Goal: Task Accomplishment & Management: Complete application form

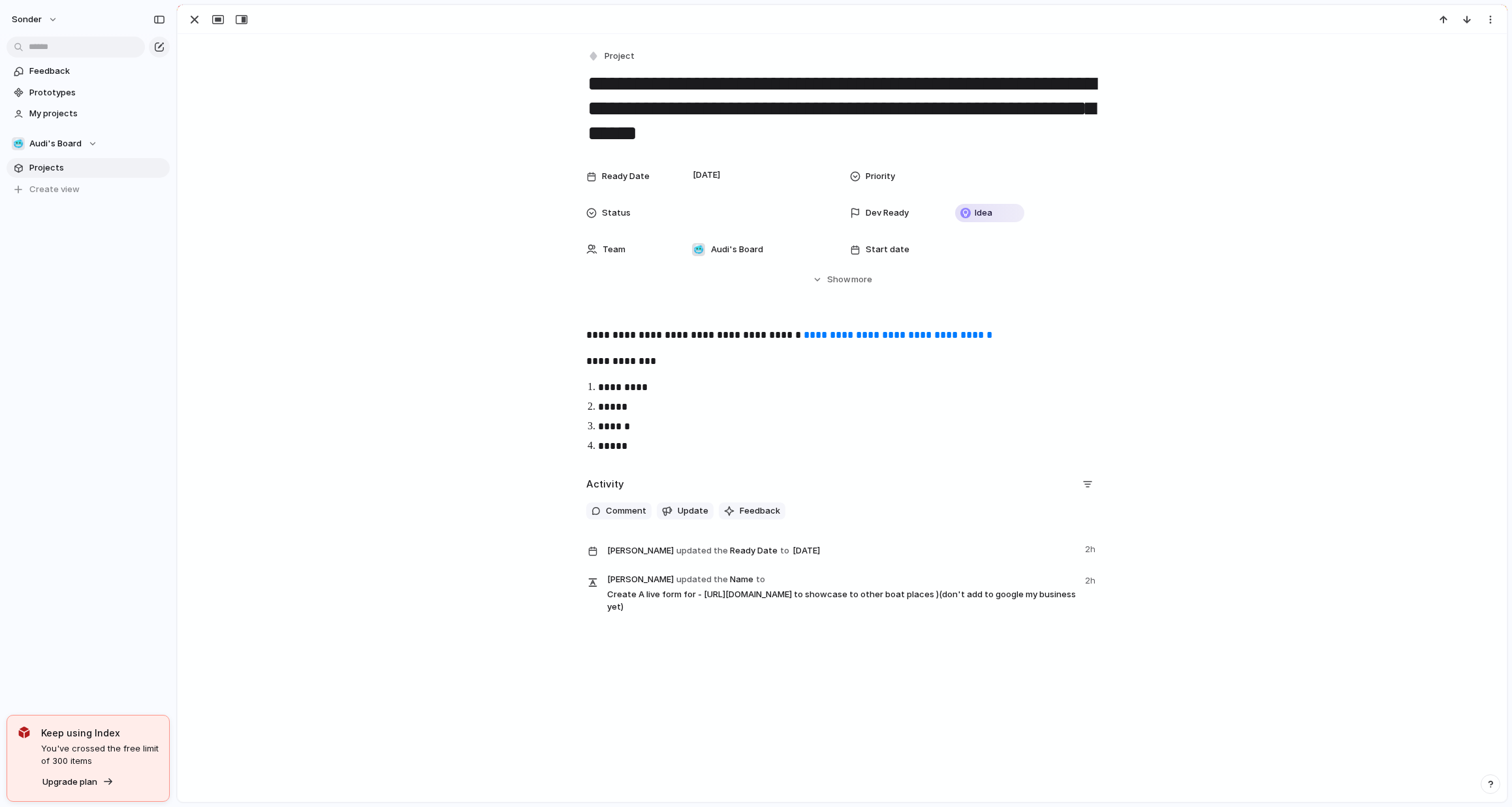
scroll to position [339, 0]
drag, startPoint x: 659, startPoint y: 107, endPoint x: 899, endPoint y: 121, distance: 240.4
click at [899, 121] on textarea "**********" at bounding box center [842, 108] width 512 height 78
drag, startPoint x: 980, startPoint y: 334, endPoint x: 794, endPoint y: 334, distance: 186.0
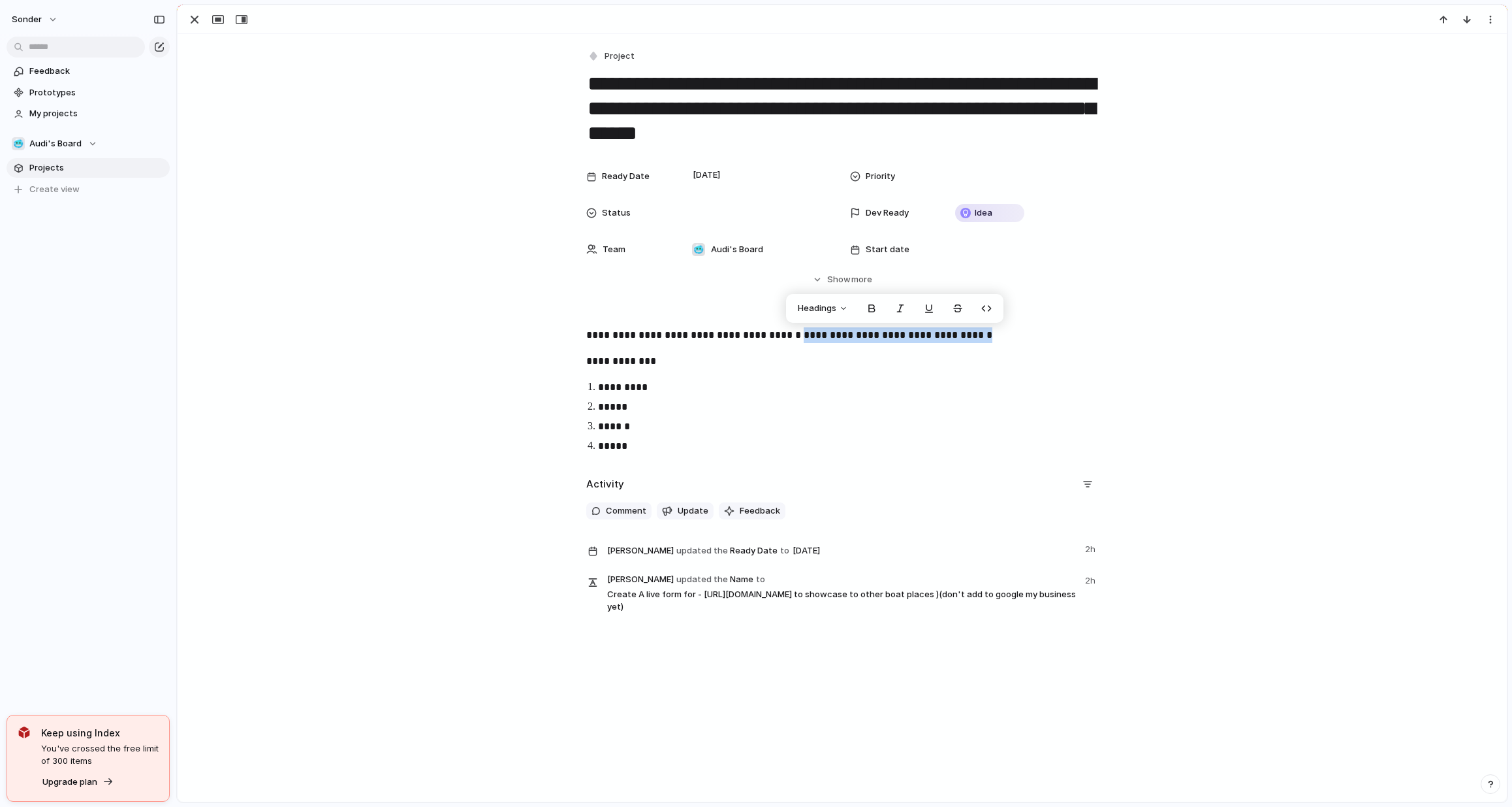
click at [794, 334] on p "**********" at bounding box center [842, 335] width 512 height 16
click at [934, 333] on link "**********" at bounding box center [898, 335] width 188 height 10
click at [608, 408] on p "*****" at bounding box center [853, 406] width 512 height 15
copy p "*****"
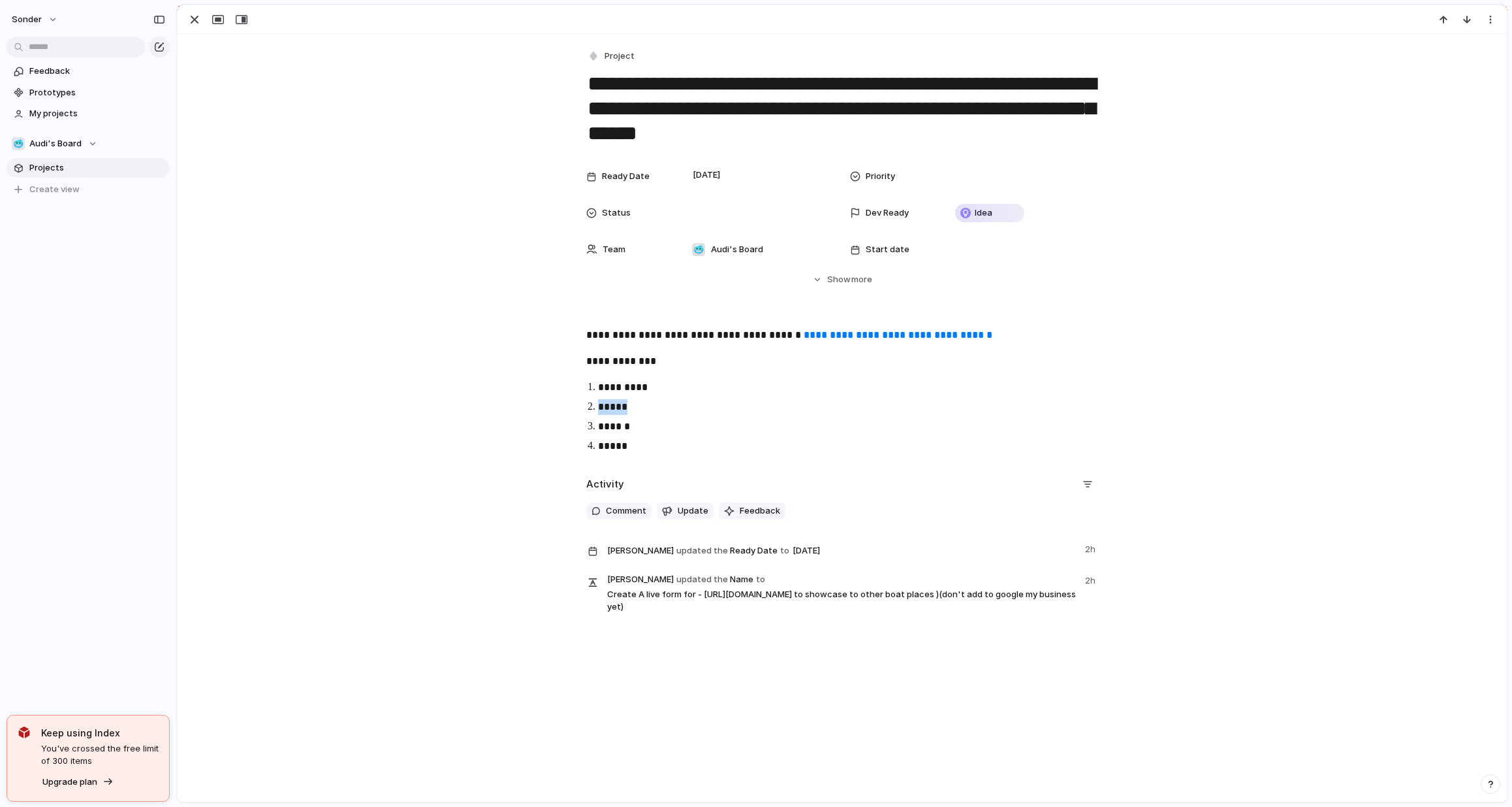
click at [622, 425] on p "******" at bounding box center [853, 426] width 512 height 15
click at [614, 425] on p "******" at bounding box center [853, 426] width 512 height 15
copy p "******"
click at [718, 202] on div at bounding box center [757, 213] width 154 height 26
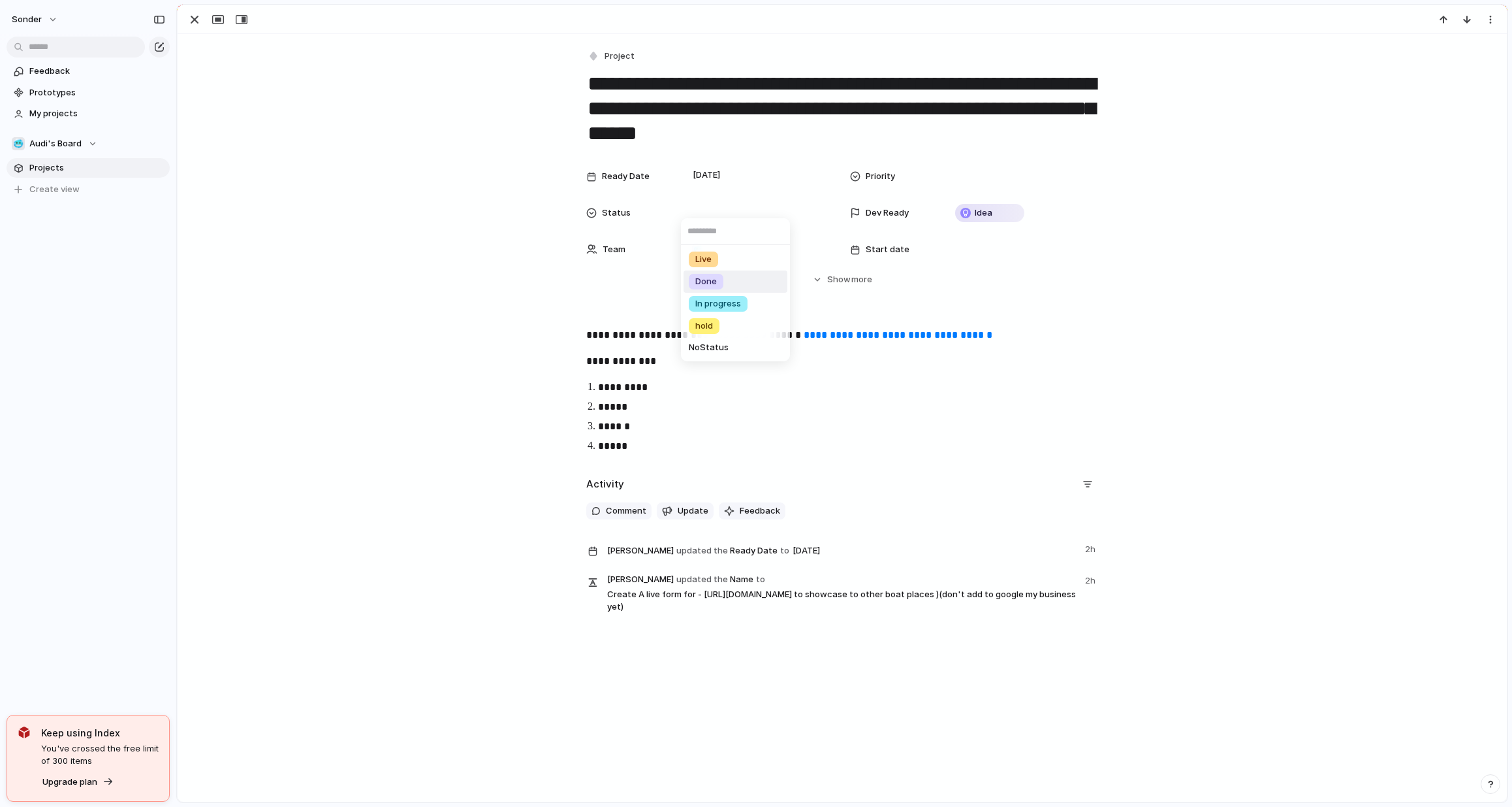
click at [728, 283] on li "Done" at bounding box center [735, 281] width 104 height 22
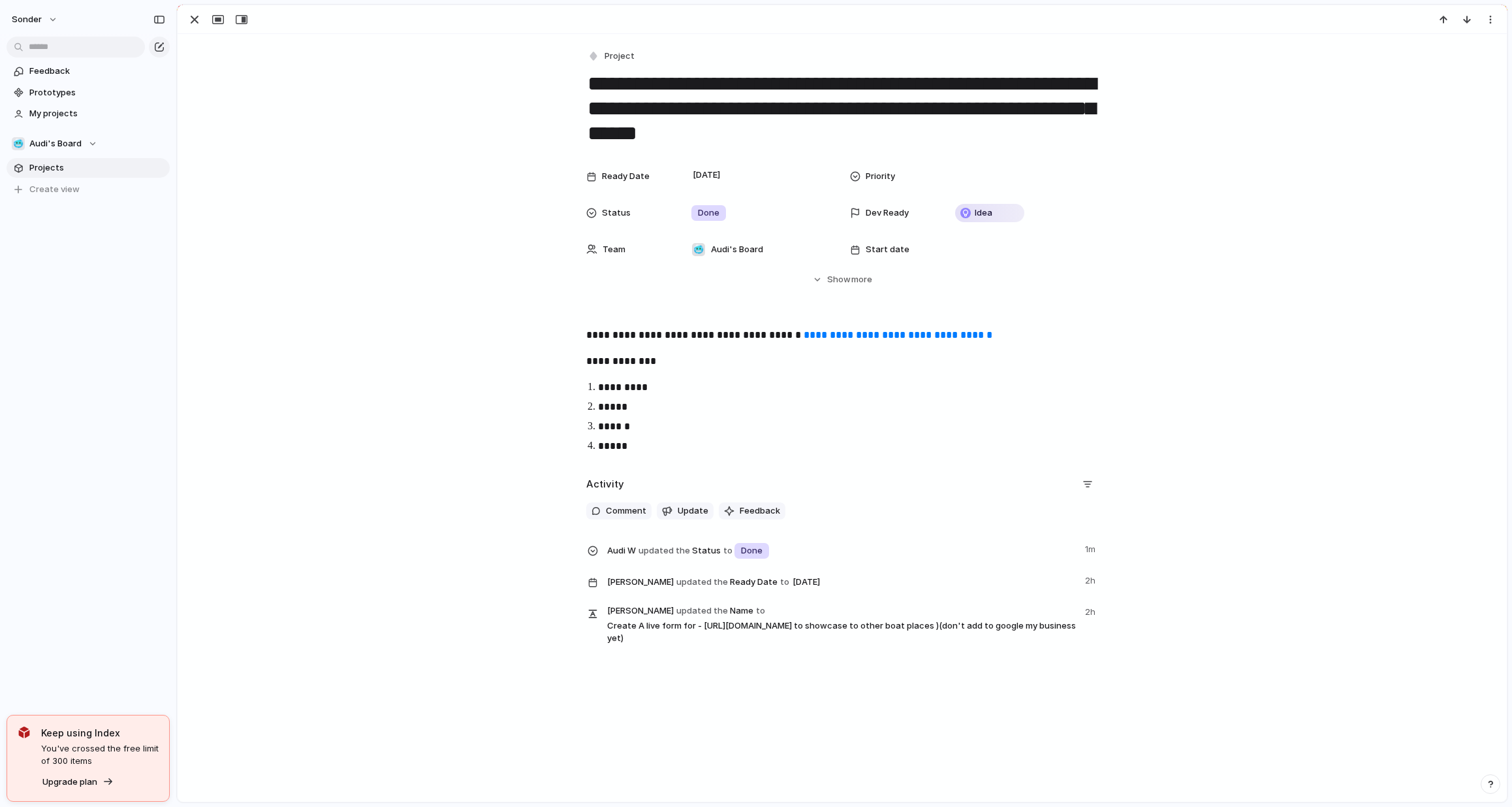
click at [205, 28] on div at bounding box center [842, 19] width 1329 height 29
click at [192, 27] on div "button" at bounding box center [194, 19] width 15 height 15
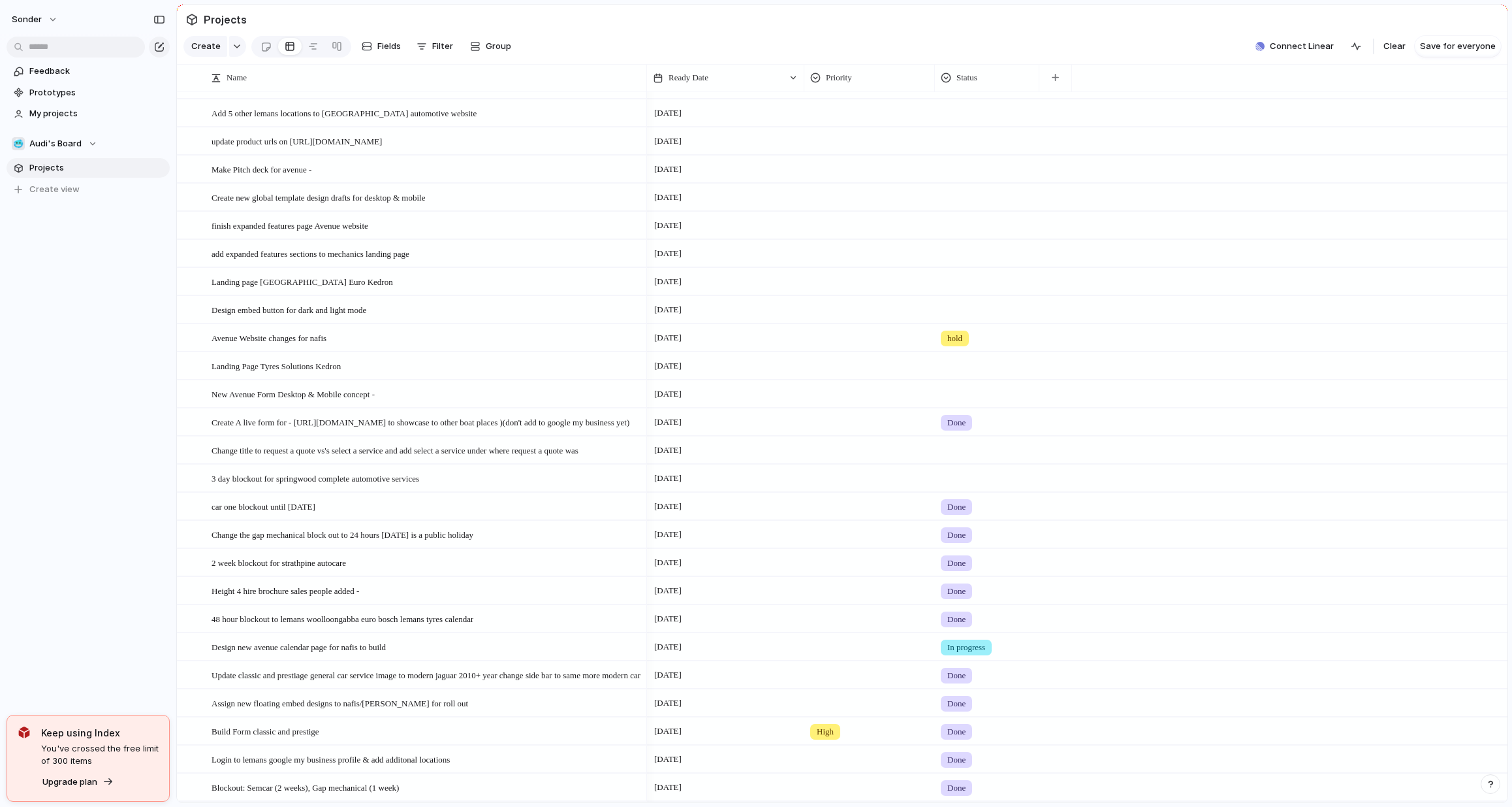
scroll to position [104, 0]
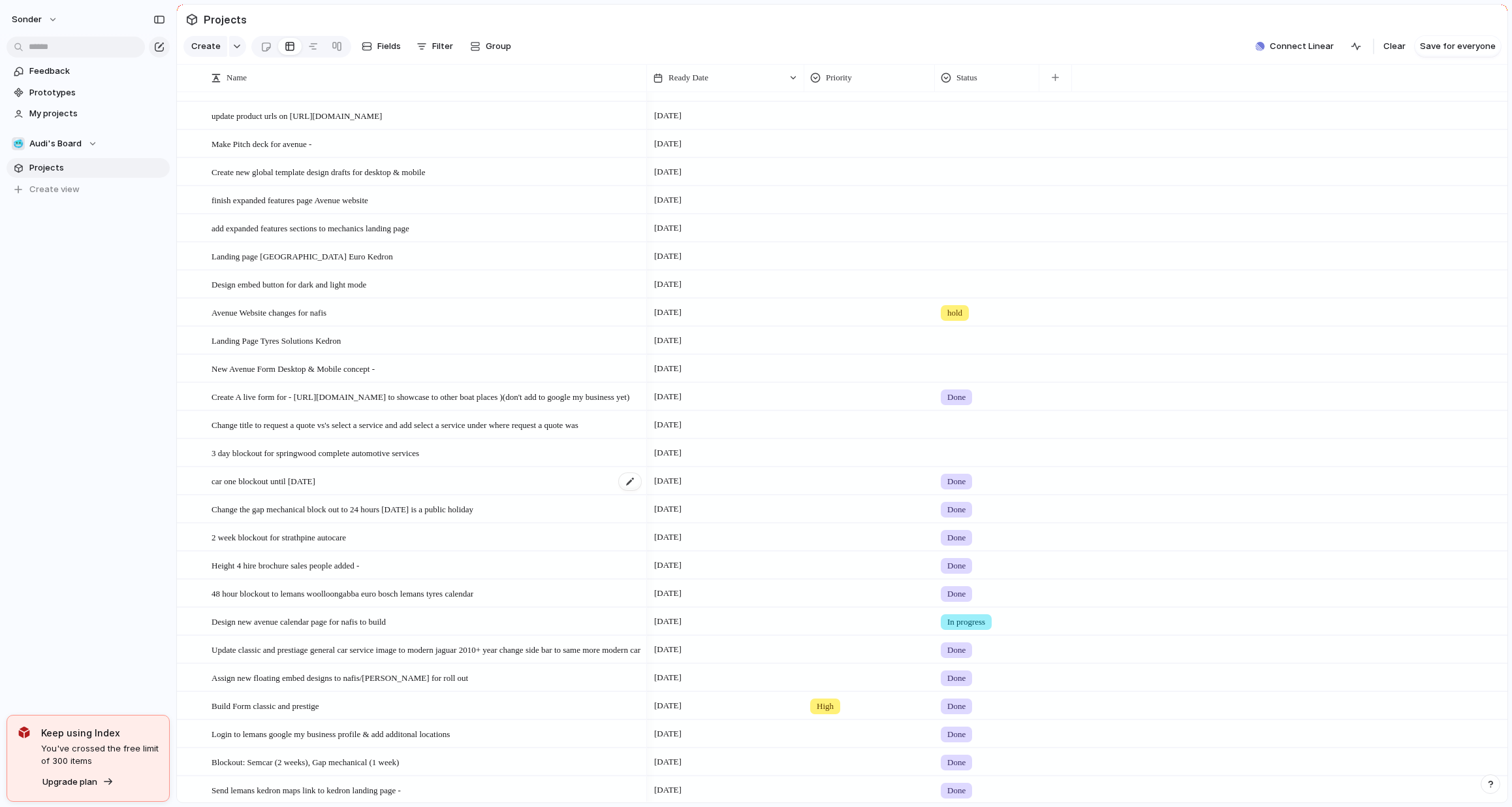
click at [307, 486] on span "car one blockout until [DATE]" at bounding box center [264, 480] width 104 height 15
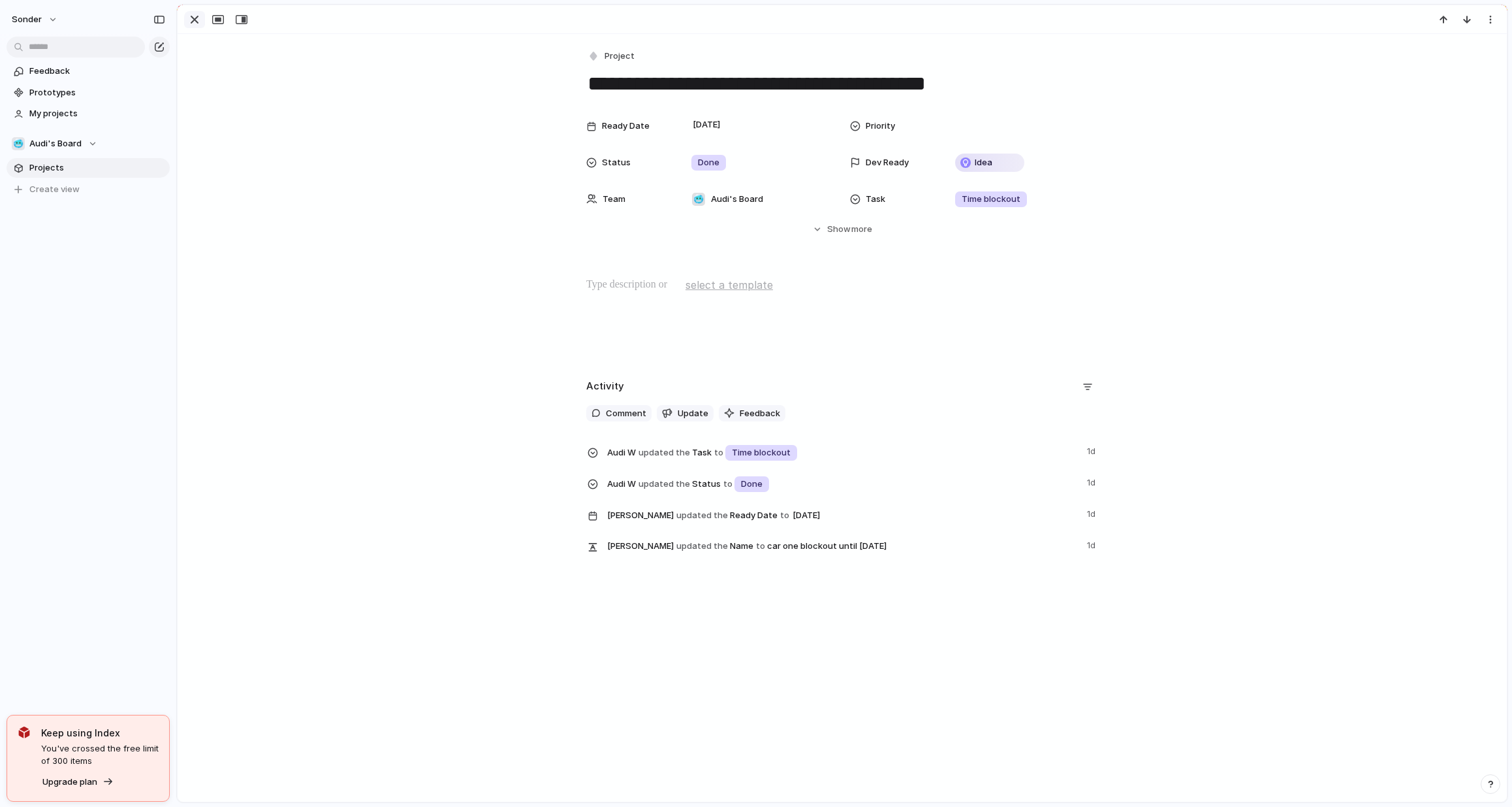
click at [190, 16] on div "button" at bounding box center [194, 19] width 15 height 15
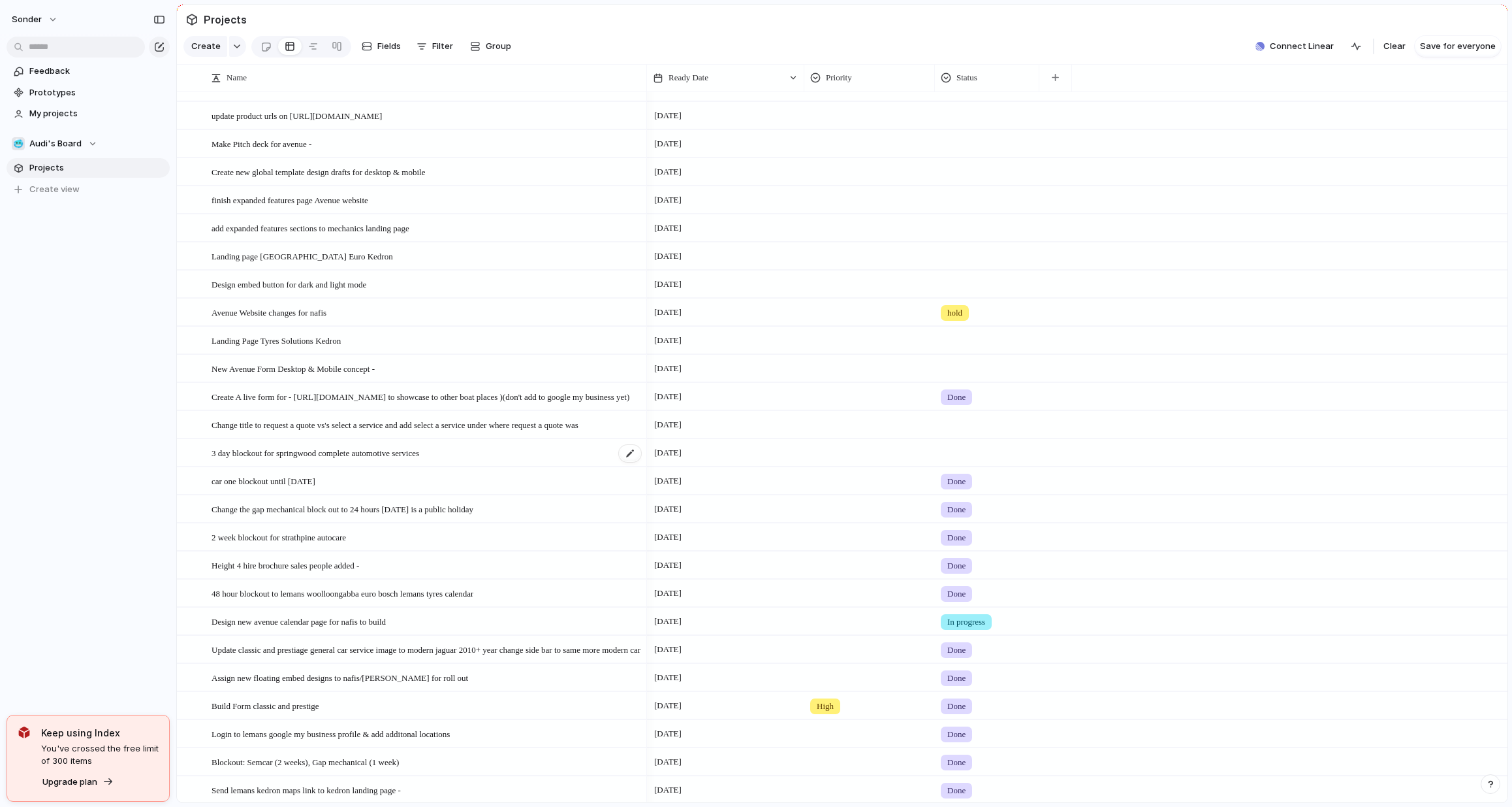
click at [296, 460] on span "3 day blockout for springwood complete automotive services" at bounding box center [316, 452] width 208 height 15
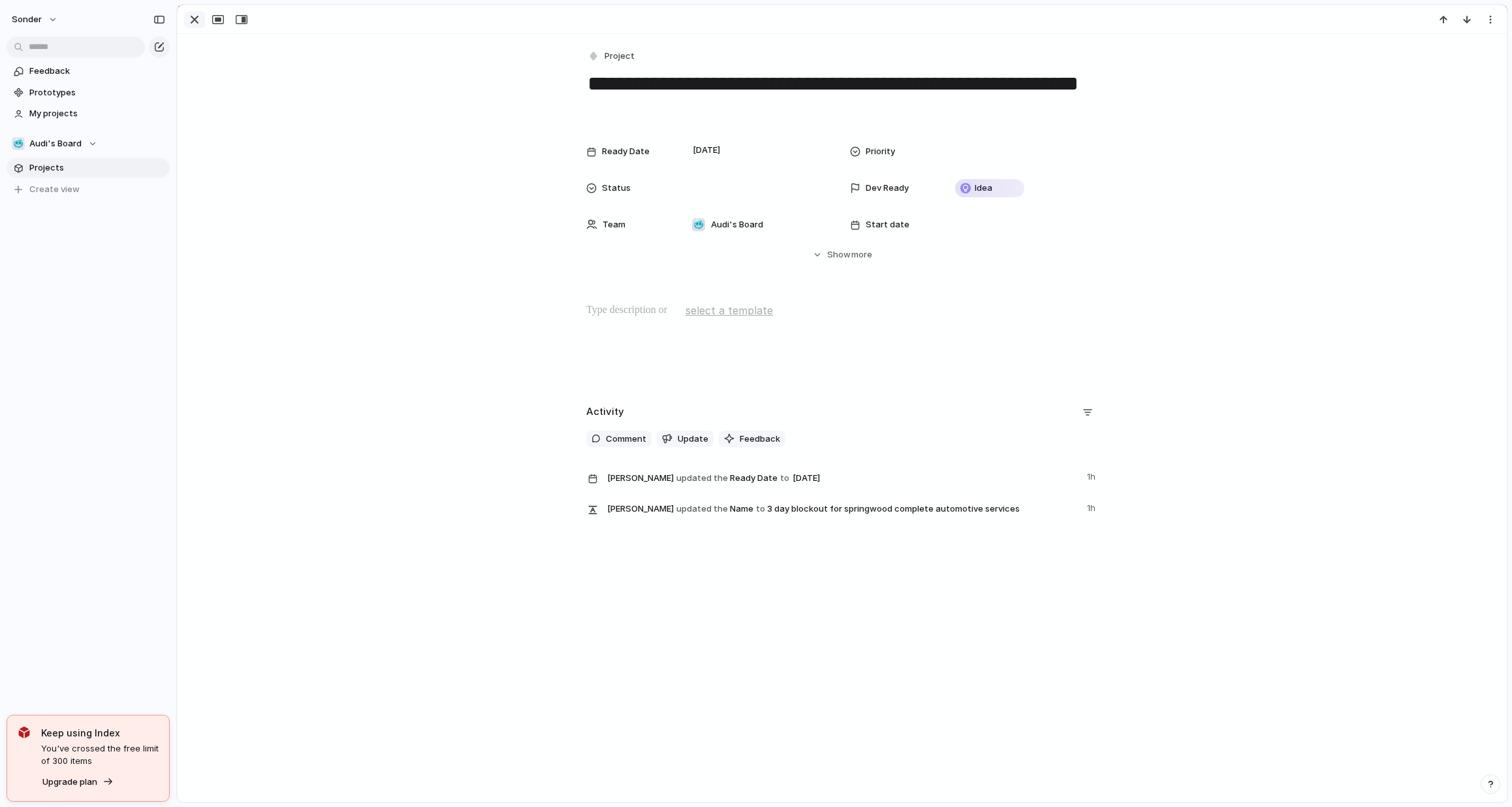
click at [191, 15] on div "button" at bounding box center [194, 19] width 15 height 15
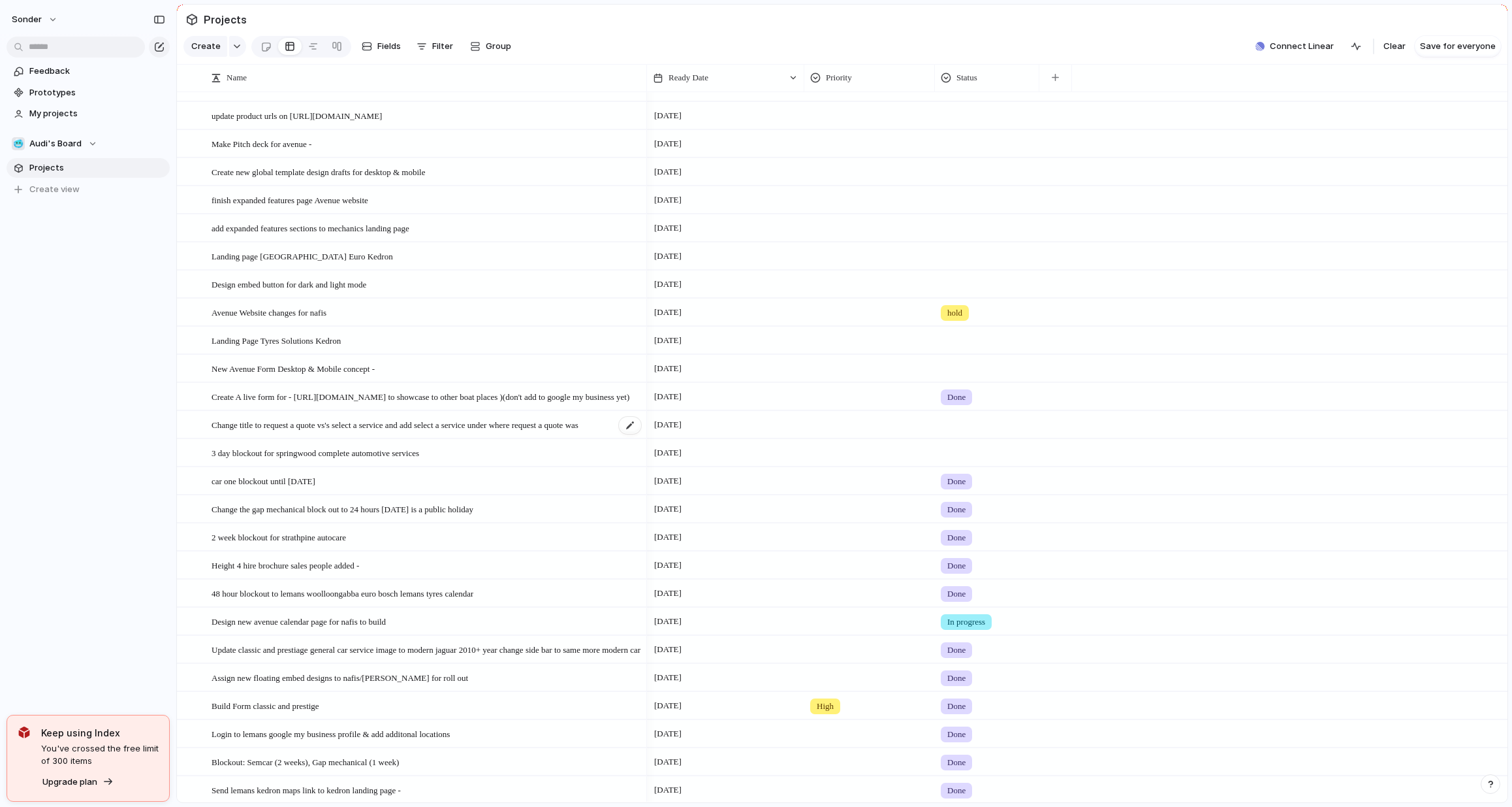
click at [426, 427] on span "Change title to request a quote vs's select a service and add select a service …" at bounding box center [396, 424] width 367 height 15
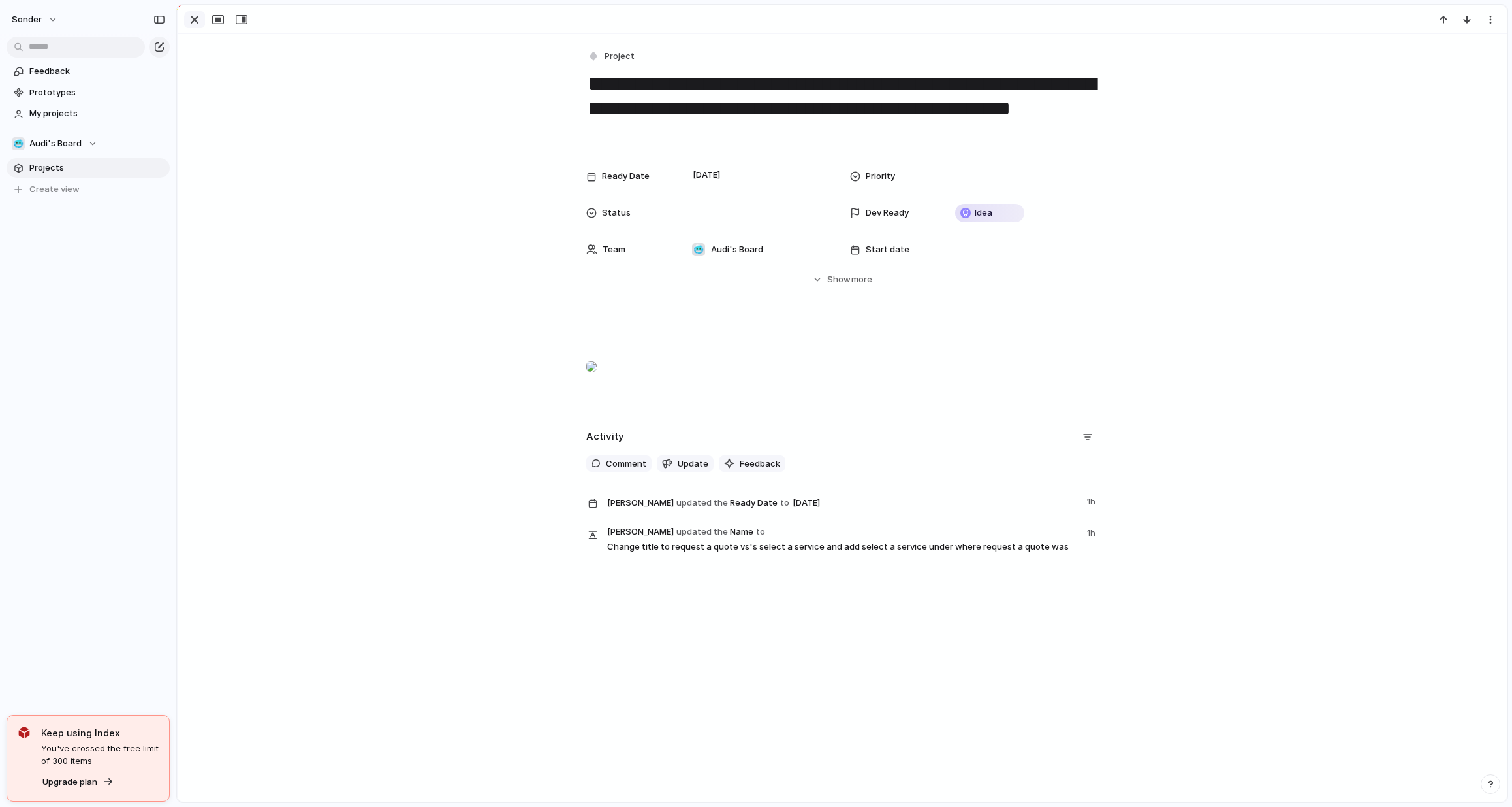
click at [196, 22] on div "button" at bounding box center [194, 19] width 15 height 15
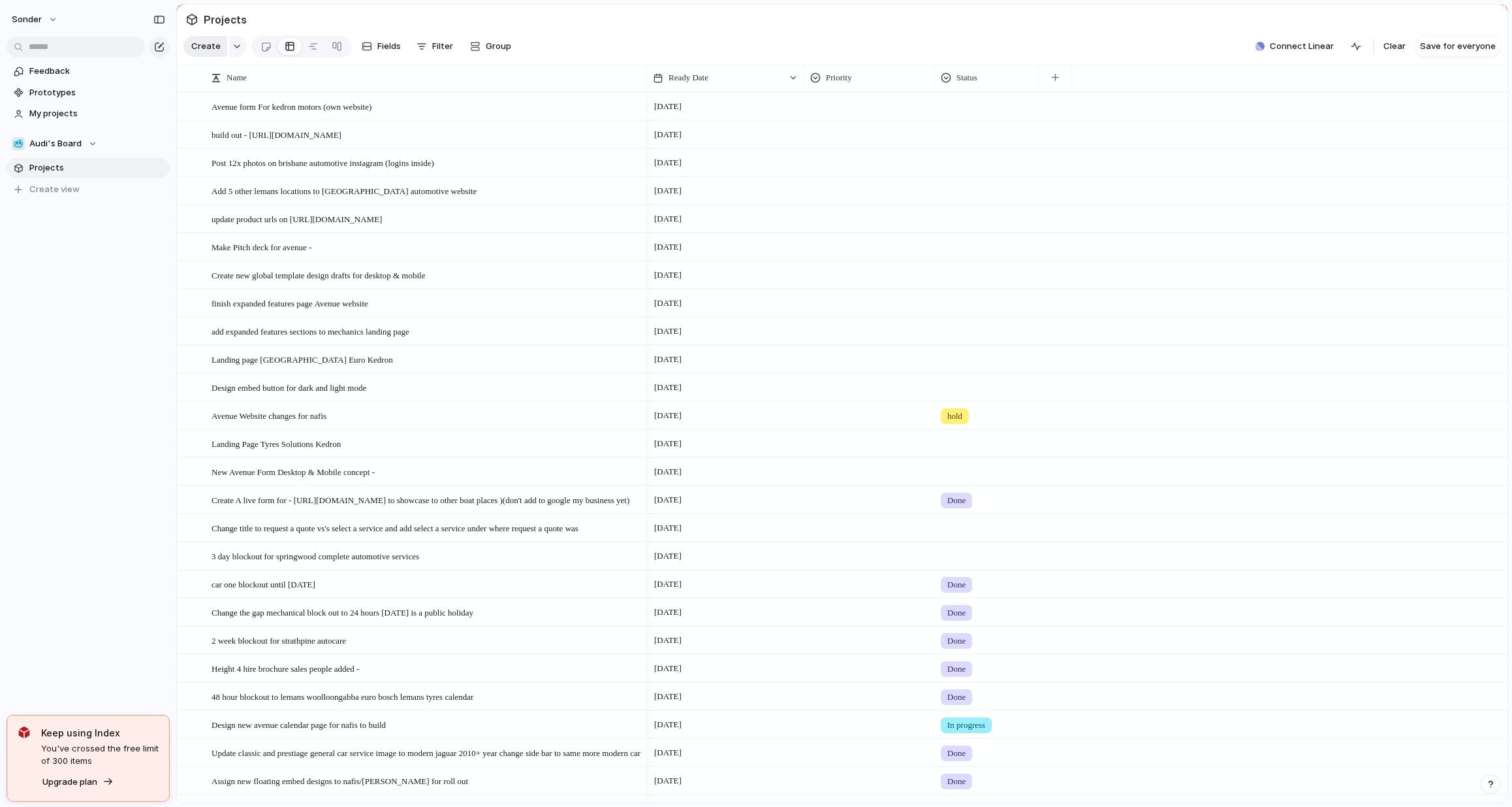
click at [196, 53] on span "Create" at bounding box center [205, 46] width 29 height 13
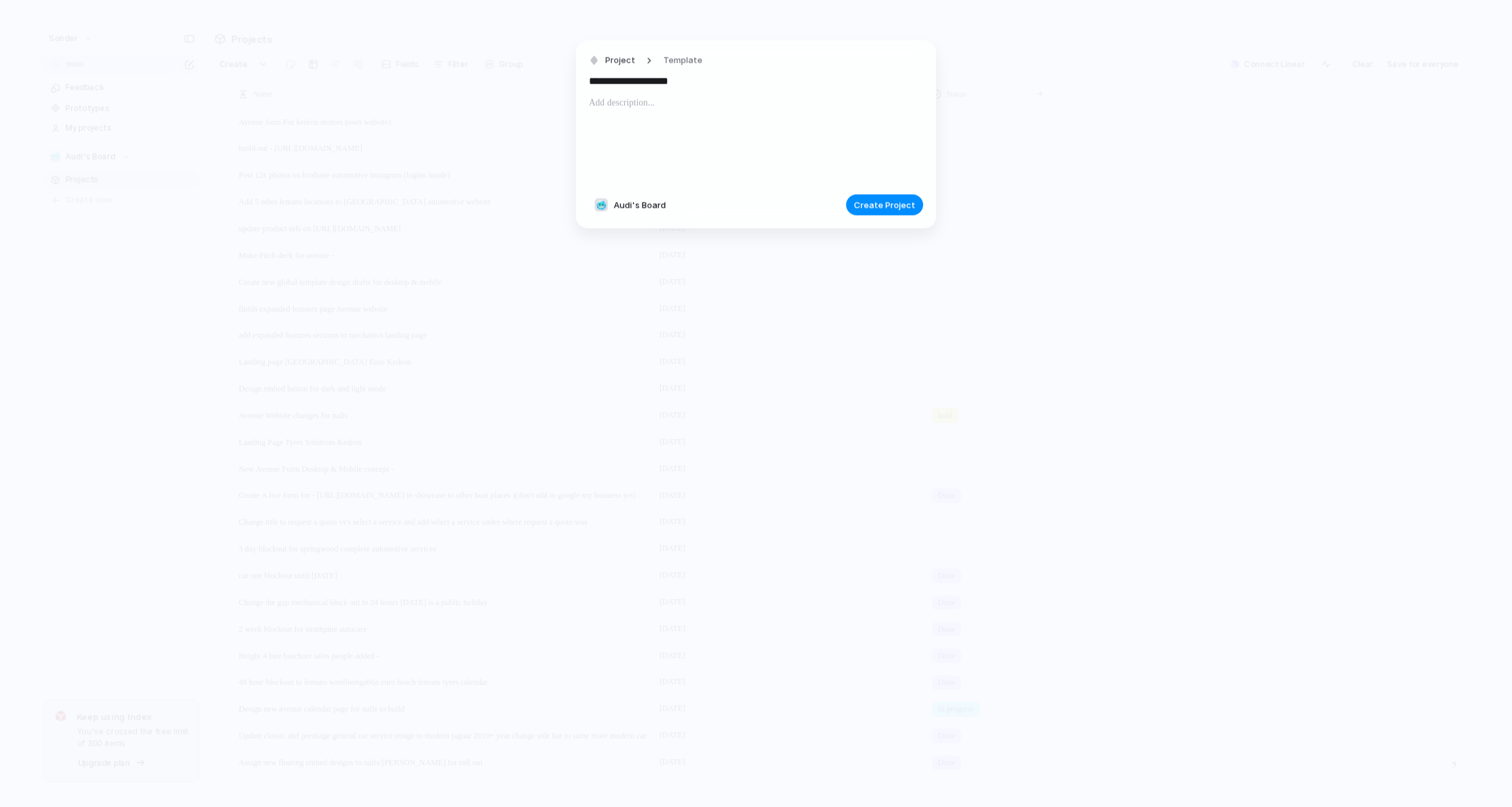
type input "**********"
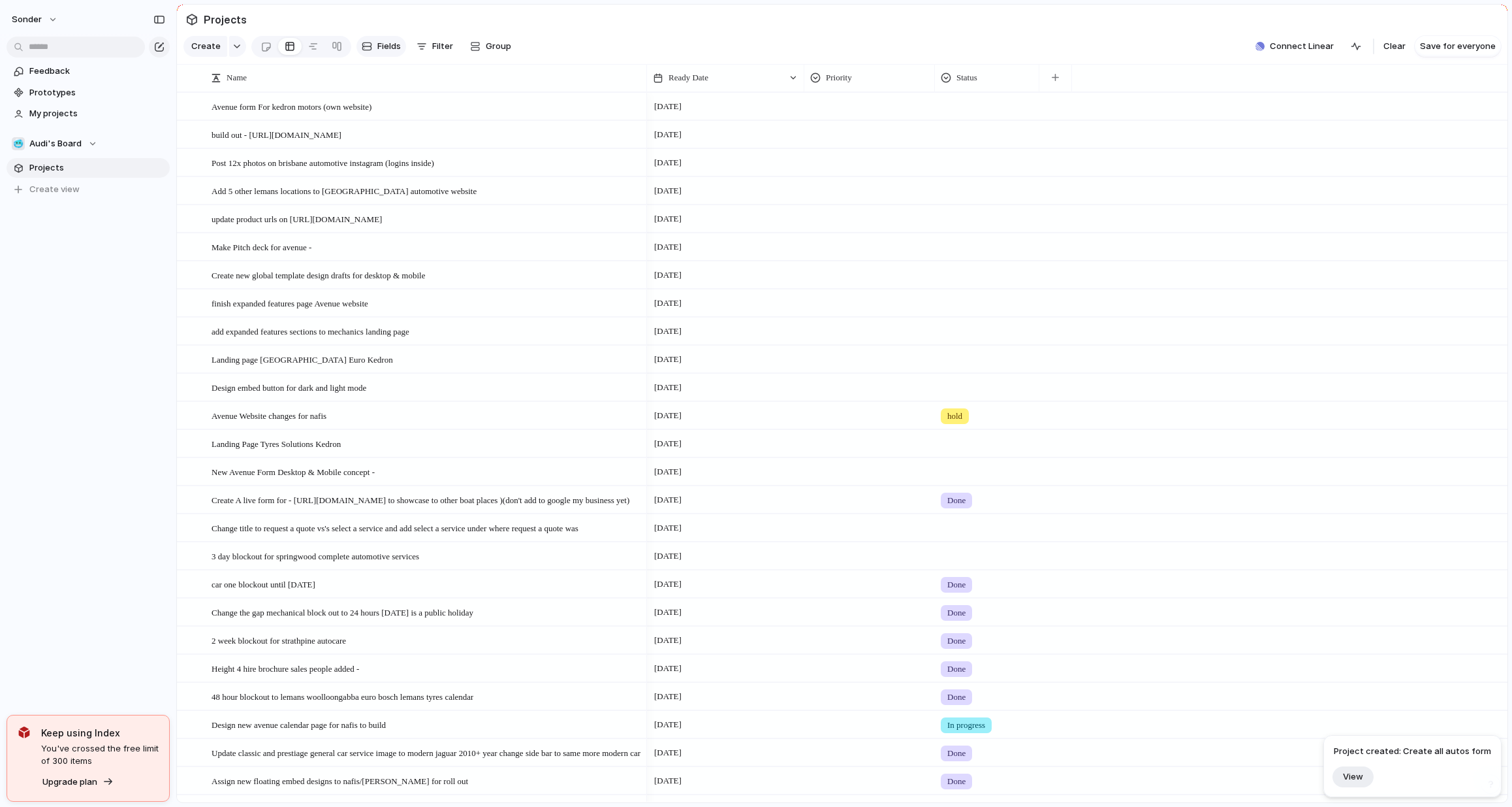
click at [371, 49] on button "Fields" at bounding box center [381, 46] width 49 height 21
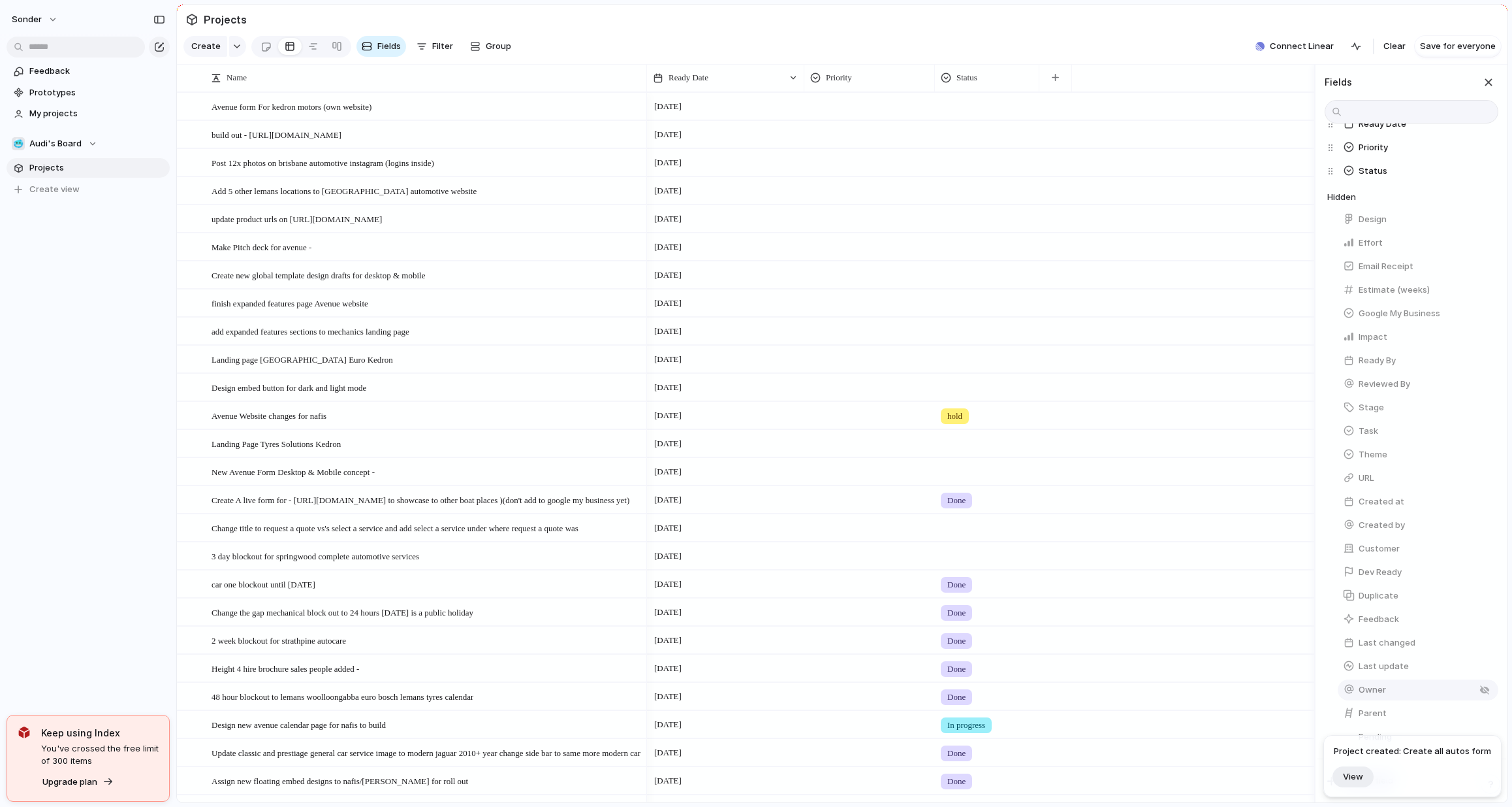
scroll to position [121, 0]
click at [1480, 382] on div "button" at bounding box center [1484, 386] width 11 height 11
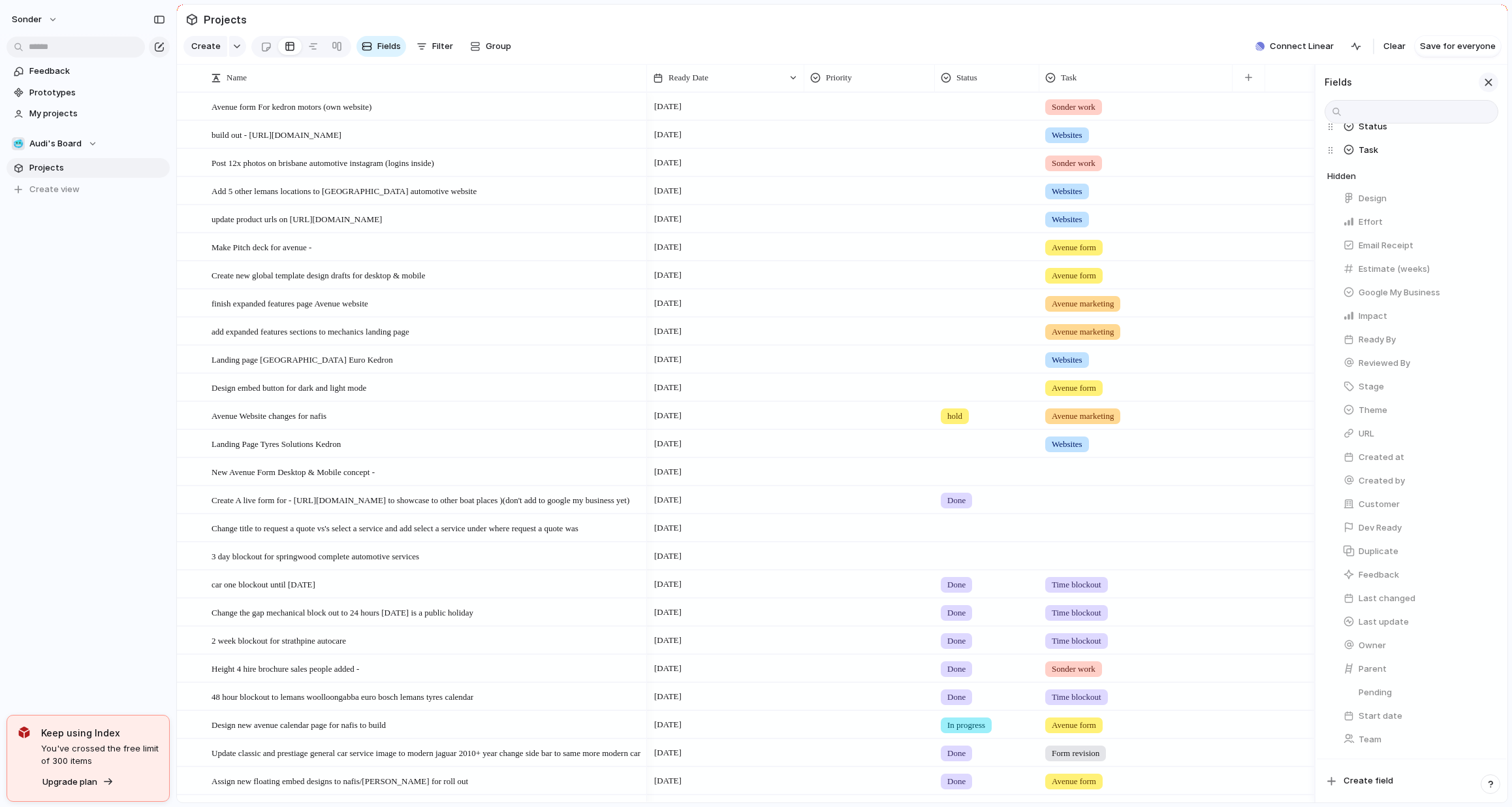
click at [1489, 84] on button "button" at bounding box center [1489, 83] width 19 height 19
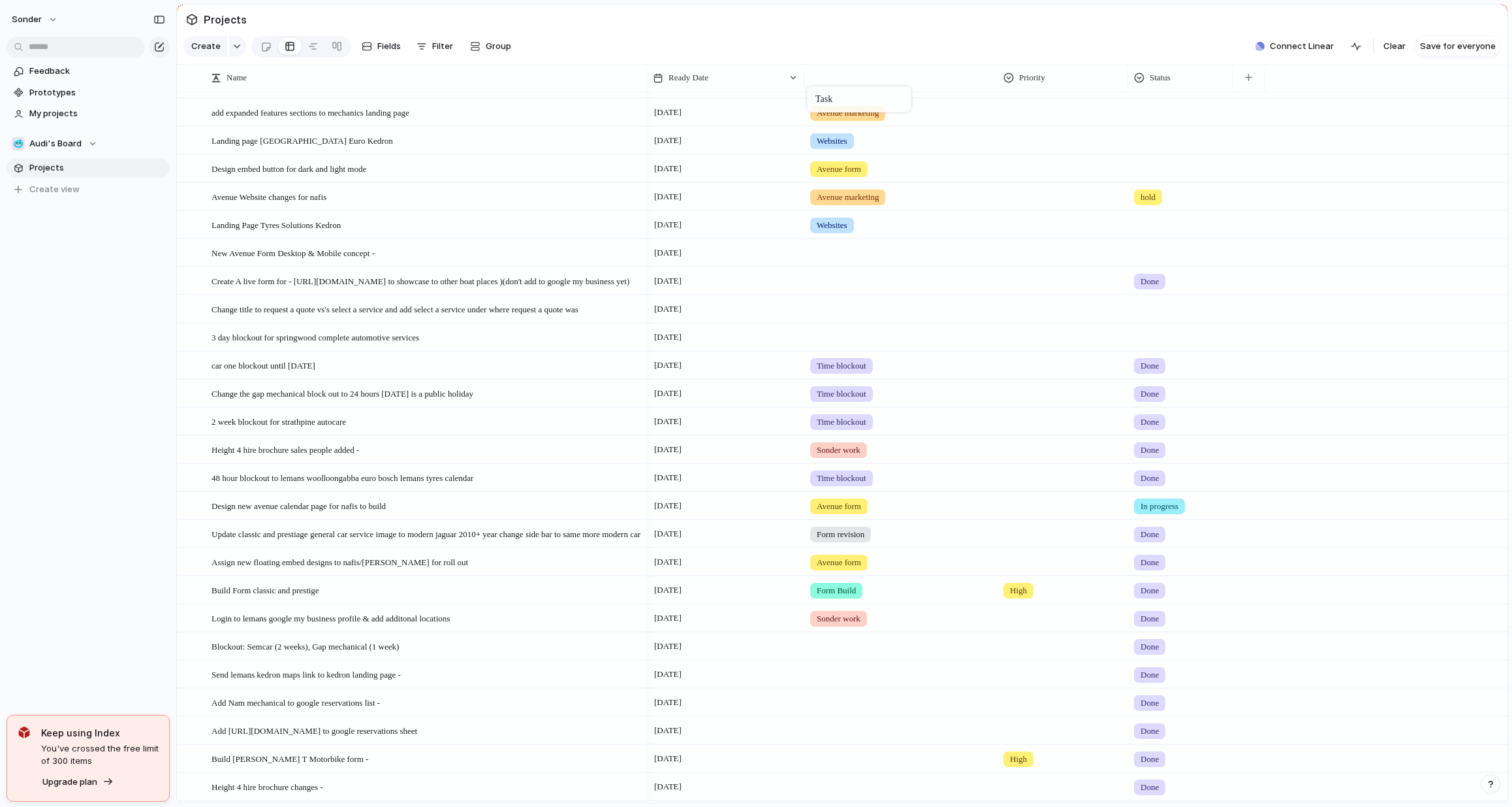
drag, startPoint x: 972, startPoint y: 89, endPoint x: 815, endPoint y: 88, distance: 157.0
click at [867, 290] on div at bounding box center [900, 278] width 192 height 22
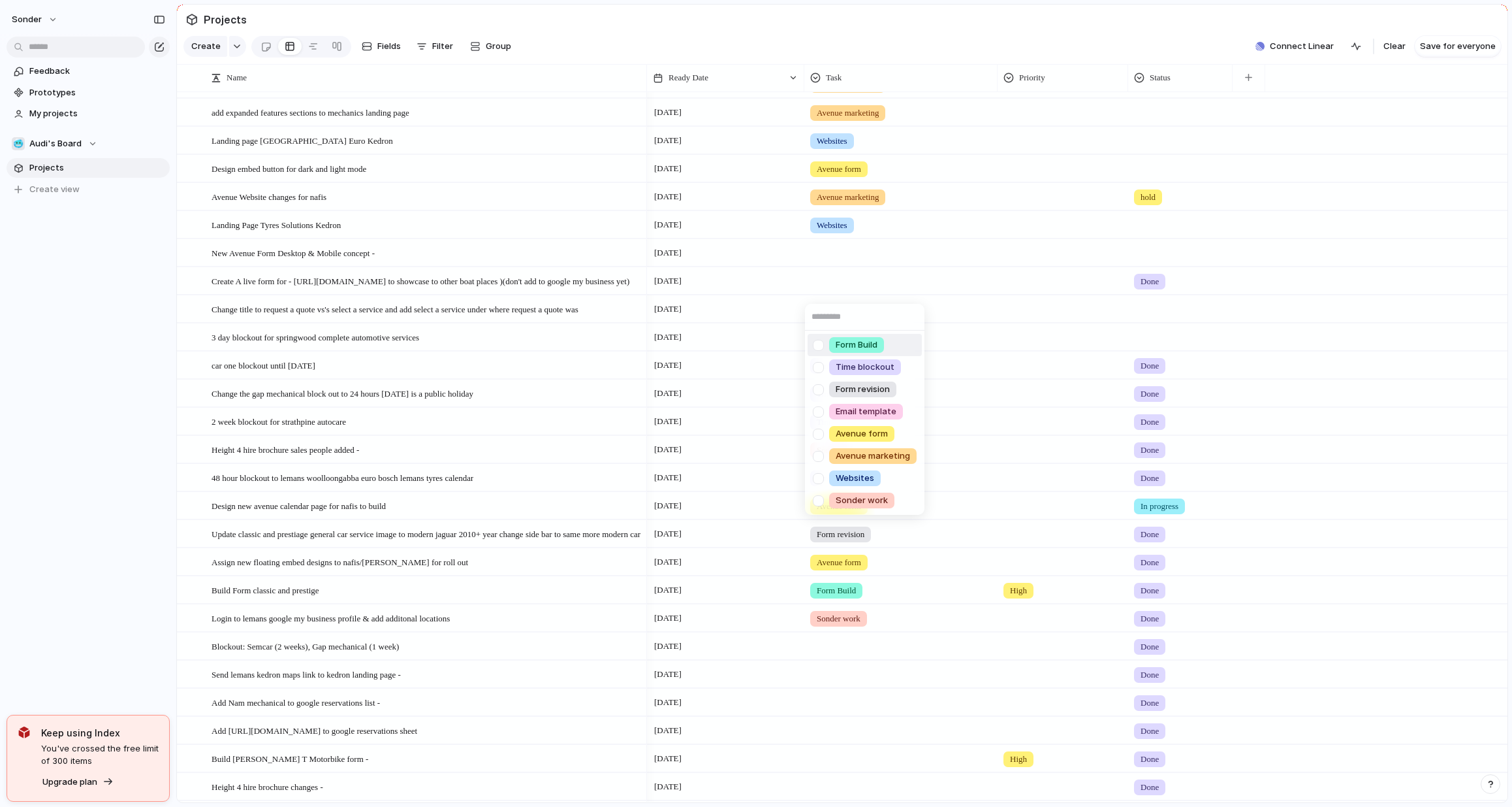
click at [868, 346] on span "Form Build" at bounding box center [857, 345] width 42 height 13
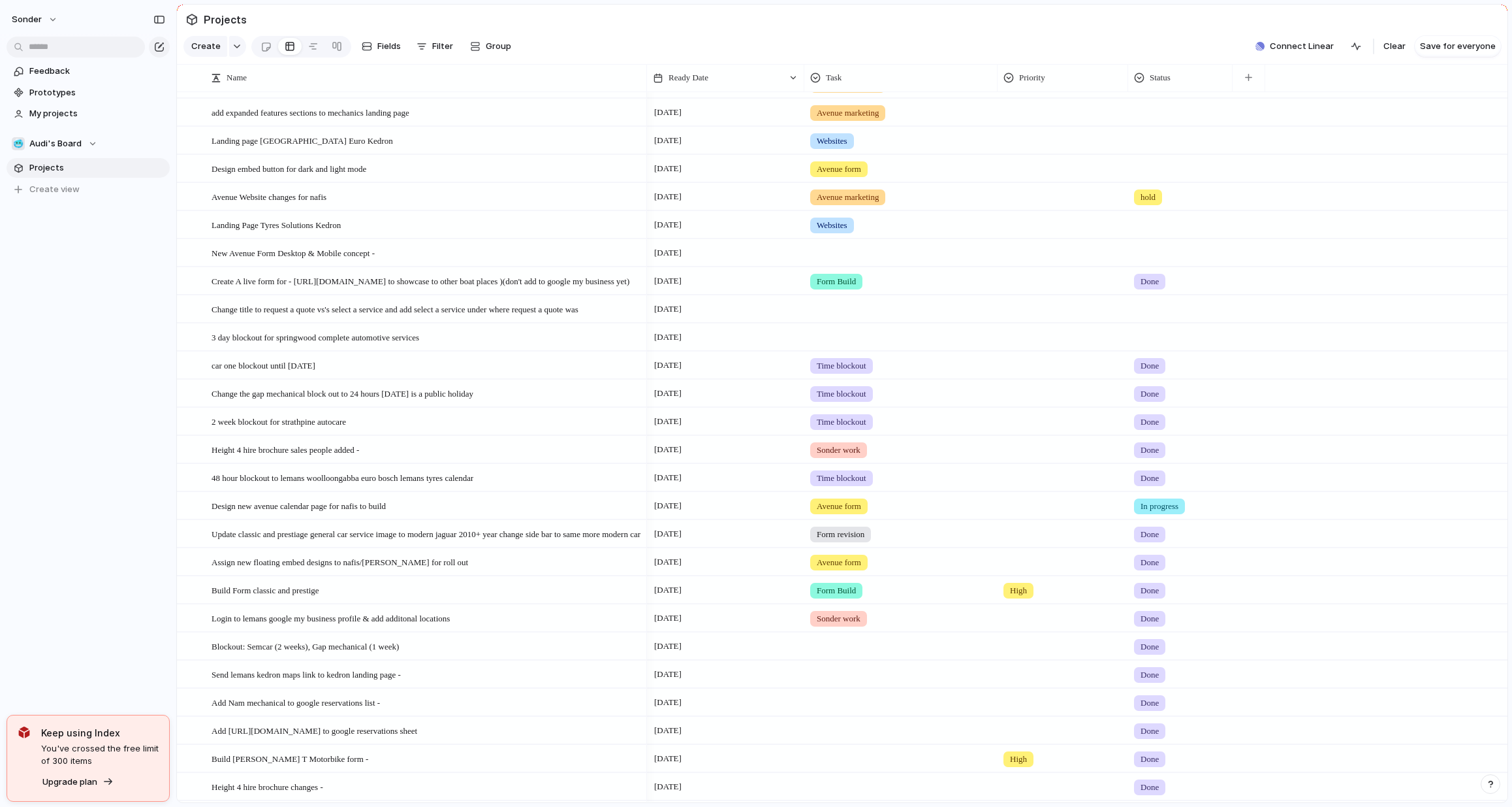
click at [862, 316] on div at bounding box center [900, 307] width 192 height 22
click at [883, 408] on li "Form revision" at bounding box center [864, 417] width 114 height 22
click at [831, 346] on div at bounding box center [900, 334] width 192 height 22
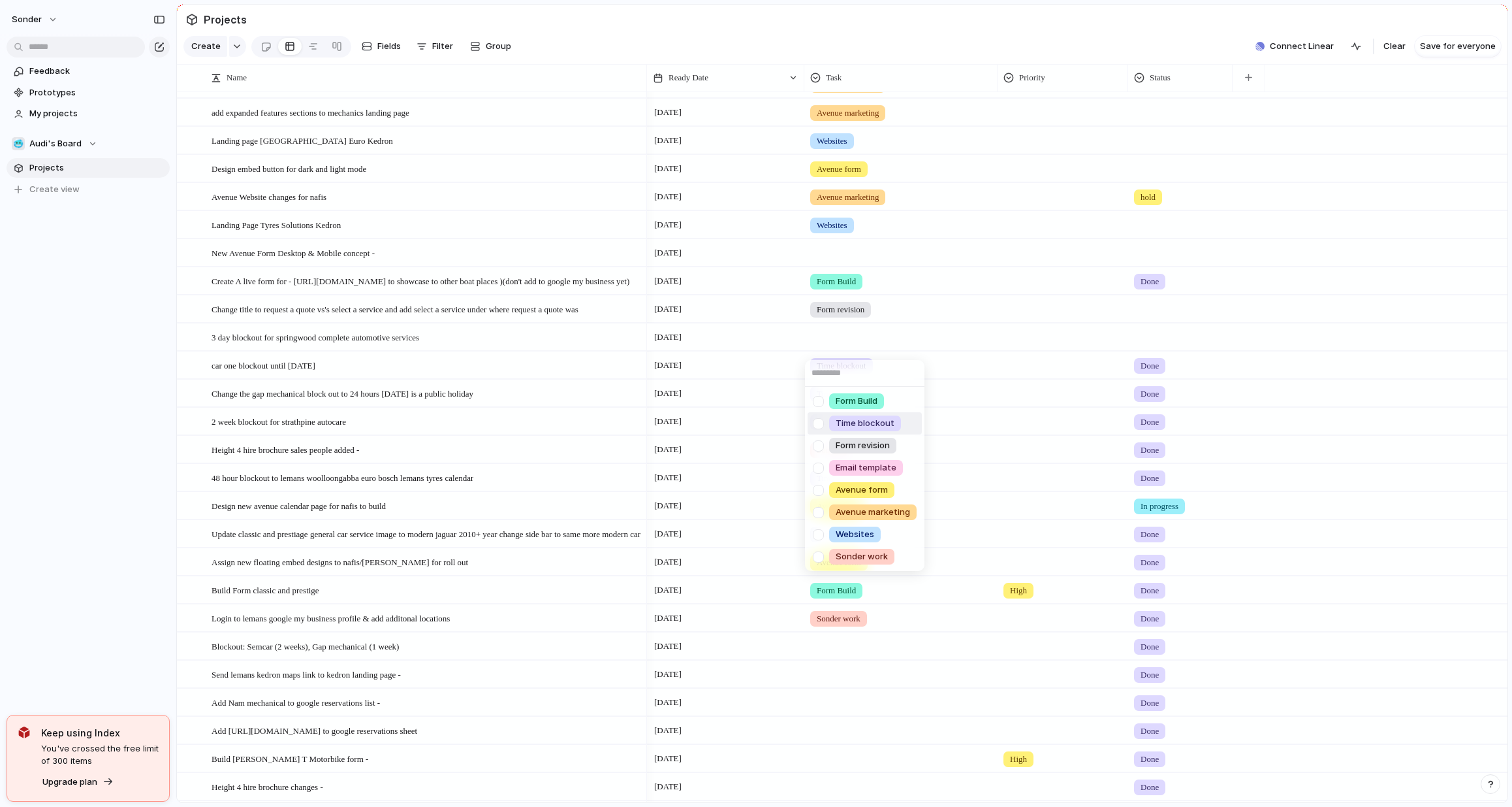
click at [875, 423] on span "Time blockout" at bounding box center [865, 423] width 59 height 13
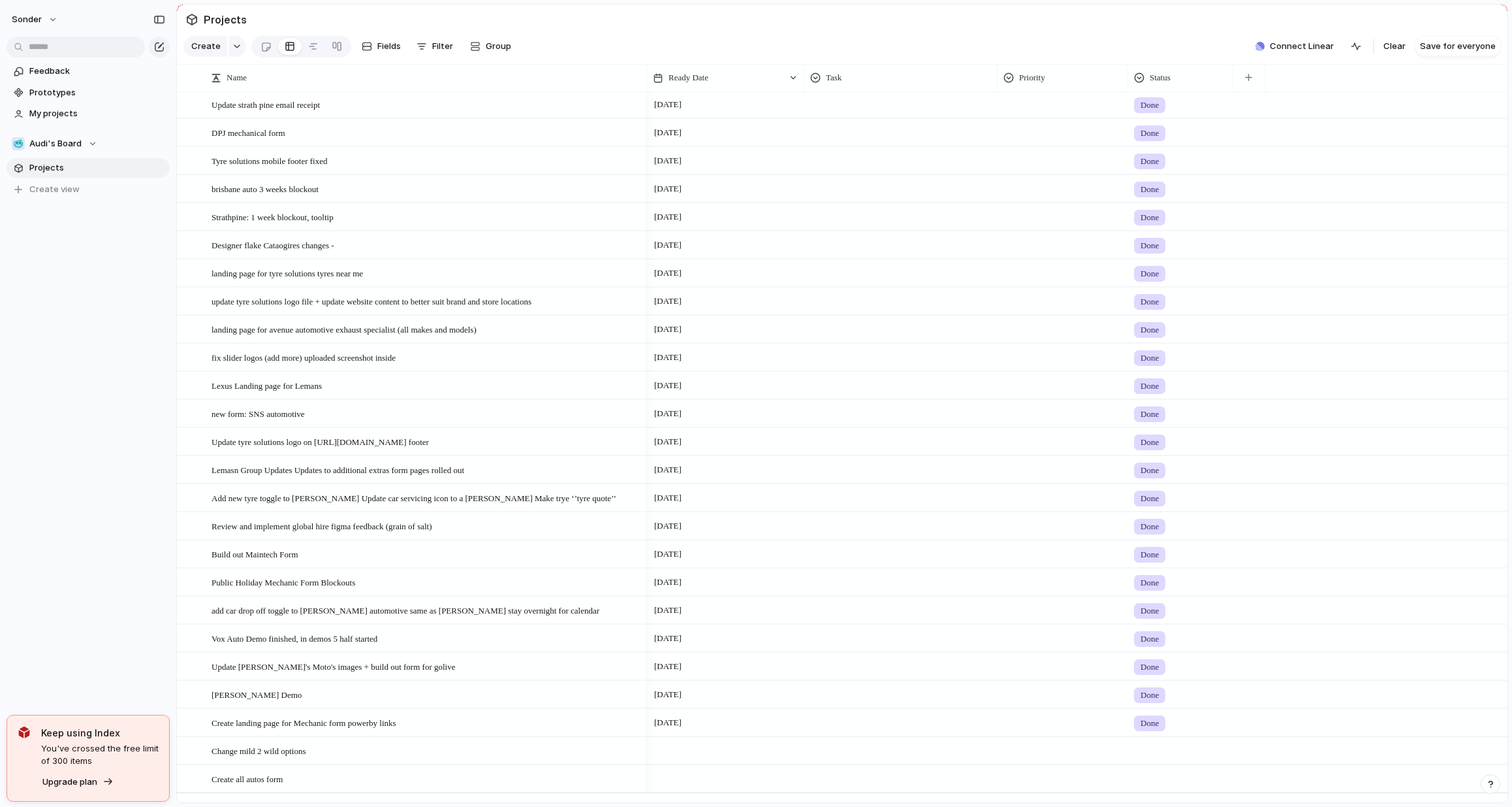
scroll to position [3064, 0]
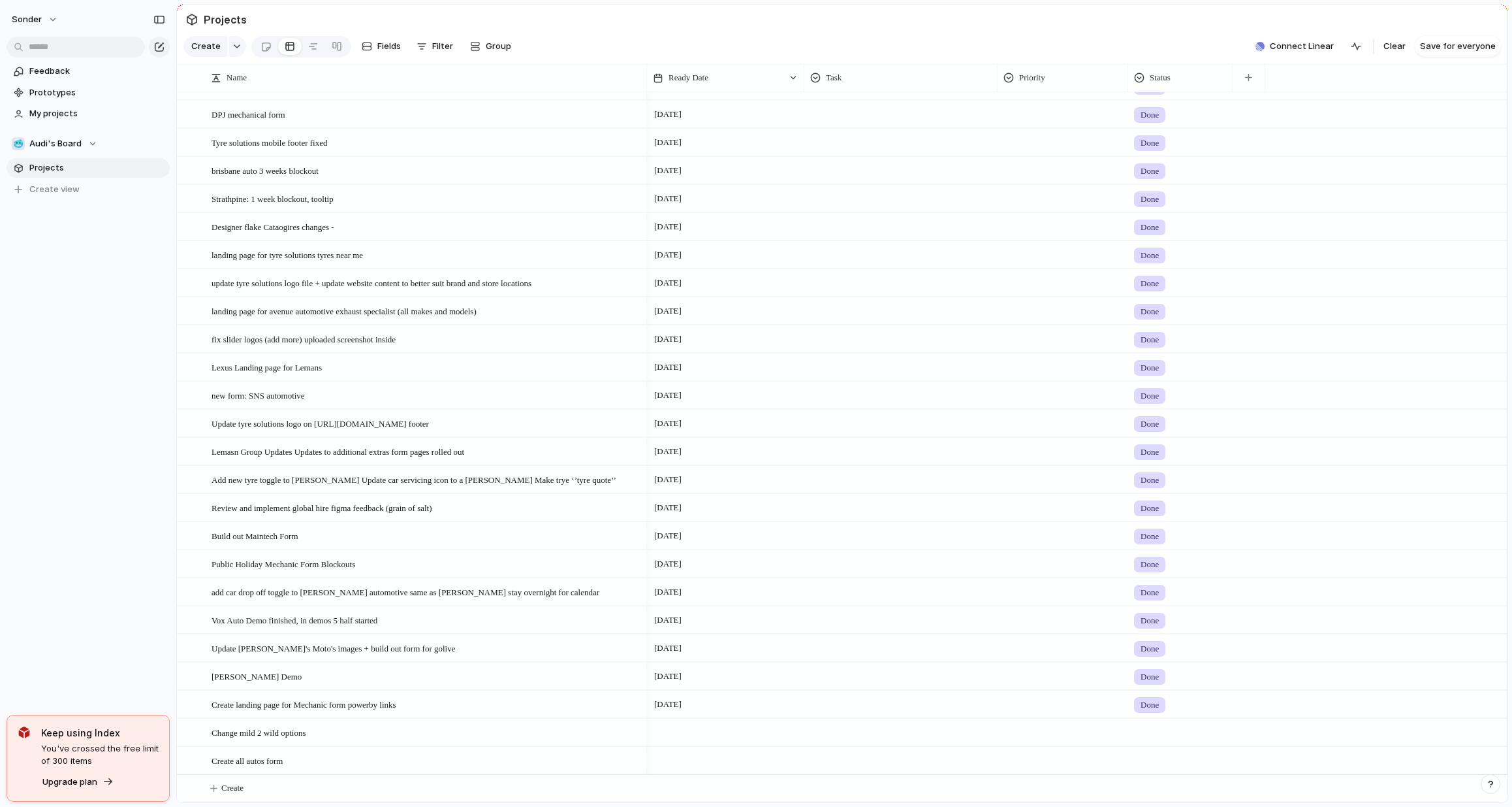
click at [858, 767] on div at bounding box center [900, 758] width 192 height 22
click at [864, 635] on span "Form Build" at bounding box center [857, 633] width 42 height 13
click at [705, 754] on div at bounding box center [726, 760] width 158 height 27
click at [815, 632] on button "3" at bounding box center [812, 636] width 23 height 23
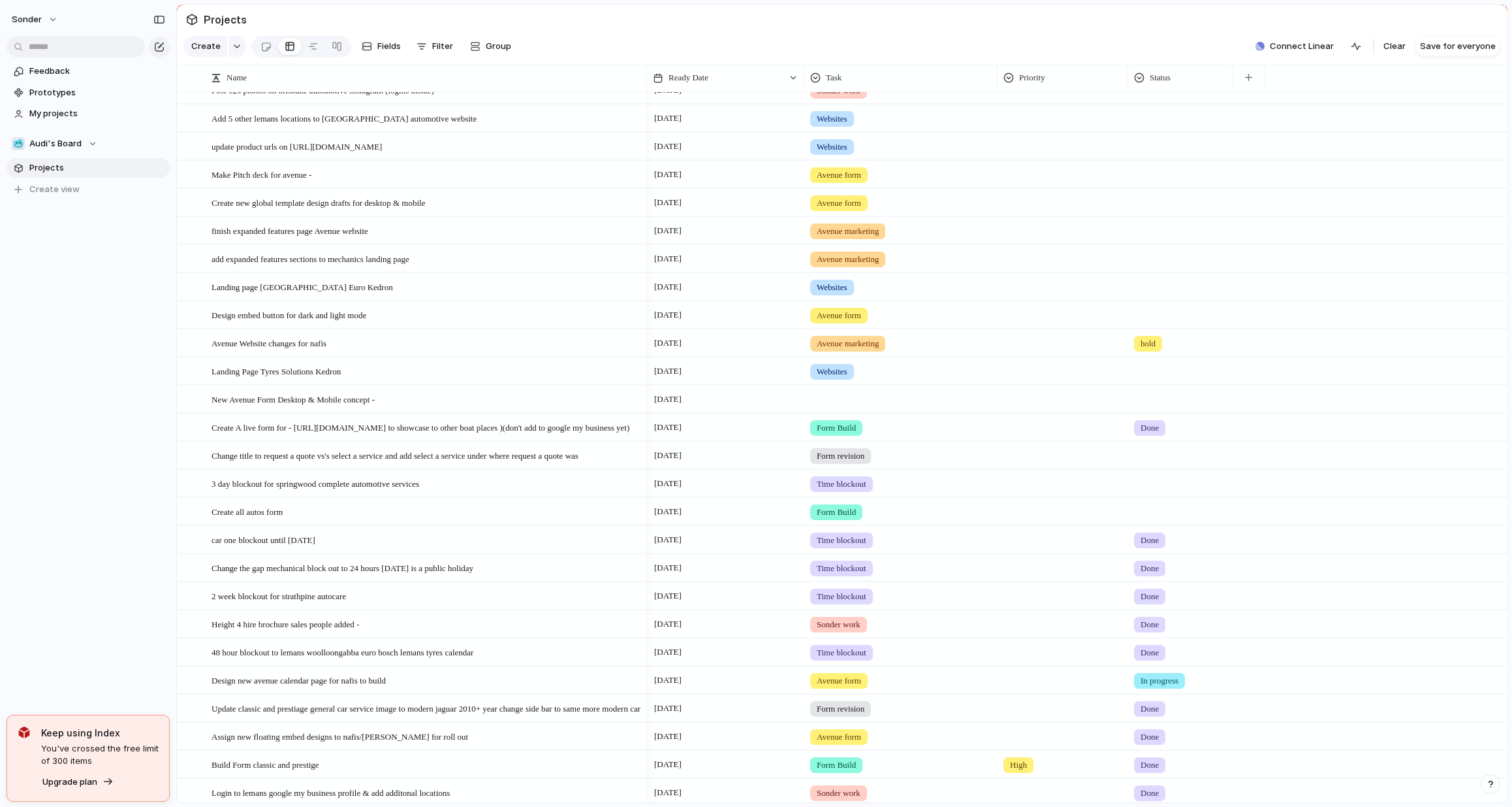
scroll to position [0, 0]
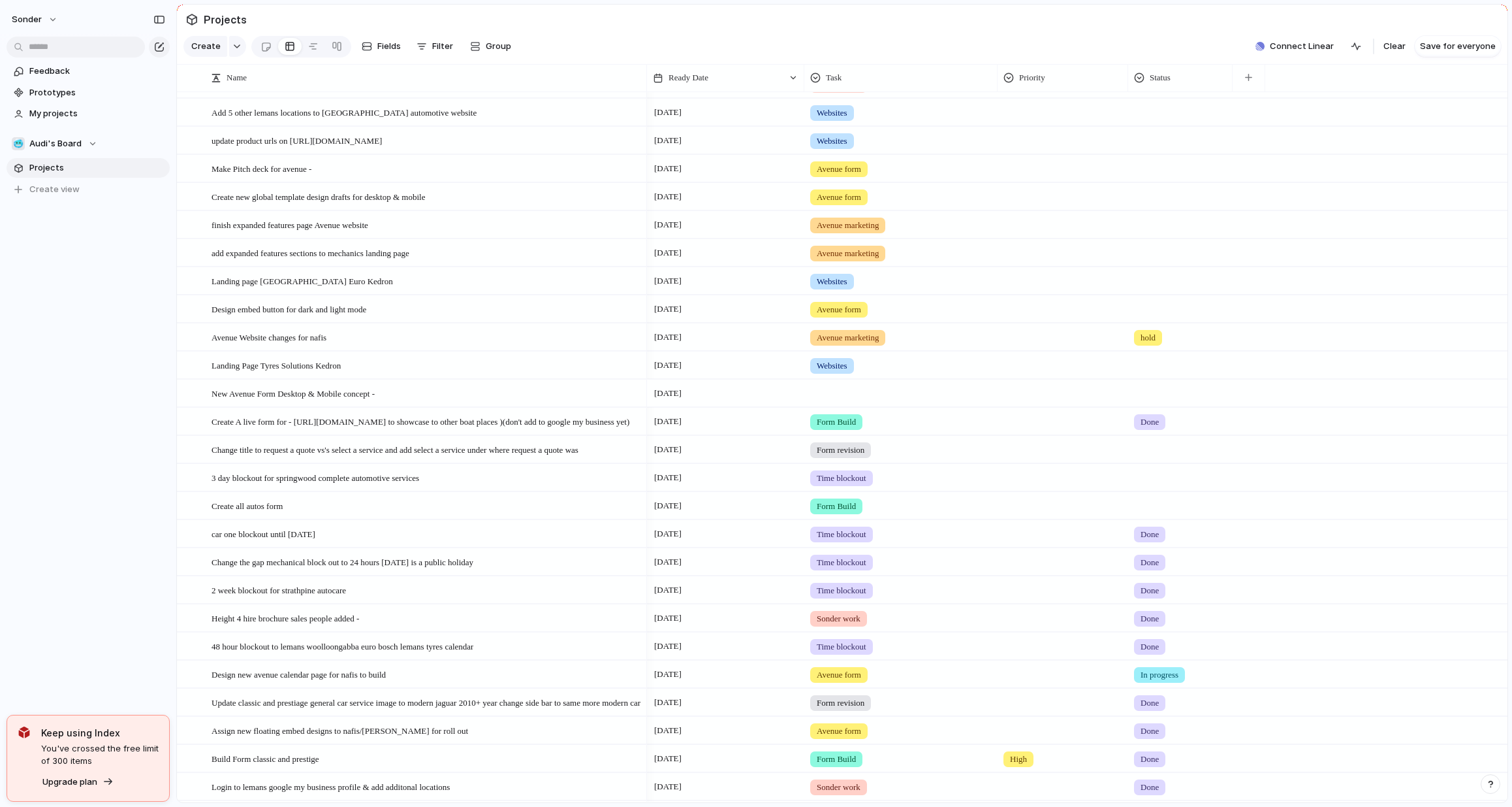
click at [828, 401] on div at bounding box center [900, 391] width 192 height 22
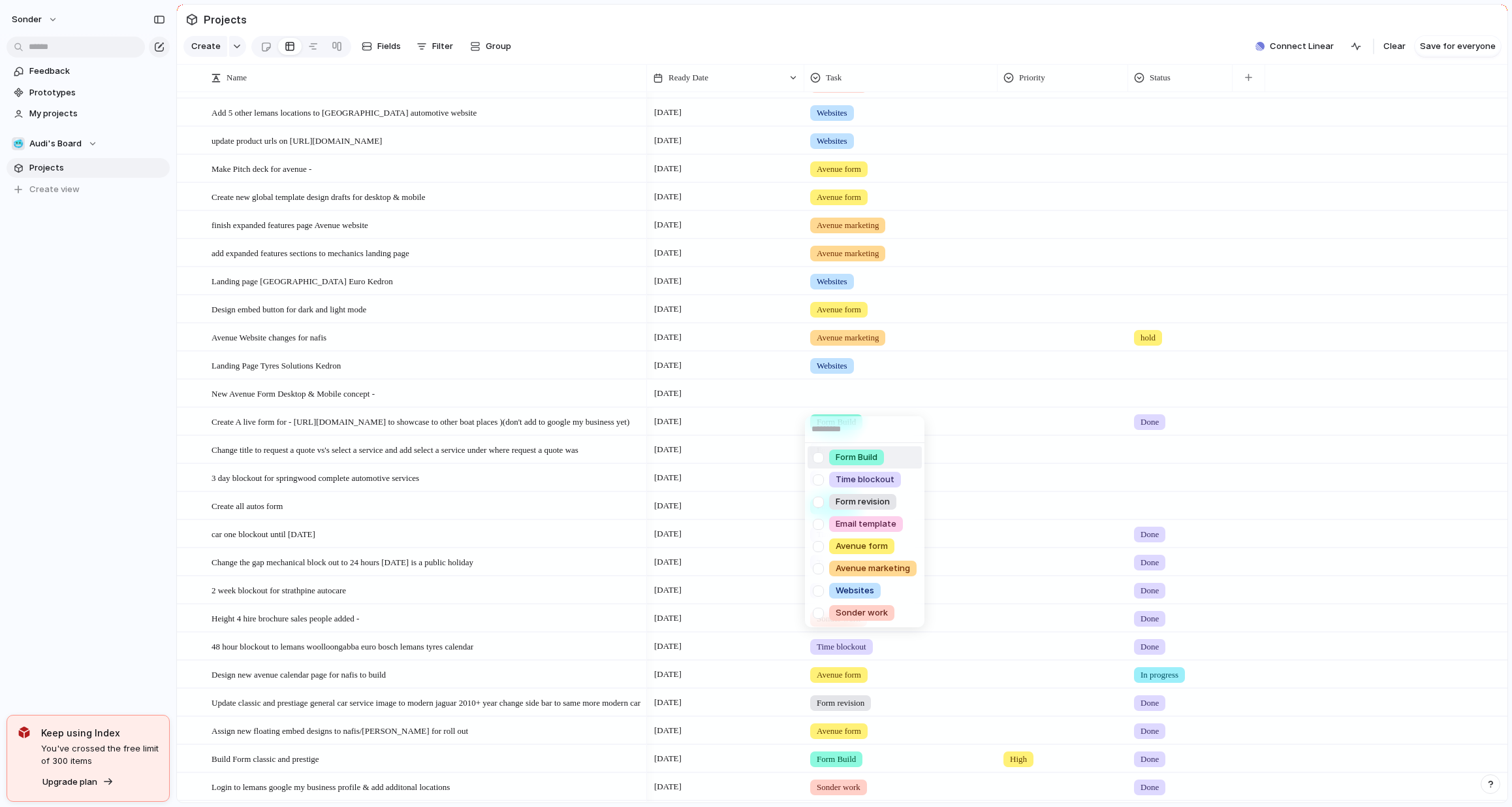
click at [853, 405] on div "Form Build Time blockout Form revision Email template Avenue form Avenue market…" at bounding box center [756, 403] width 1512 height 807
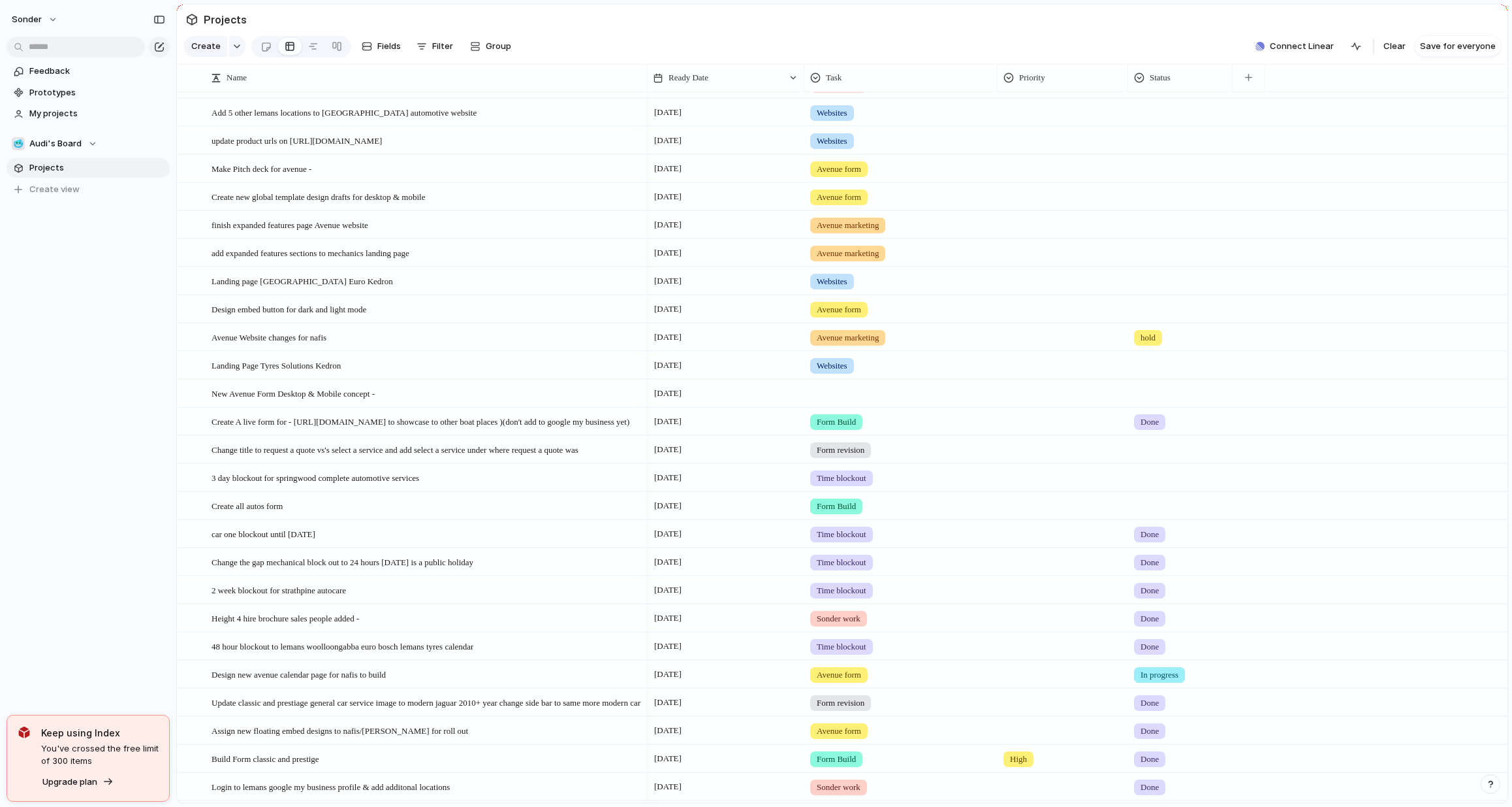
click at [855, 401] on div at bounding box center [900, 391] width 192 height 22
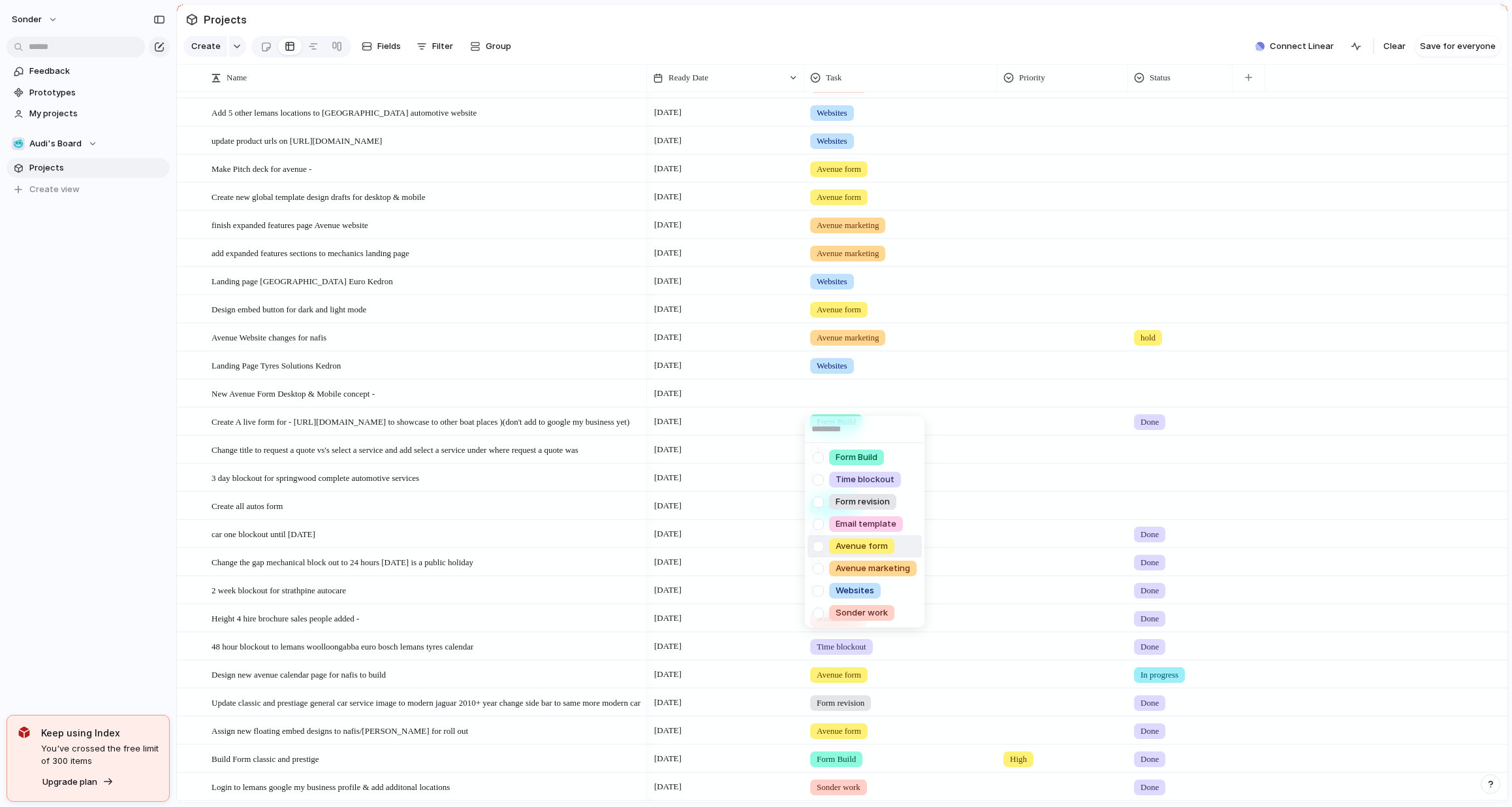
click at [871, 548] on span "Avenue form" at bounding box center [862, 546] width 53 height 13
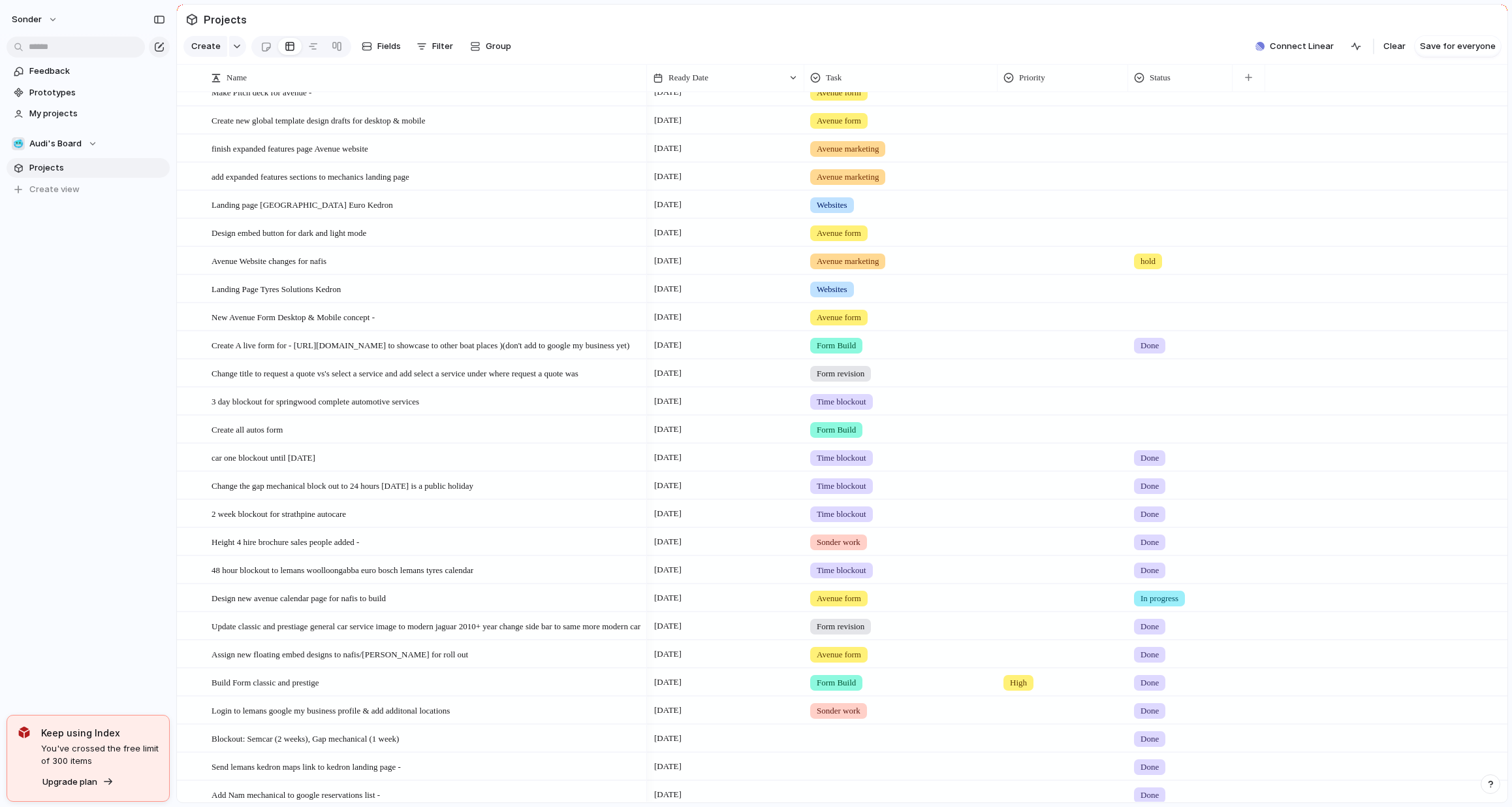
scroll to position [121, 0]
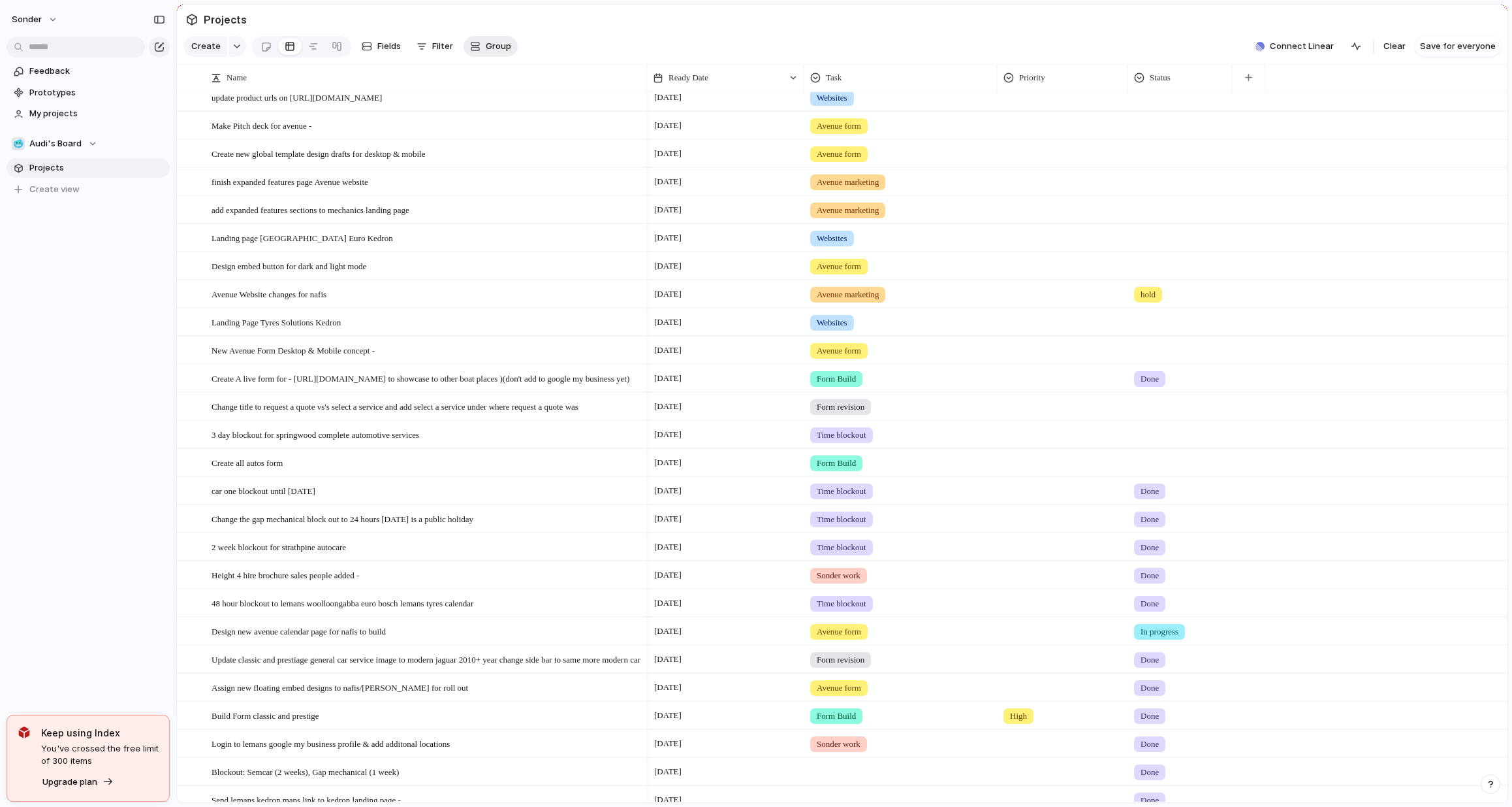
click at [493, 53] on span "Group" at bounding box center [498, 46] width 25 height 13
click at [489, 57] on div "Dev Ready Impact Effort Theme Customer Owner Reviewed By Stage Google My Busine…" at bounding box center [756, 403] width 1512 height 807
click at [490, 53] on span "Group" at bounding box center [498, 46] width 25 height 13
type input "****"
click at [506, 96] on ul "Task" at bounding box center [519, 108] width 113 height 28
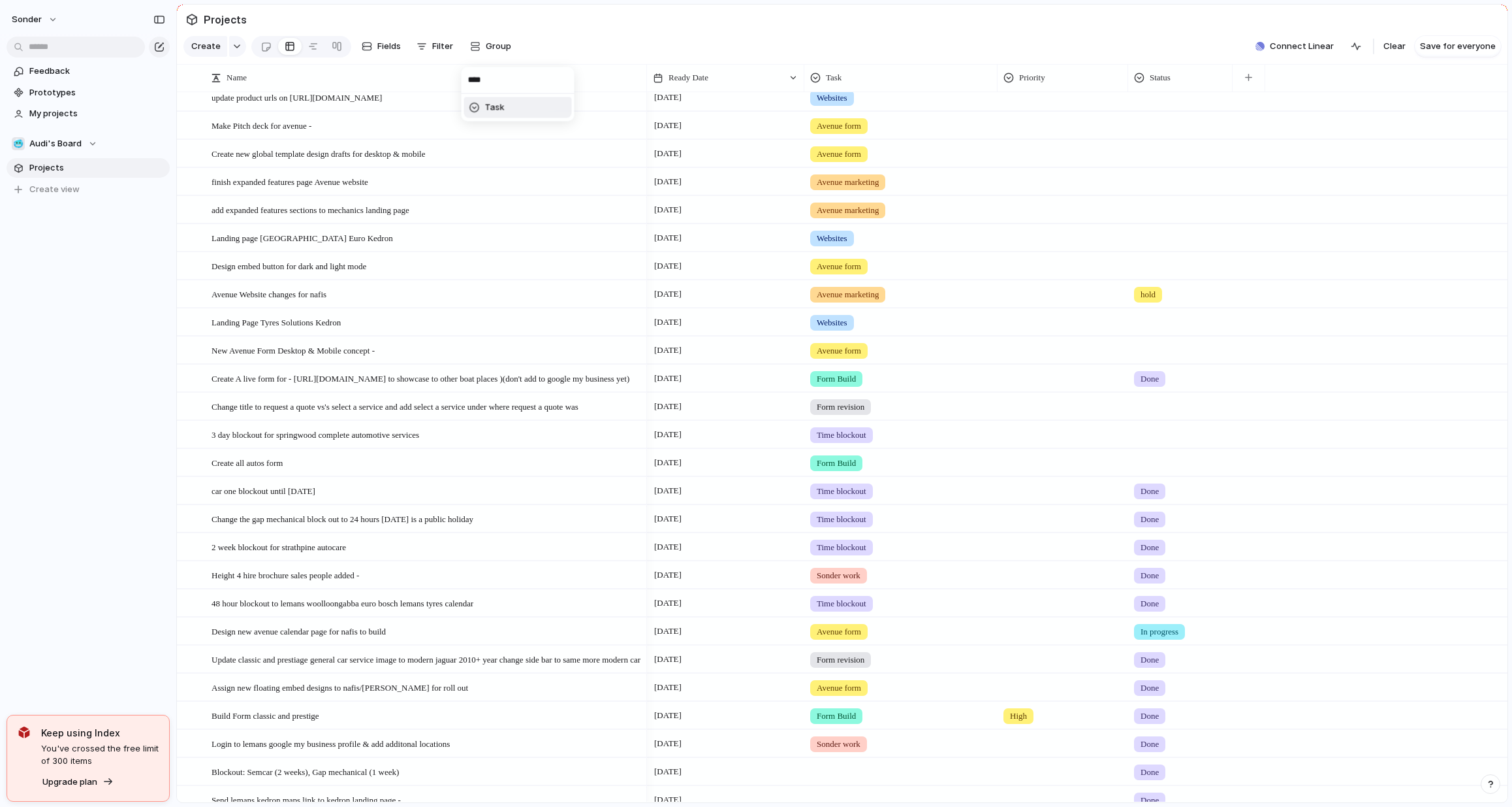
click at [520, 100] on li "Task" at bounding box center [518, 108] width 108 height 21
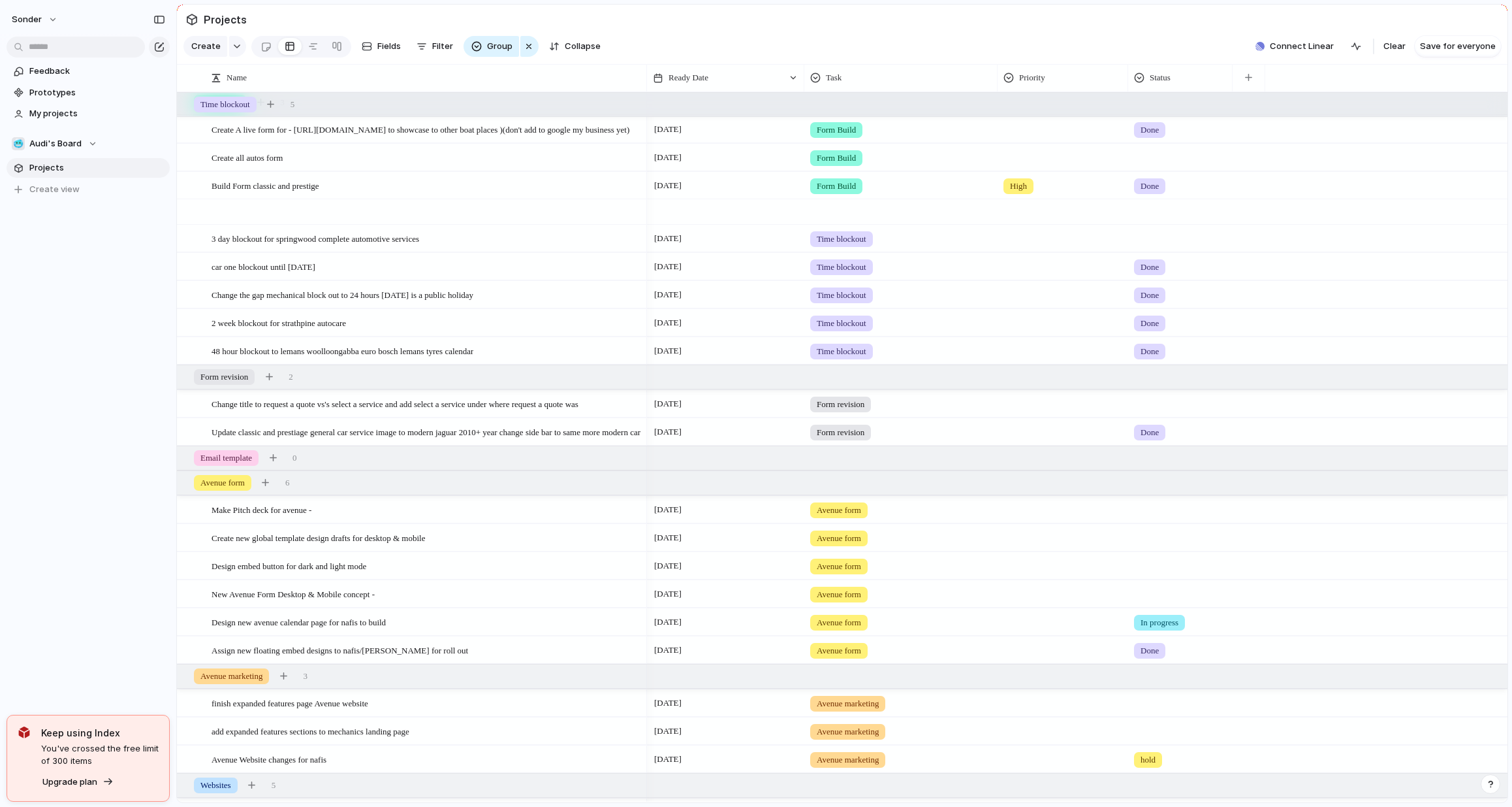
scroll to position [0, 0]
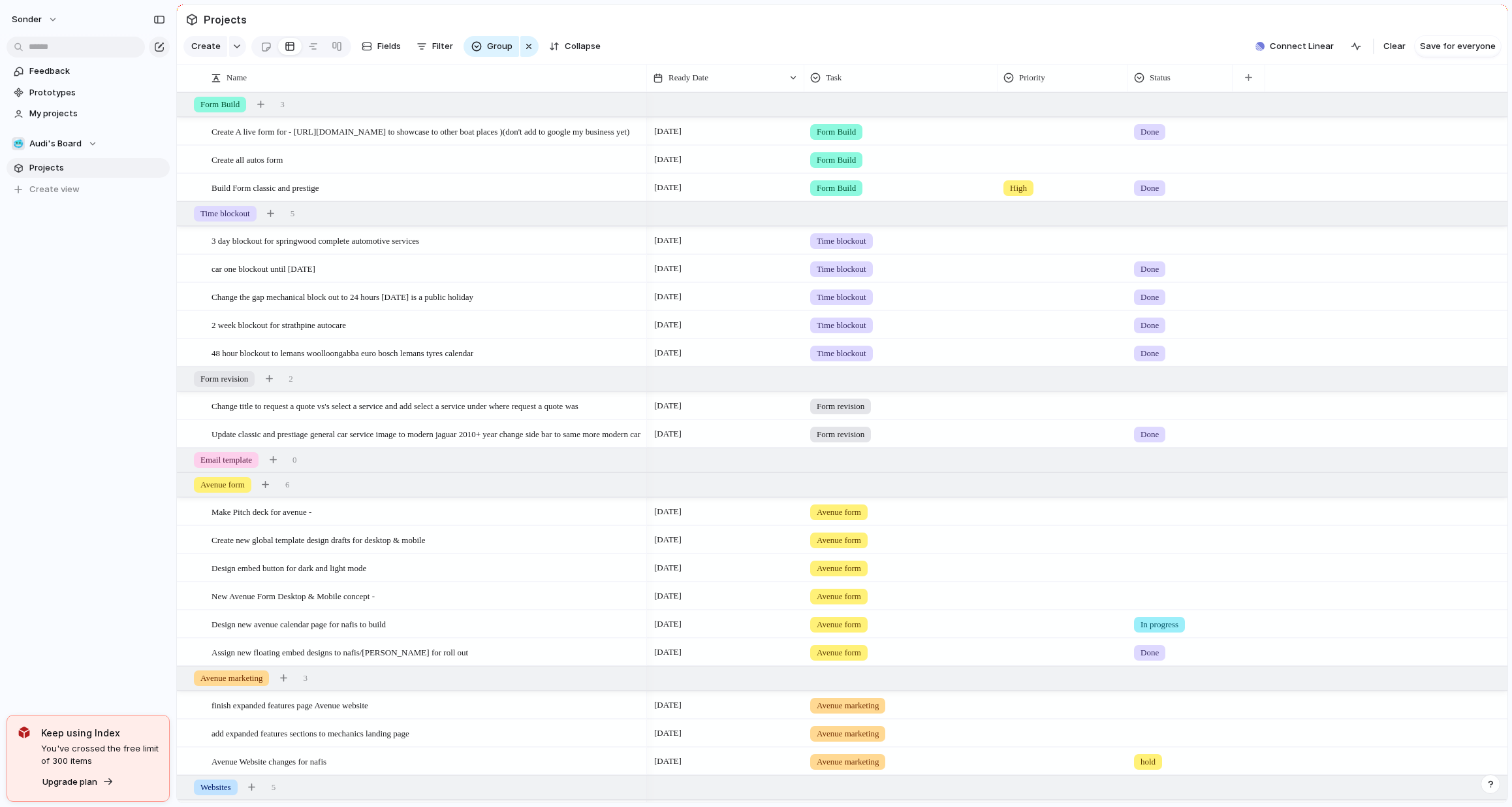
click at [997, 168] on div "Form Build" at bounding box center [900, 157] width 192 height 22
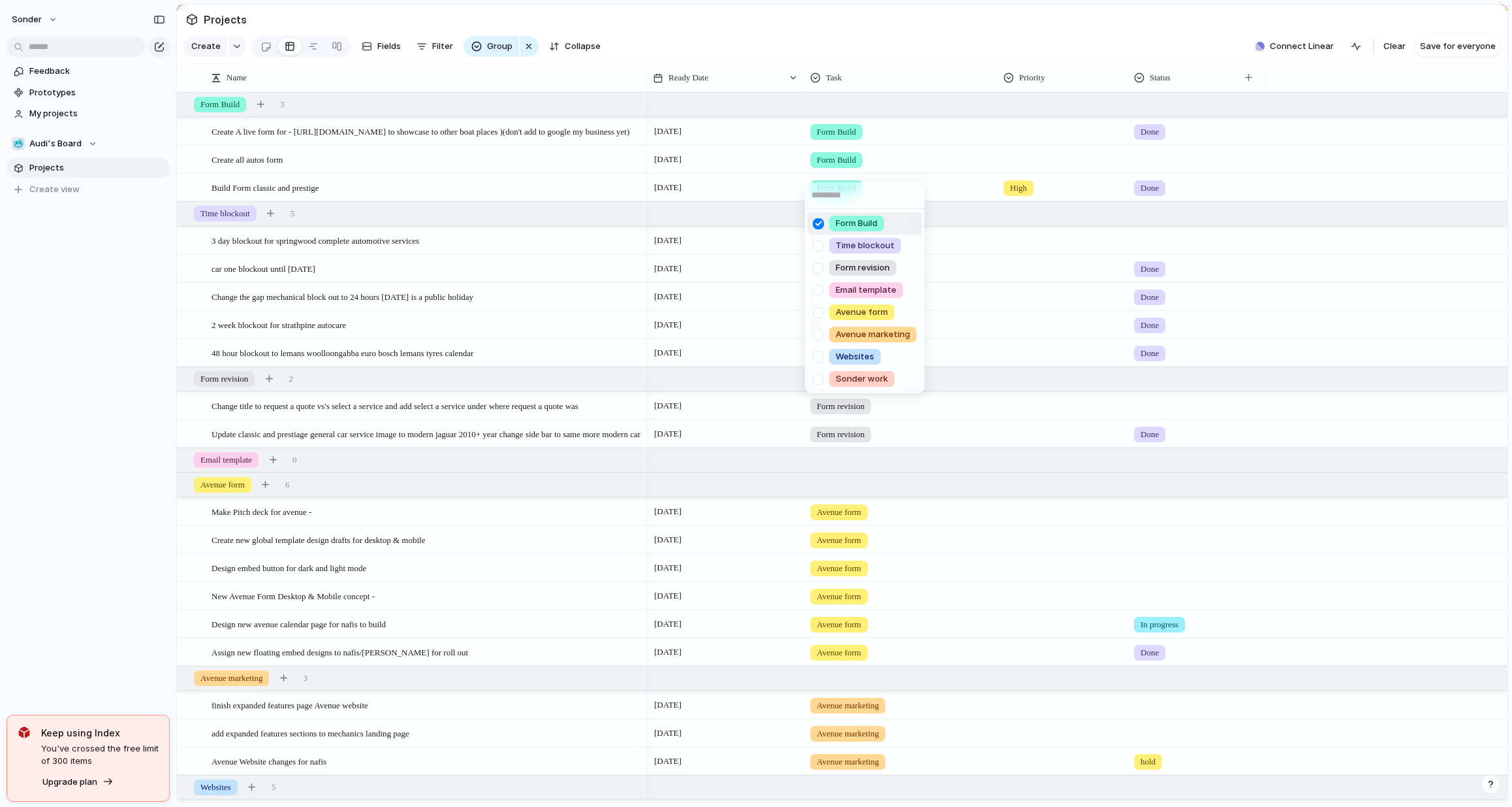
click at [932, 161] on div "Form Build Time blockout Form revision Email template Avenue form Avenue market…" at bounding box center [756, 403] width 1512 height 807
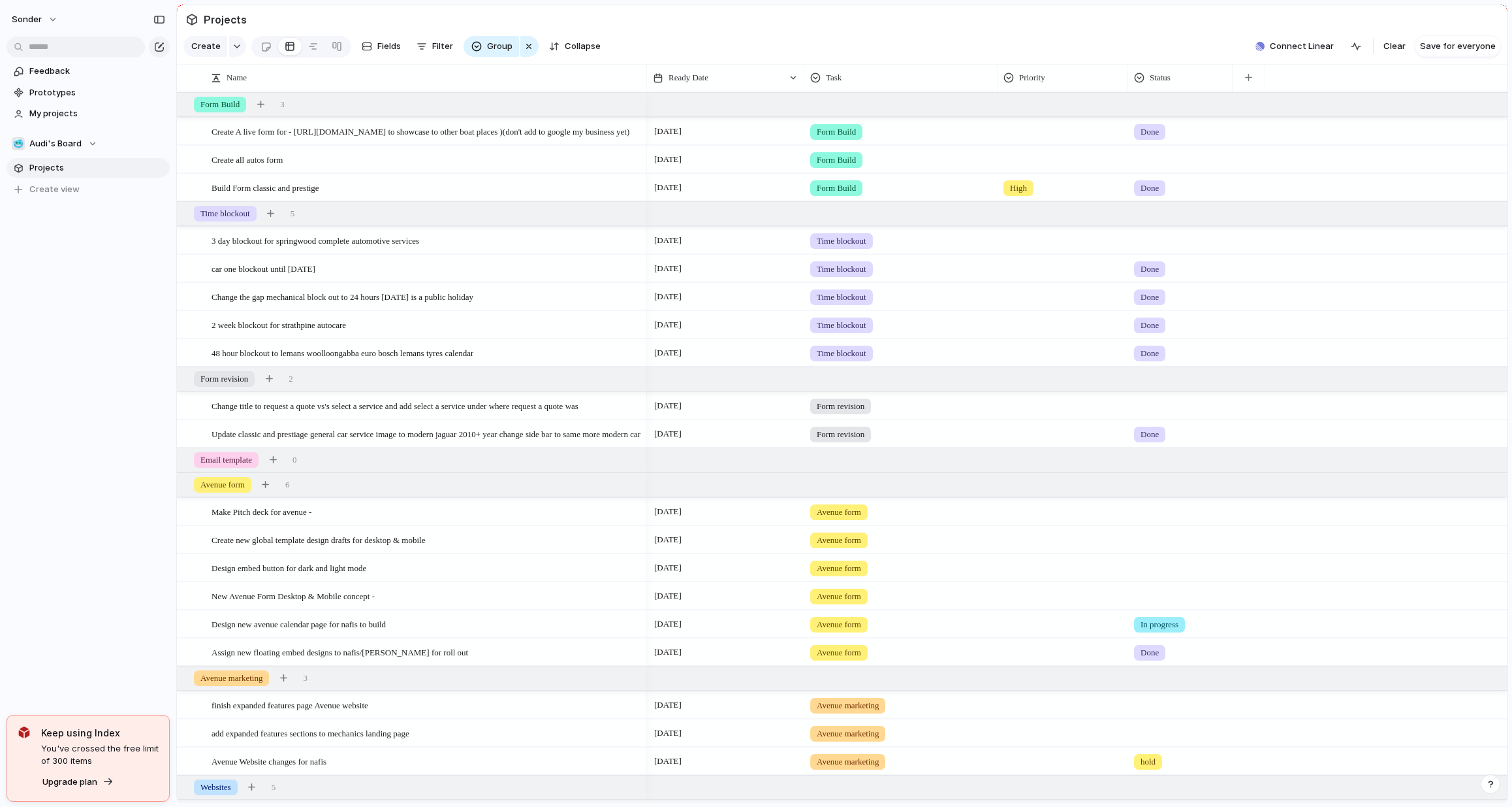
click at [1161, 168] on div at bounding box center [1181, 157] width 104 height 22
click at [1159, 275] on div "In progress" at bounding box center [1166, 267] width 59 height 15
click at [269, 241] on span "3 day blockout for springwood complete automotive services" at bounding box center [316, 240] width 208 height 15
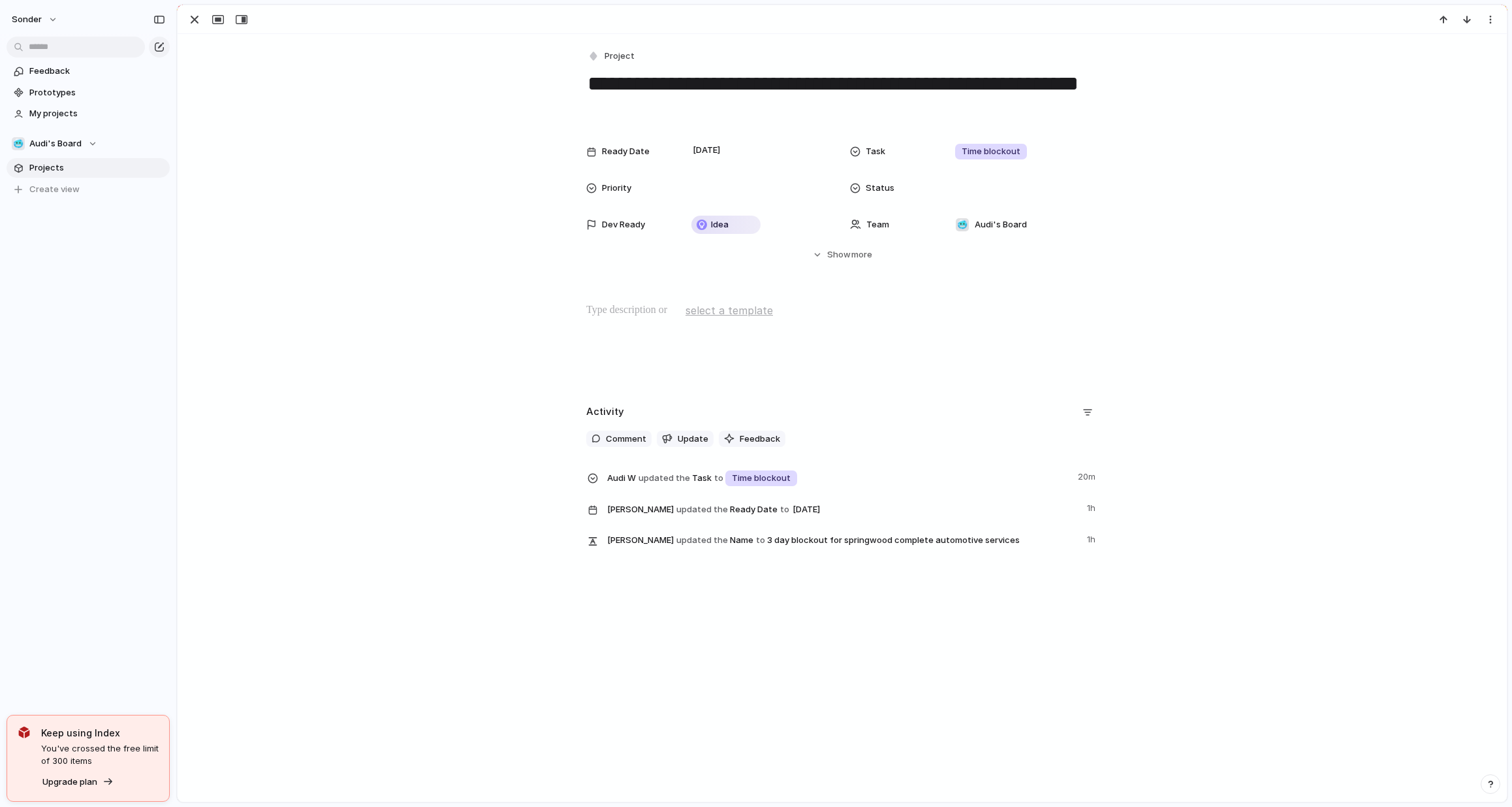
drag, startPoint x: 719, startPoint y: 100, endPoint x: 898, endPoint y: 113, distance: 179.5
click at [898, 113] on textarea "**********" at bounding box center [842, 96] width 512 height 53
click at [193, 17] on div "button" at bounding box center [194, 19] width 15 height 15
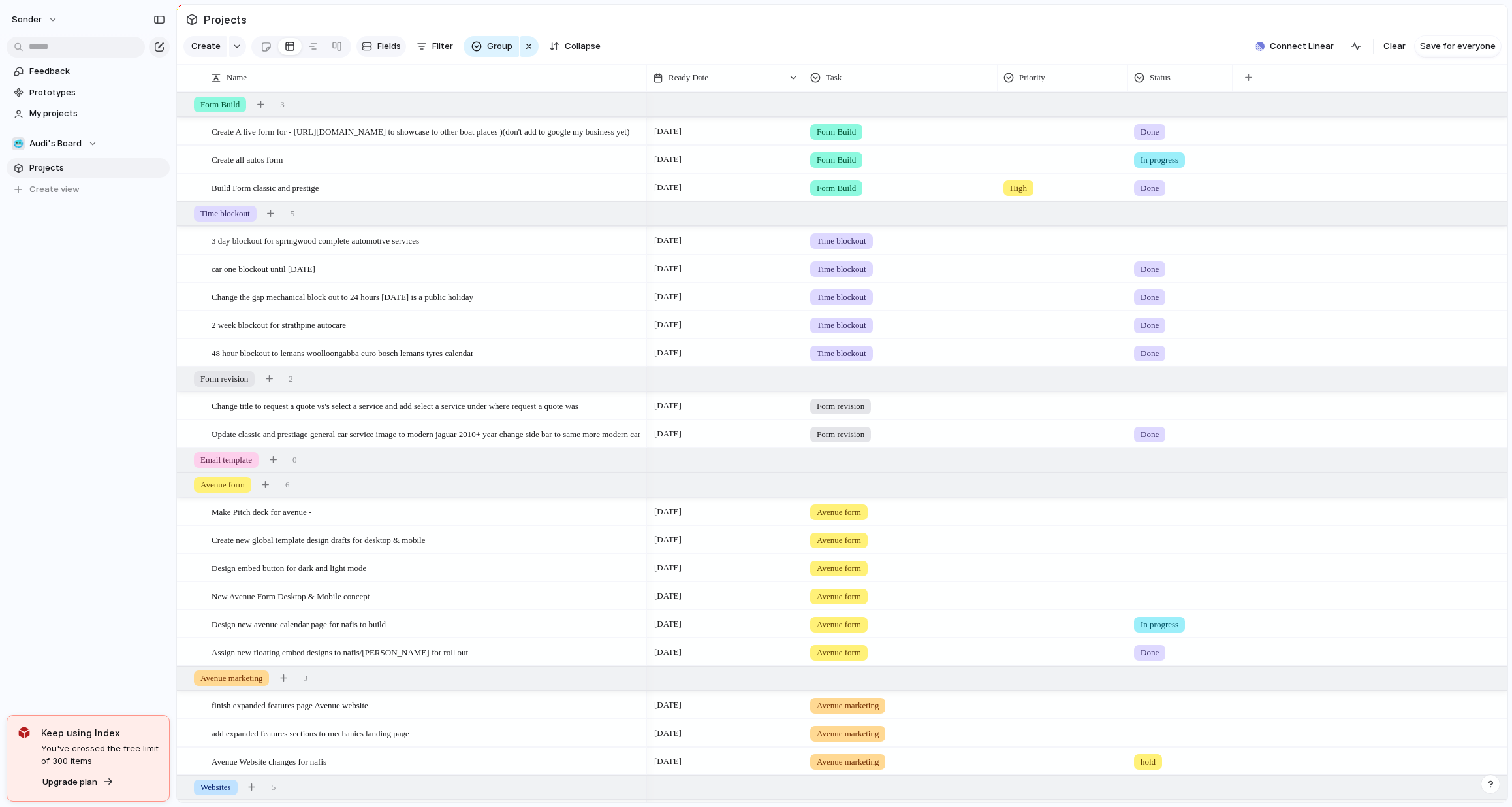
click at [372, 53] on button "Fields" at bounding box center [381, 46] width 49 height 21
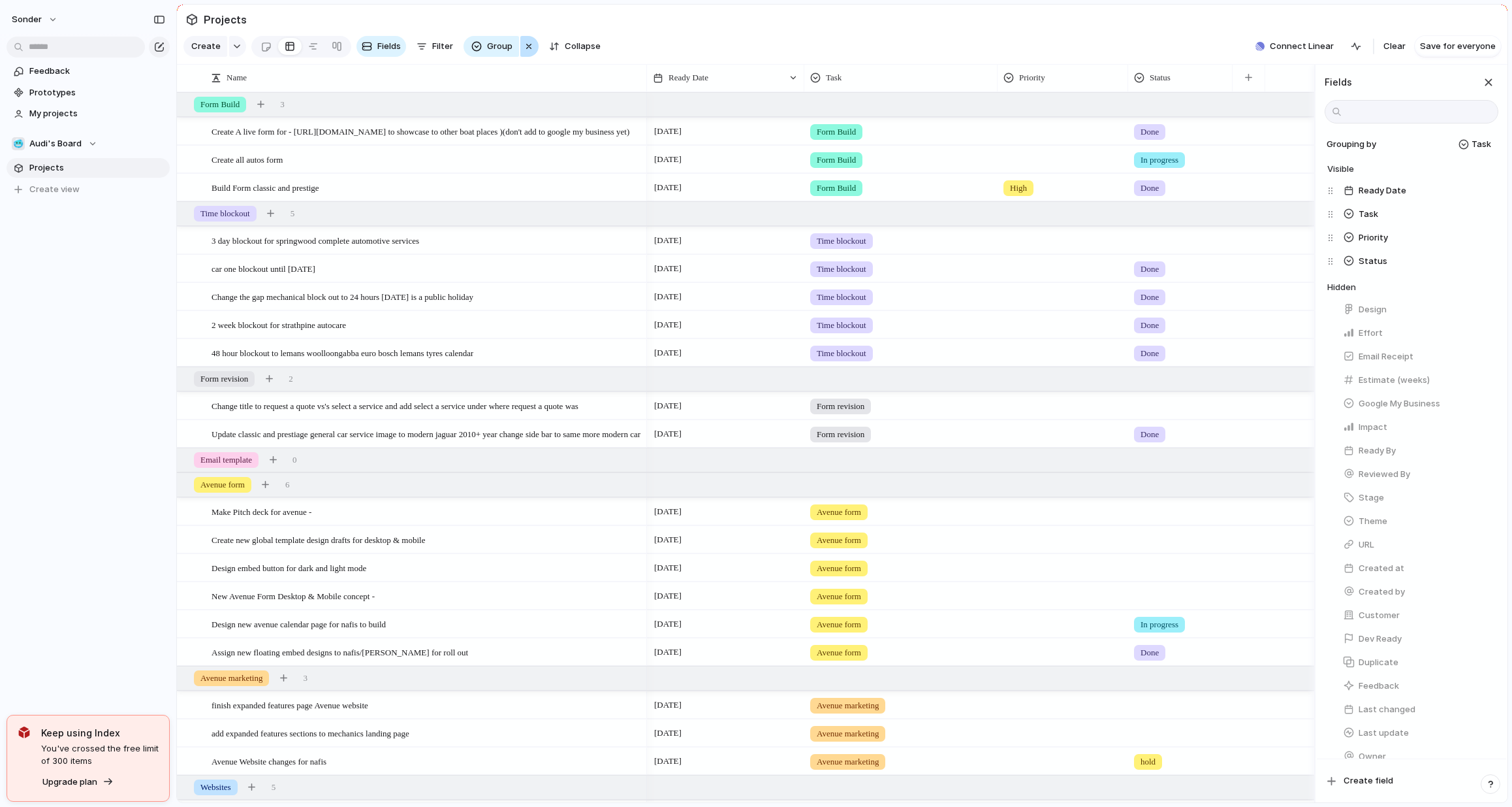
click at [532, 51] on button "button" at bounding box center [529, 46] width 19 height 21
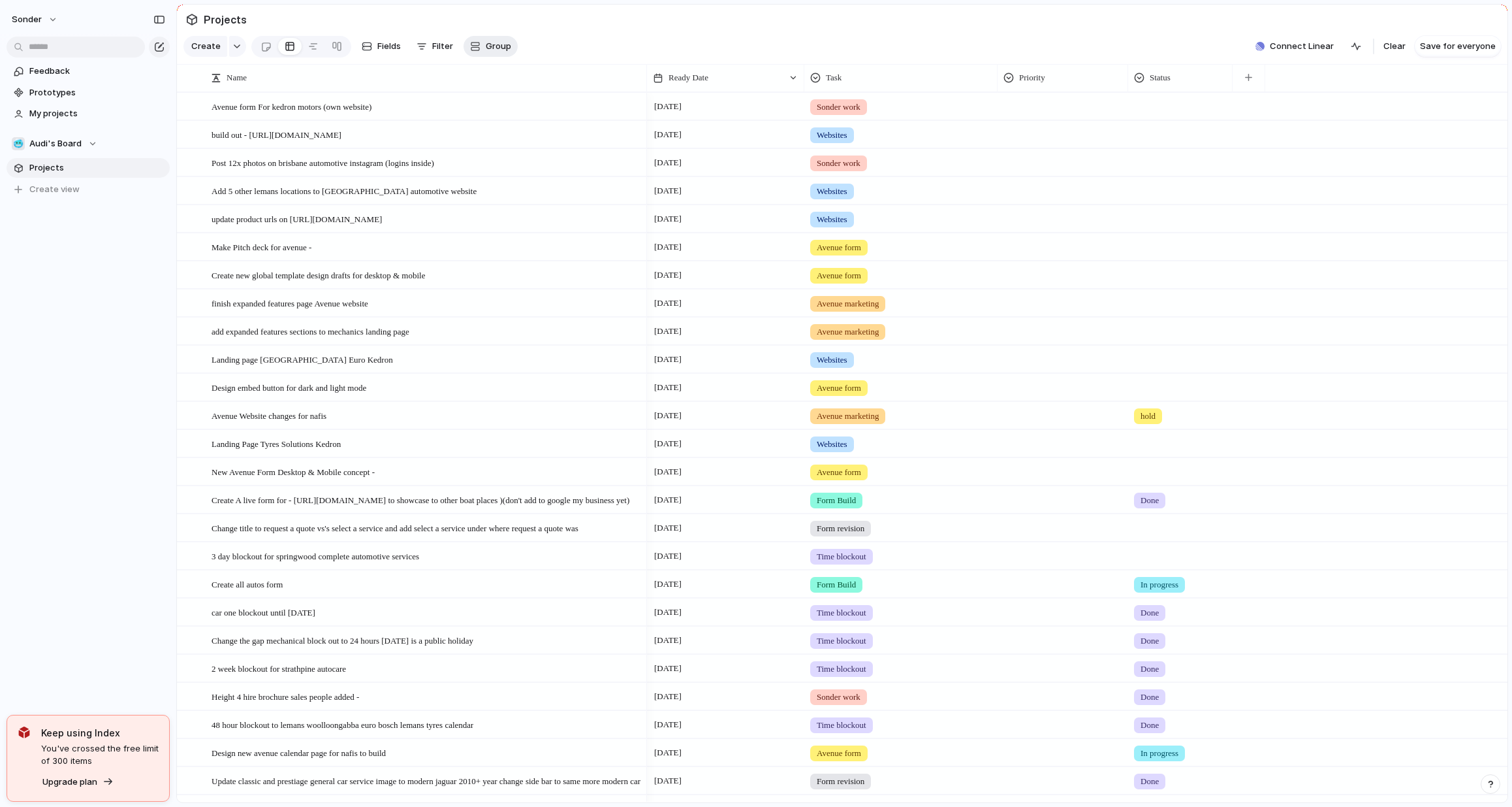
click at [498, 53] on span "Group" at bounding box center [498, 46] width 25 height 13
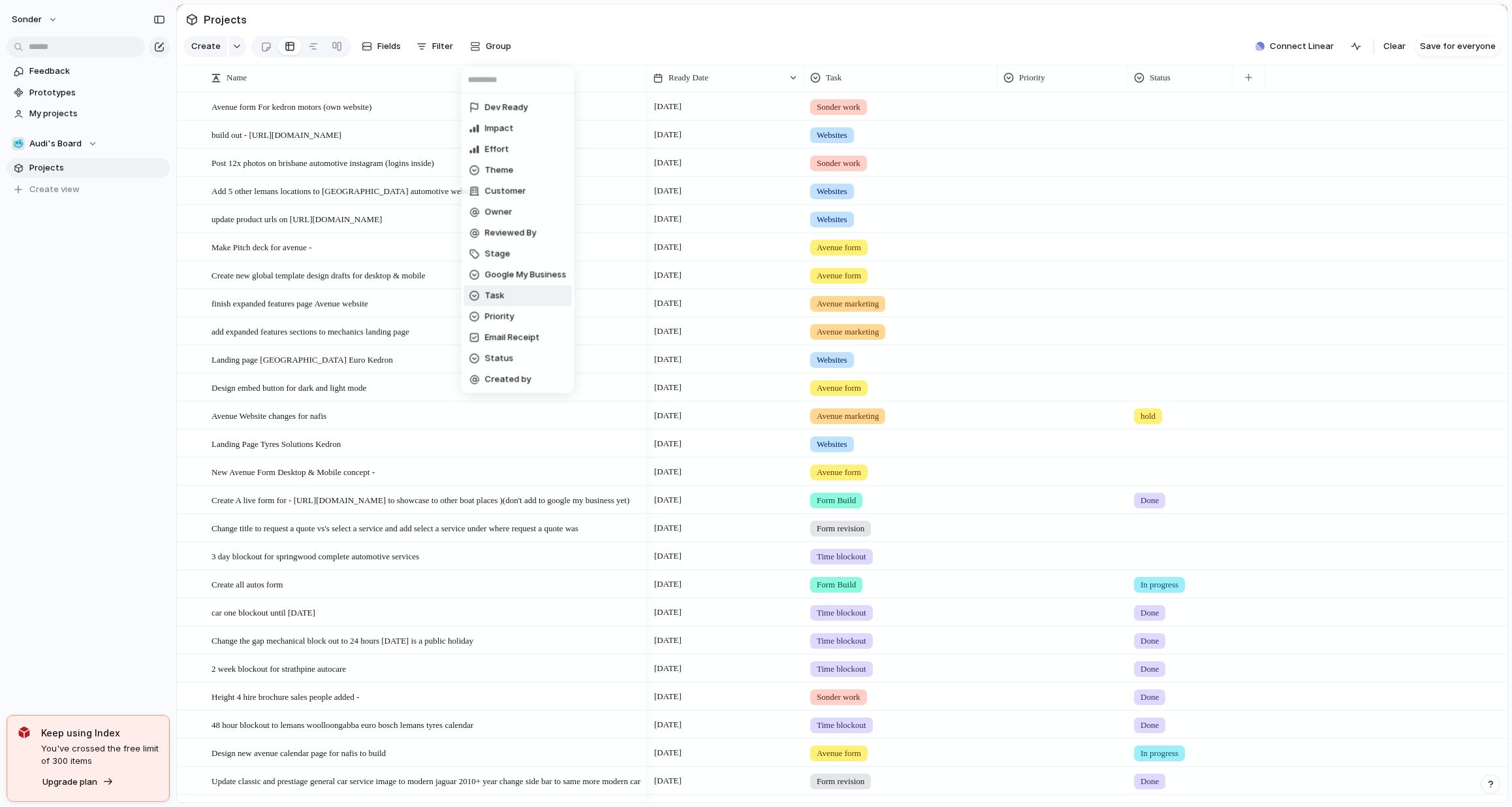
click at [511, 299] on li "Task" at bounding box center [518, 296] width 108 height 21
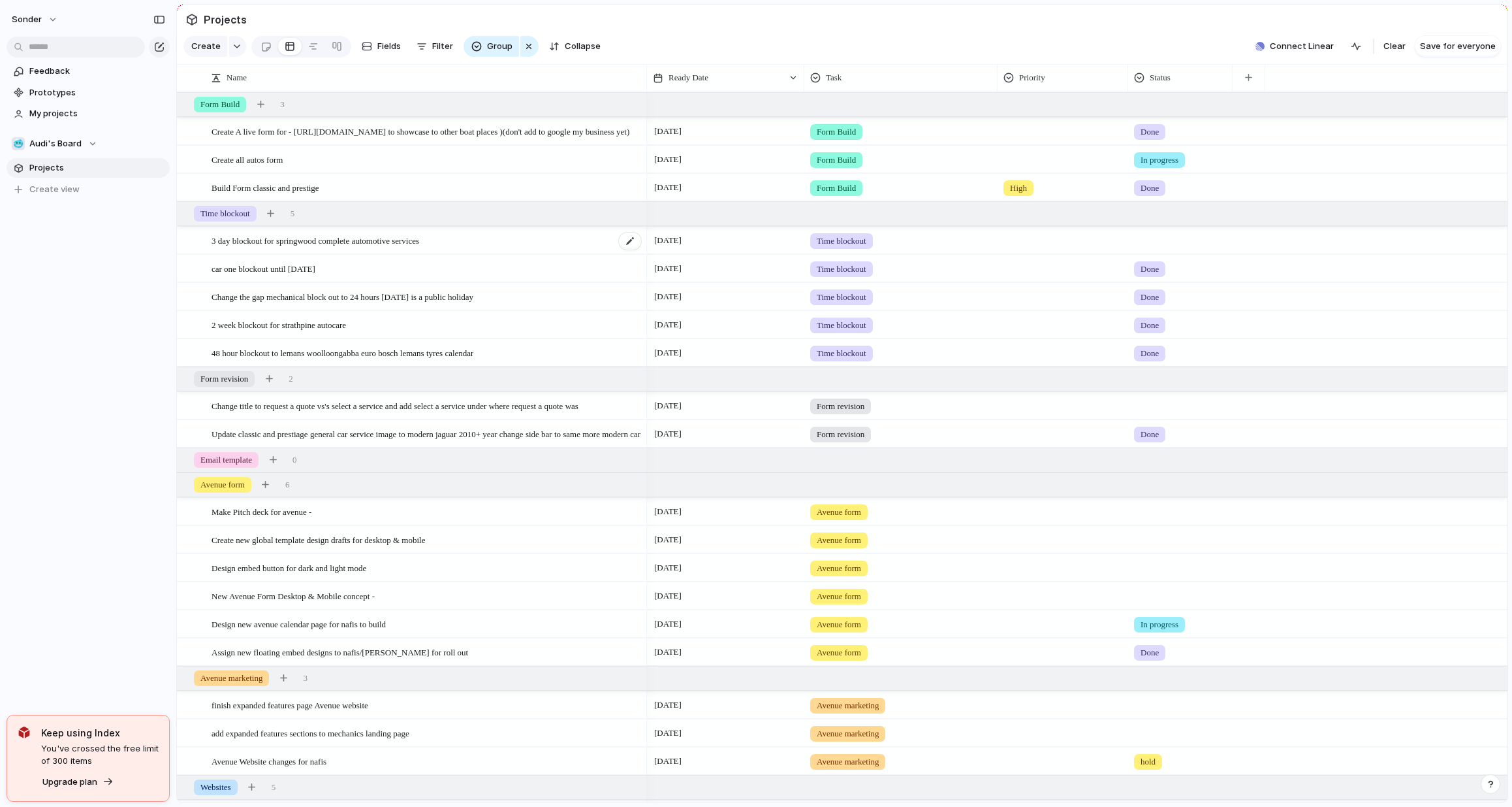
click at [274, 217] on div "button" at bounding box center [270, 213] width 7 height 7
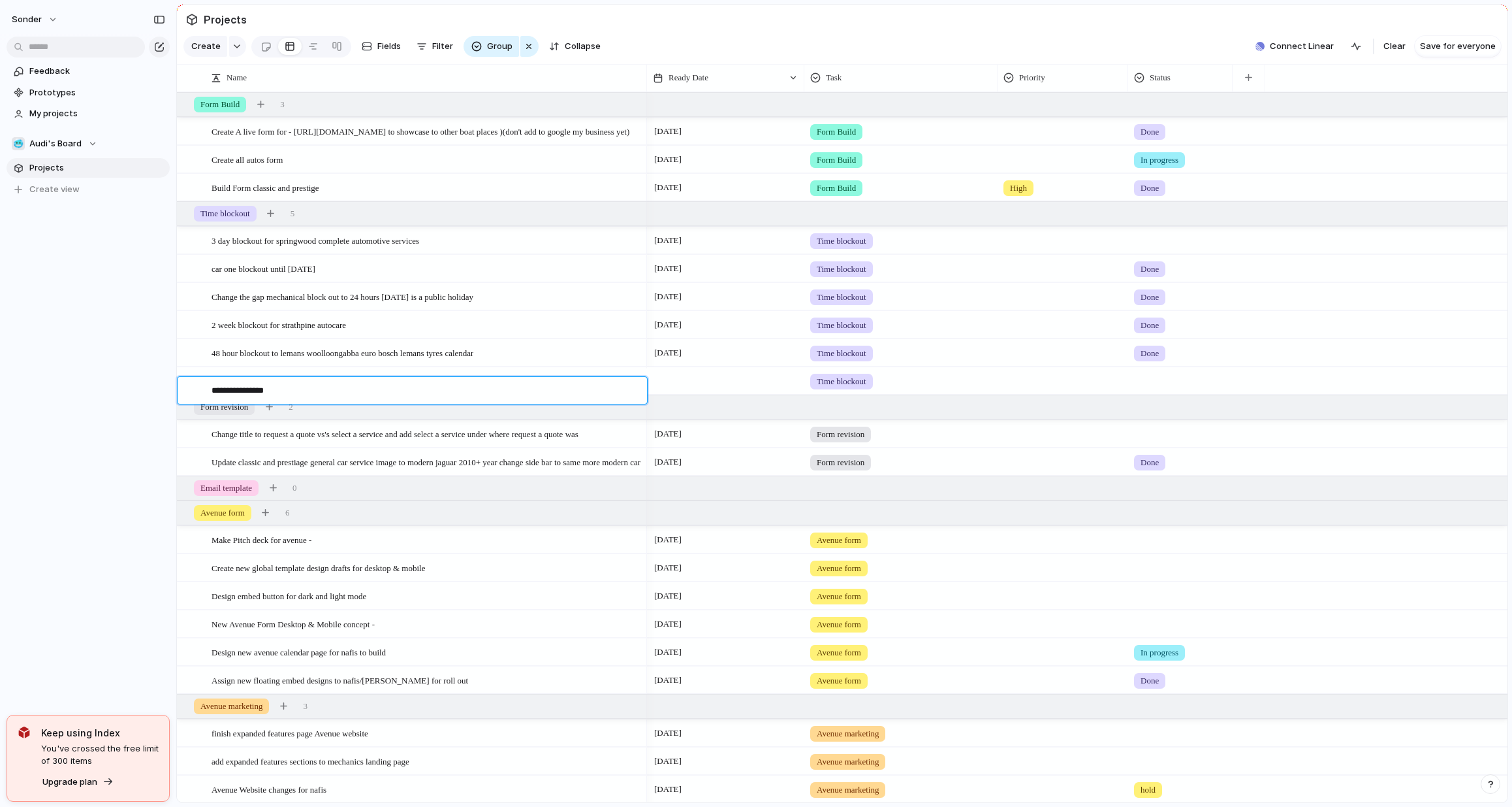
type textarea "**********"
click at [428, 384] on div "autocrew blockout" at bounding box center [427, 380] width 431 height 27
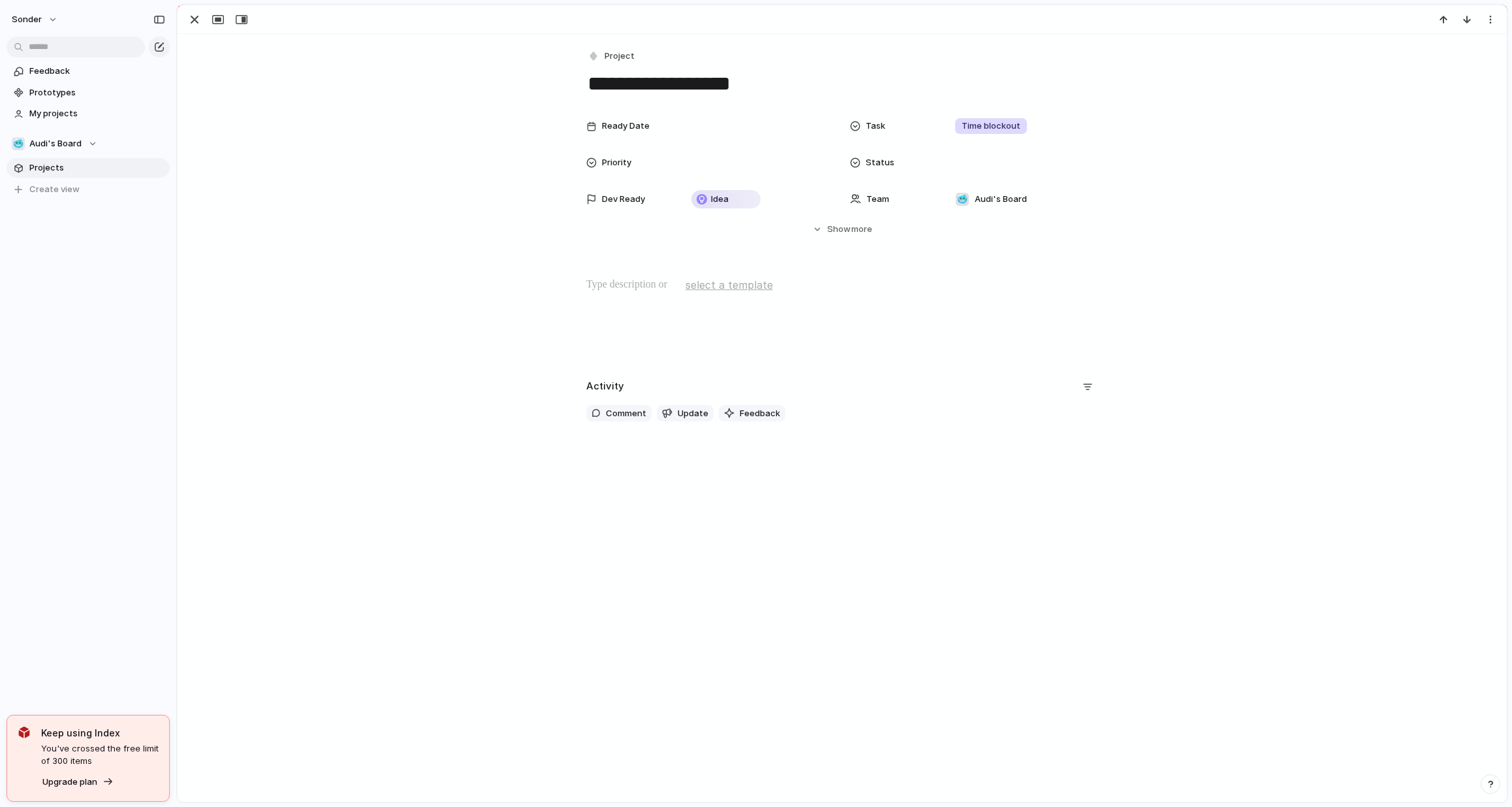
click at [874, 296] on div at bounding box center [842, 318] width 1298 height 83
click at [704, 124] on div at bounding box center [757, 126] width 142 height 15
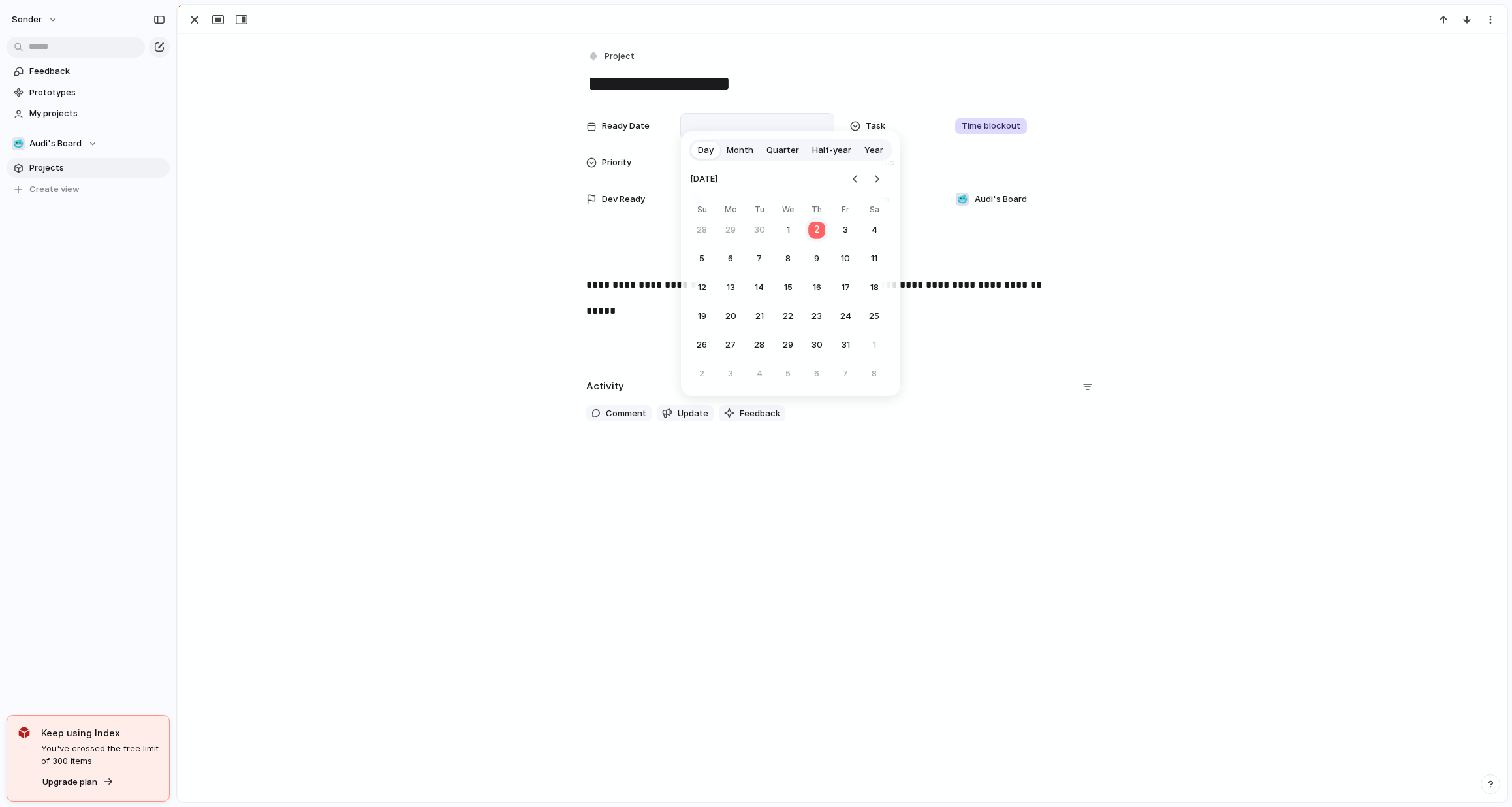
click at [818, 231] on button "2" at bounding box center [816, 230] width 25 height 25
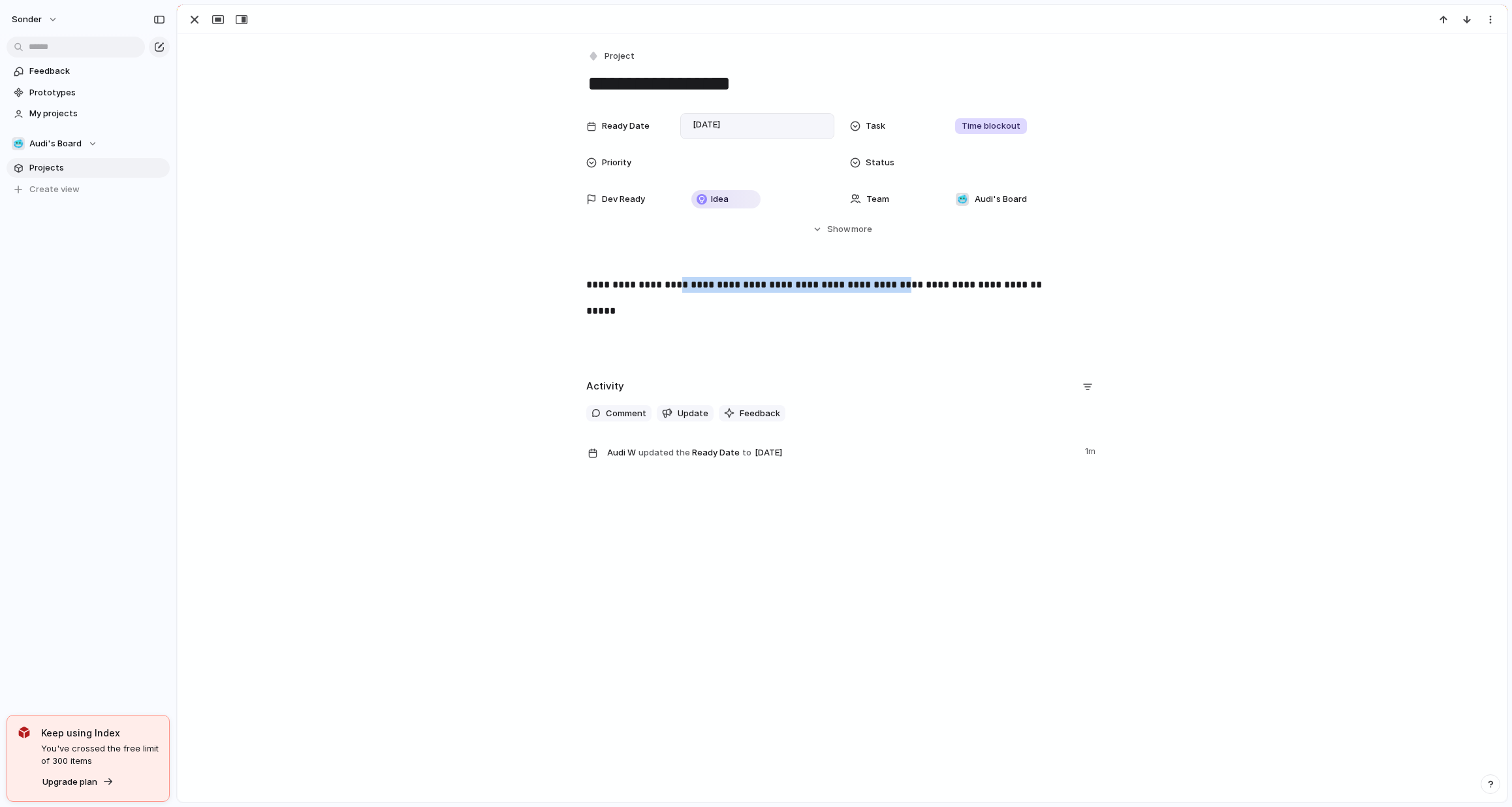
drag, startPoint x: 676, startPoint y: 288, endPoint x: 896, endPoint y: 290, distance: 220.0
click at [896, 290] on p "**********" at bounding box center [842, 284] width 512 height 15
click at [186, 20] on button "button" at bounding box center [195, 19] width 21 height 17
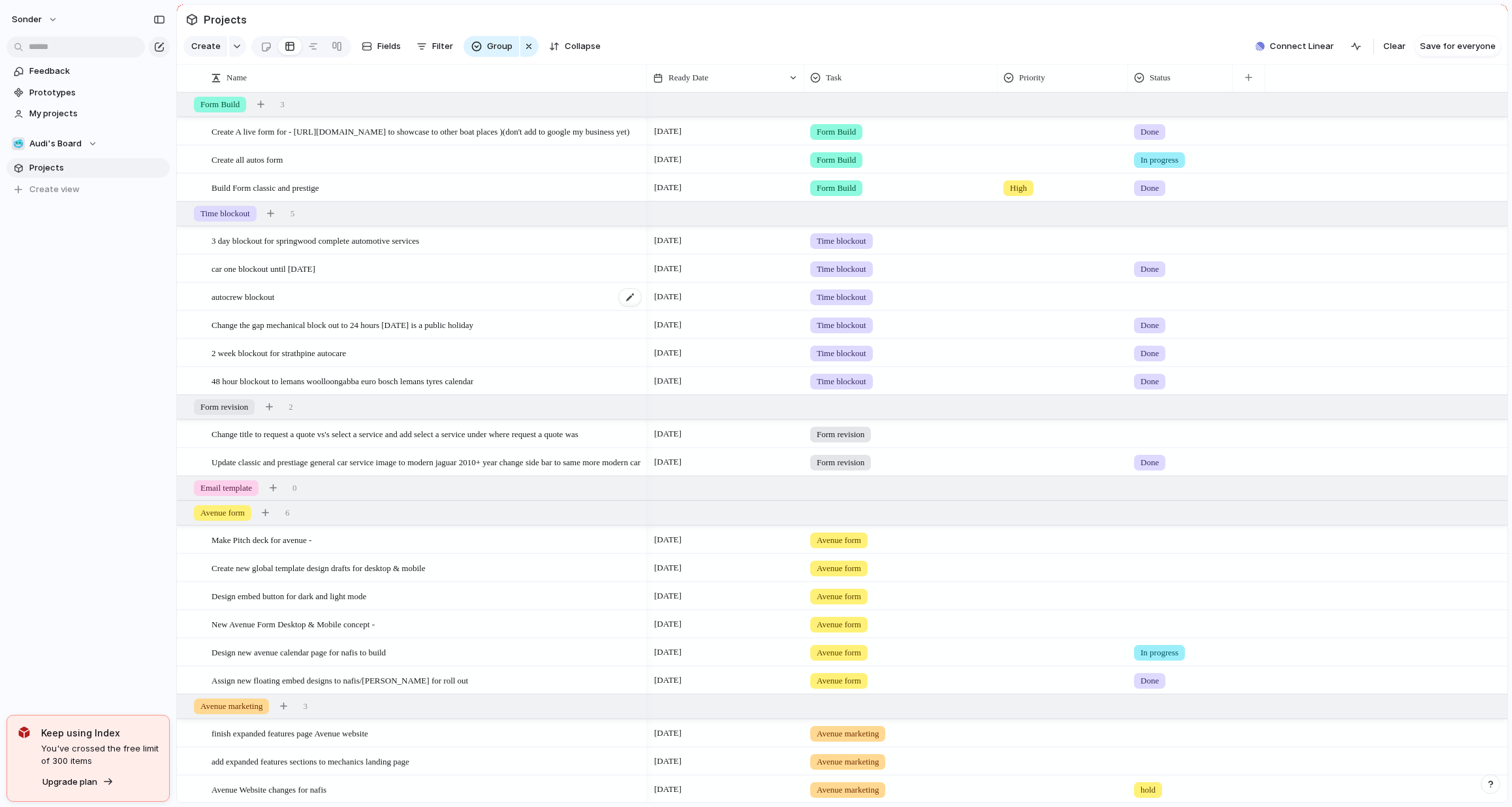
click at [274, 304] on span "autocrew blockout" at bounding box center [243, 296] width 62 height 15
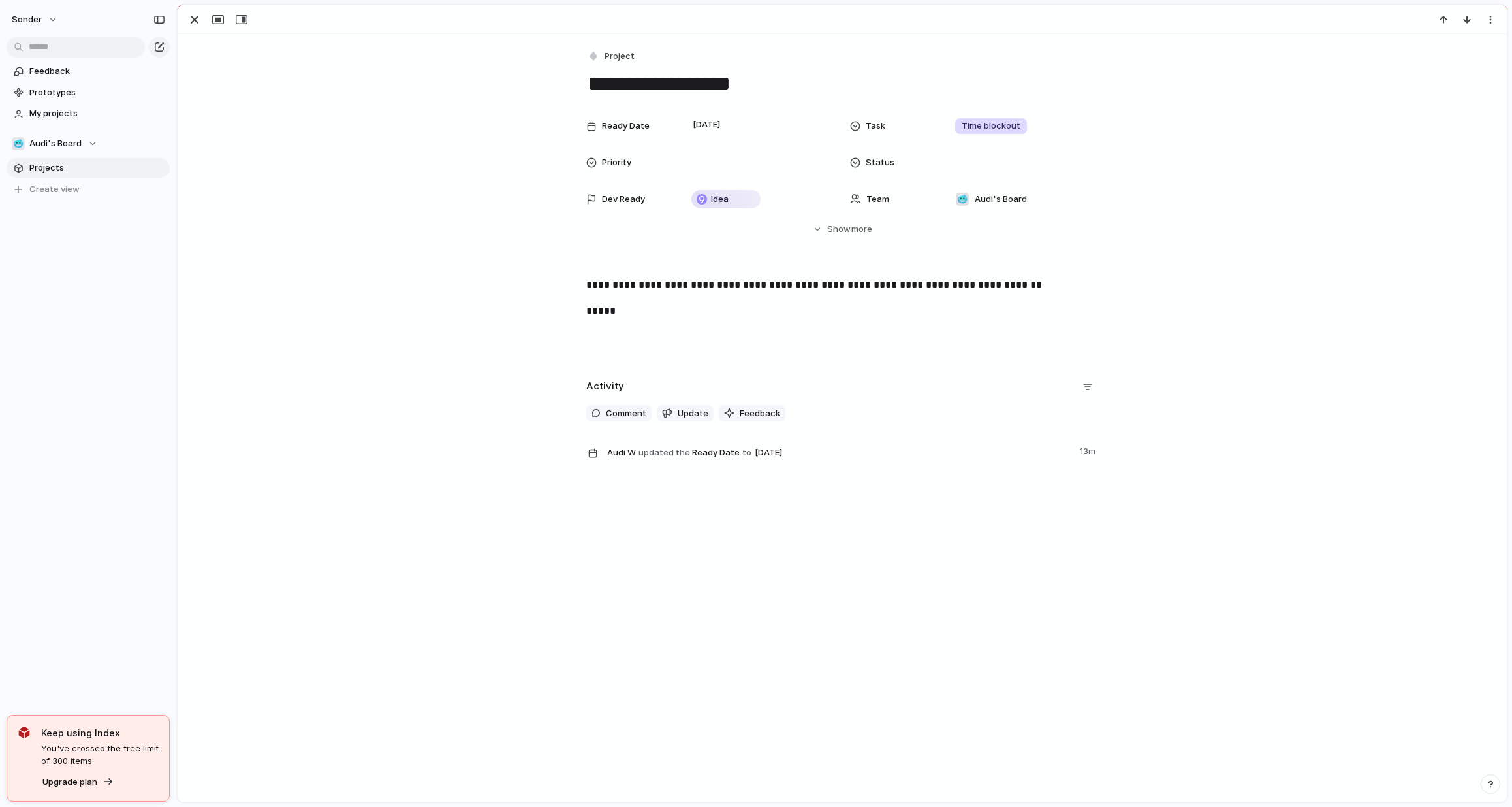
click at [604, 287] on p "**********" at bounding box center [842, 284] width 512 height 15
click at [743, 282] on p "**********" at bounding box center [842, 284] width 512 height 15
click at [818, 311] on div "**********" at bounding box center [842, 318] width 1298 height 83
copy div "**********"
click at [898, 293] on div "**********" at bounding box center [842, 318] width 1298 height 83
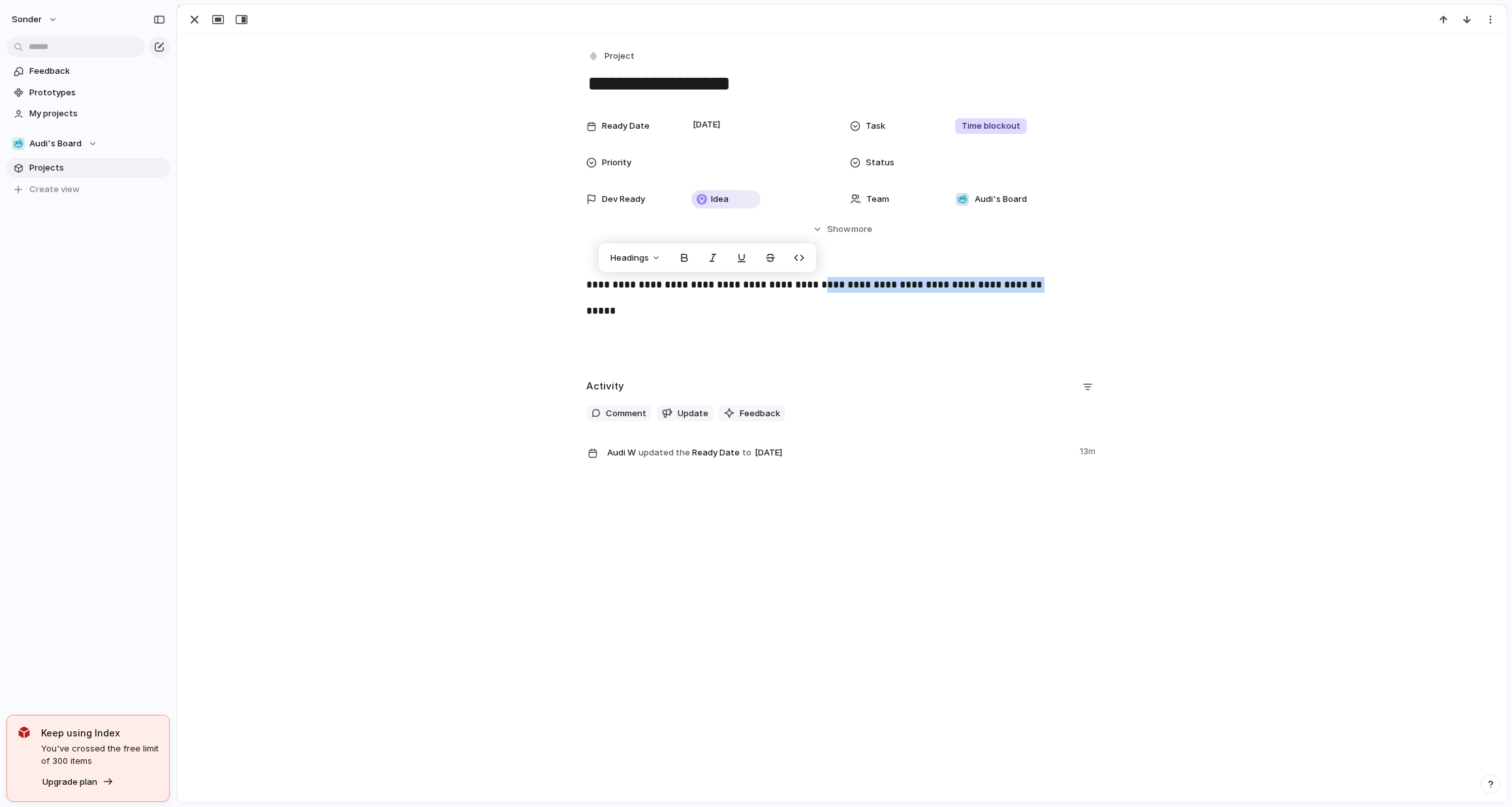
drag, startPoint x: 1083, startPoint y: 296, endPoint x: 815, endPoint y: 283, distance: 268.3
click at [815, 283] on div "**********" at bounding box center [842, 318] width 1298 height 83
copy p "**********"
click at [70, 133] on section "🥶 Audi's Board Projects To pick up a draggable item, press the space bar. While…" at bounding box center [88, 162] width 176 height 76
click at [73, 138] on span "Audi's Board" at bounding box center [55, 144] width 53 height 13
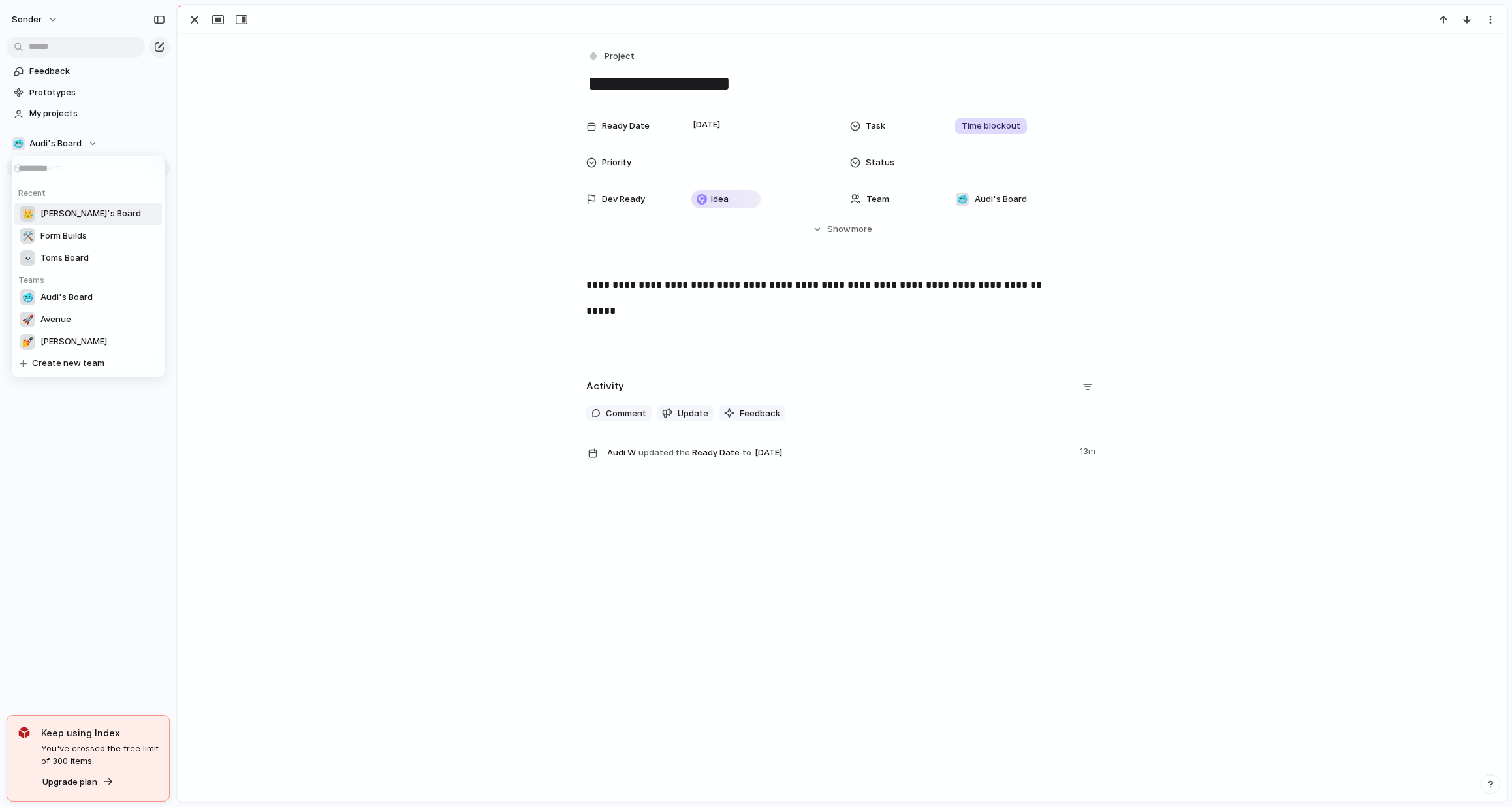
click at [88, 214] on span "[PERSON_NAME]'s Board" at bounding box center [91, 214] width 100 height 13
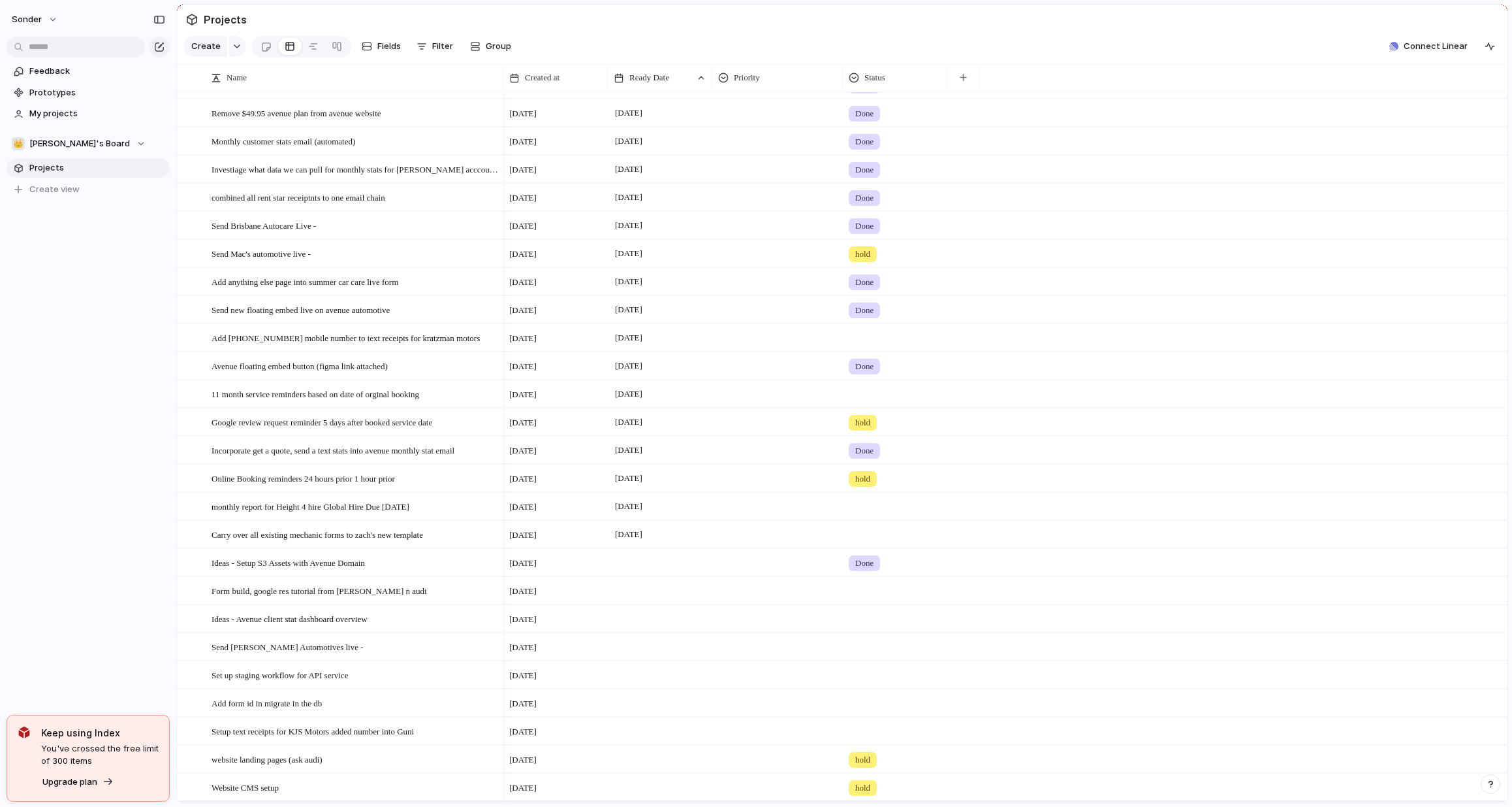
scroll to position [171, 0]
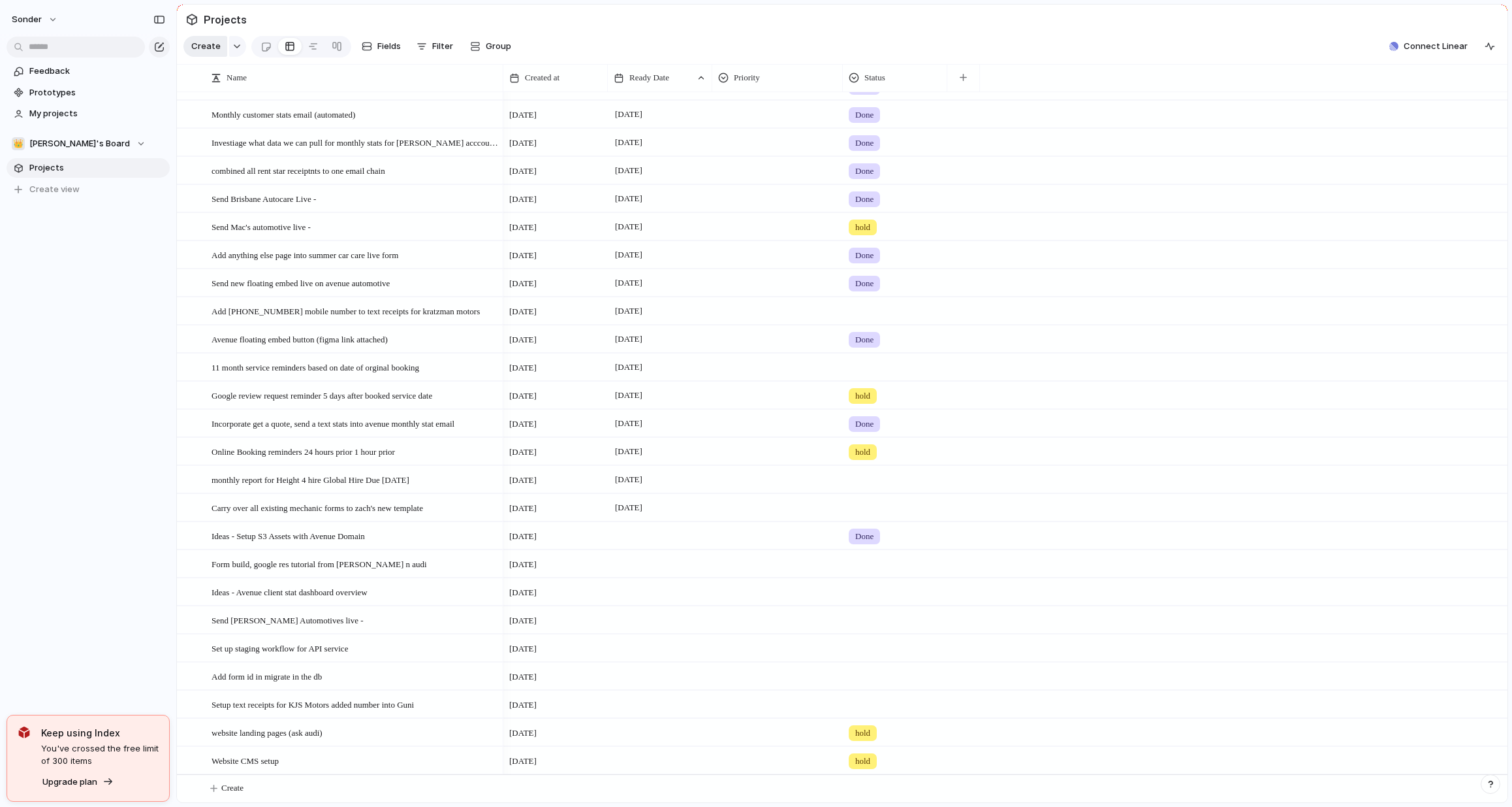
click at [198, 52] on span "Create" at bounding box center [205, 46] width 29 height 13
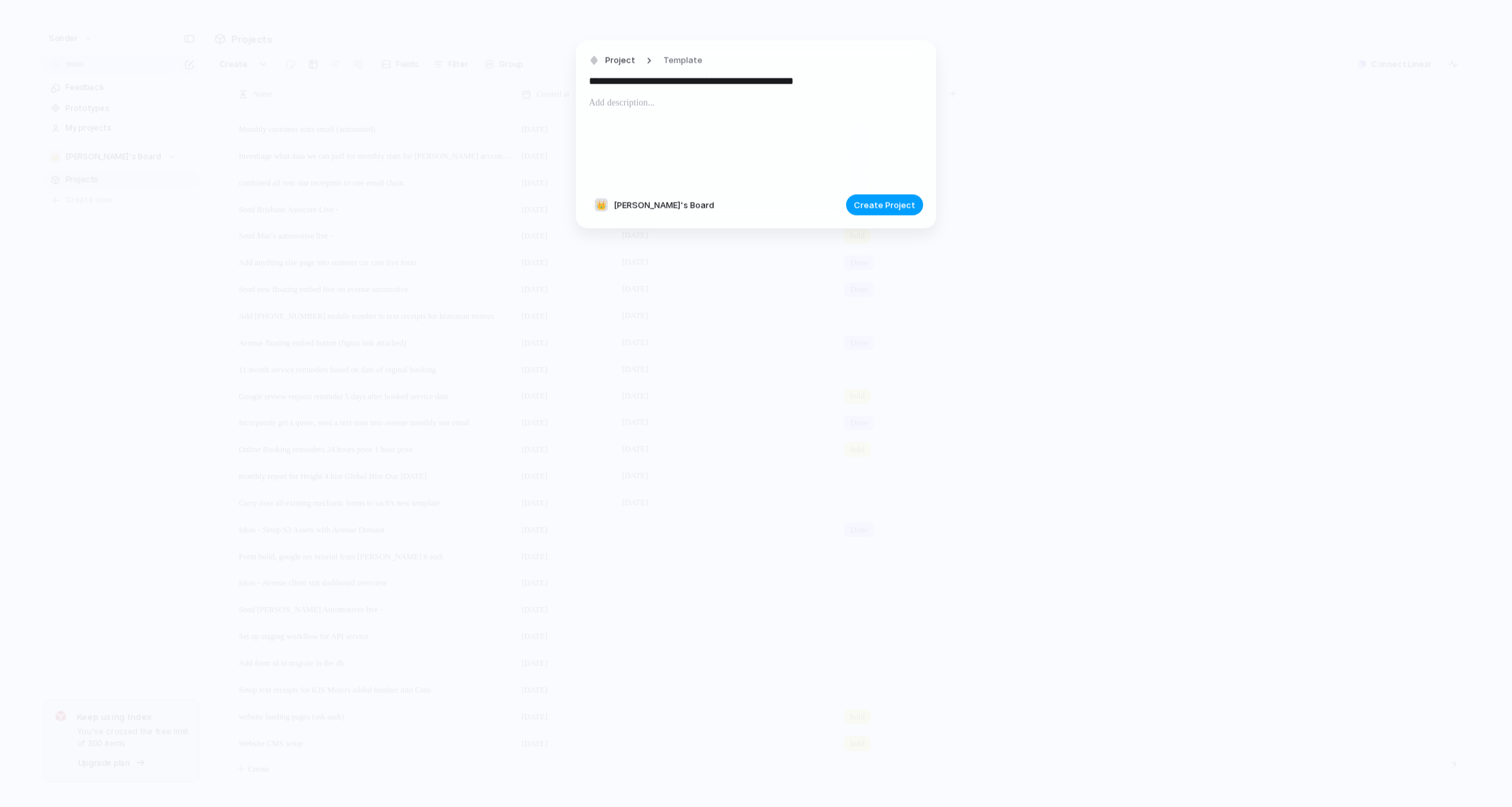
type input "**********"
click at [865, 205] on span "Create Project" at bounding box center [885, 205] width 61 height 13
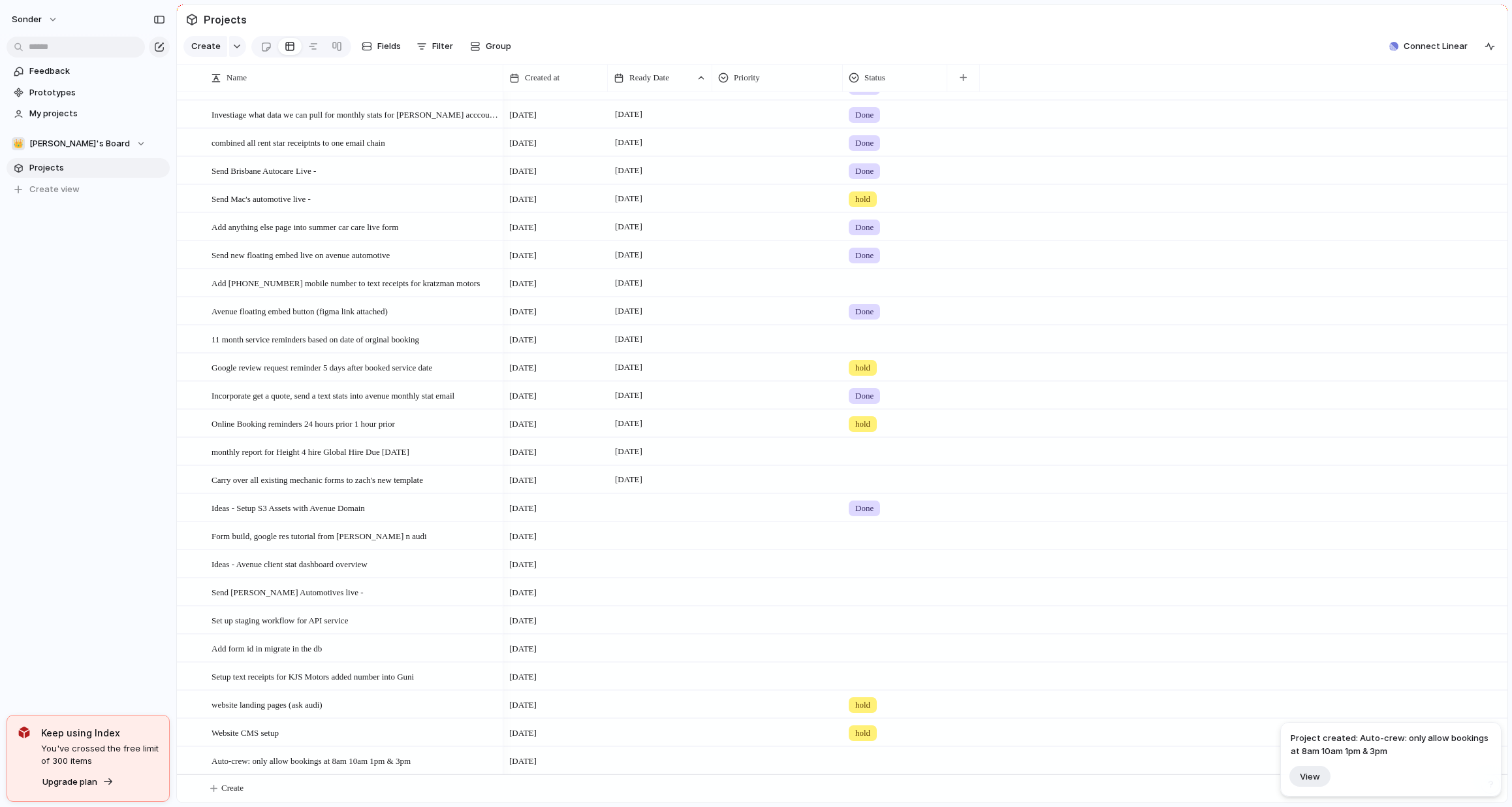
scroll to position [199, 0]
click at [639, 762] on div at bounding box center [659, 760] width 104 height 27
click at [771, 626] on button "3" at bounding box center [773, 636] width 23 height 23
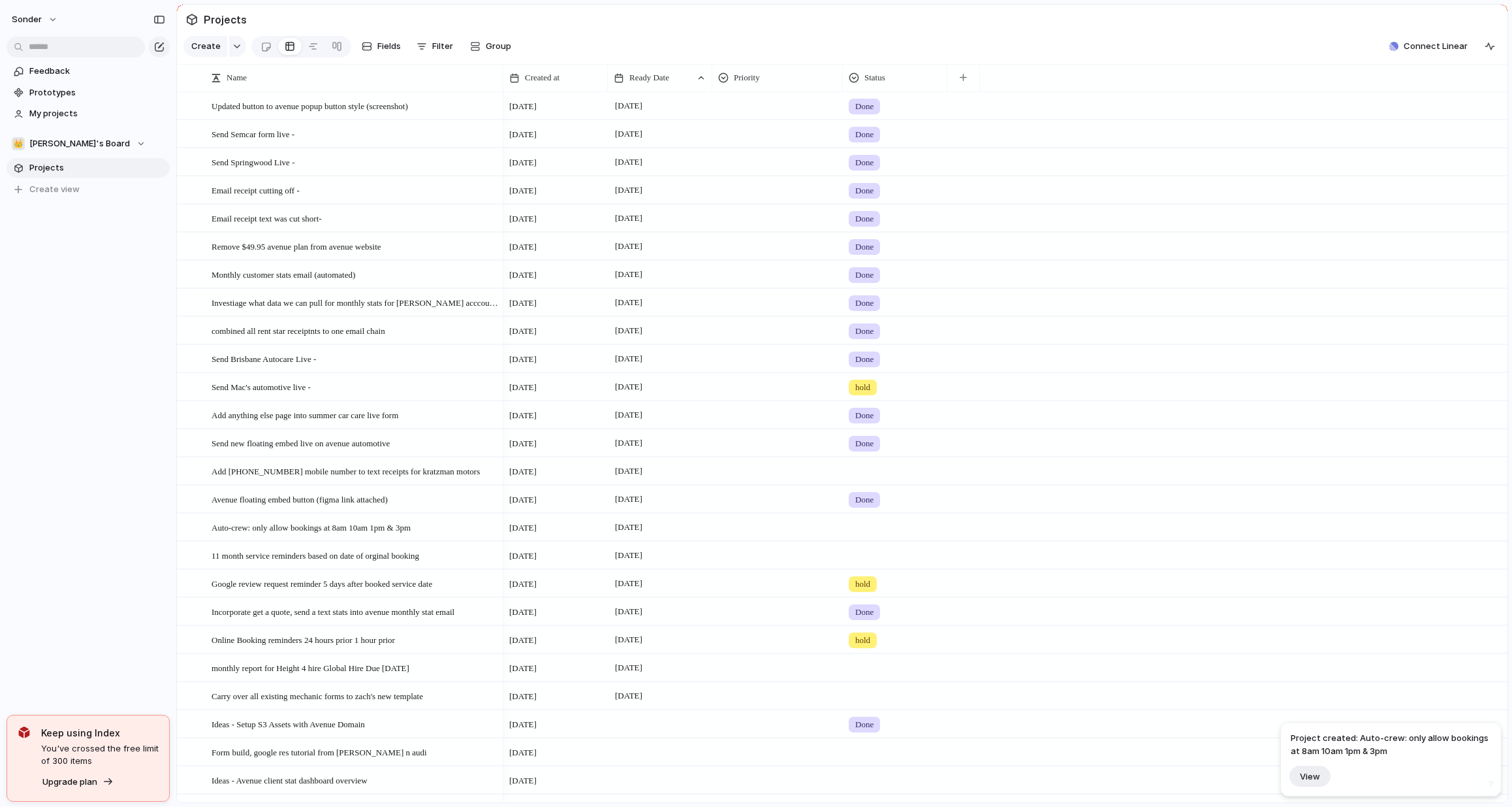
scroll to position [0, 0]
click at [53, 144] on span "[PERSON_NAME]'s Board" at bounding box center [79, 144] width 100 height 13
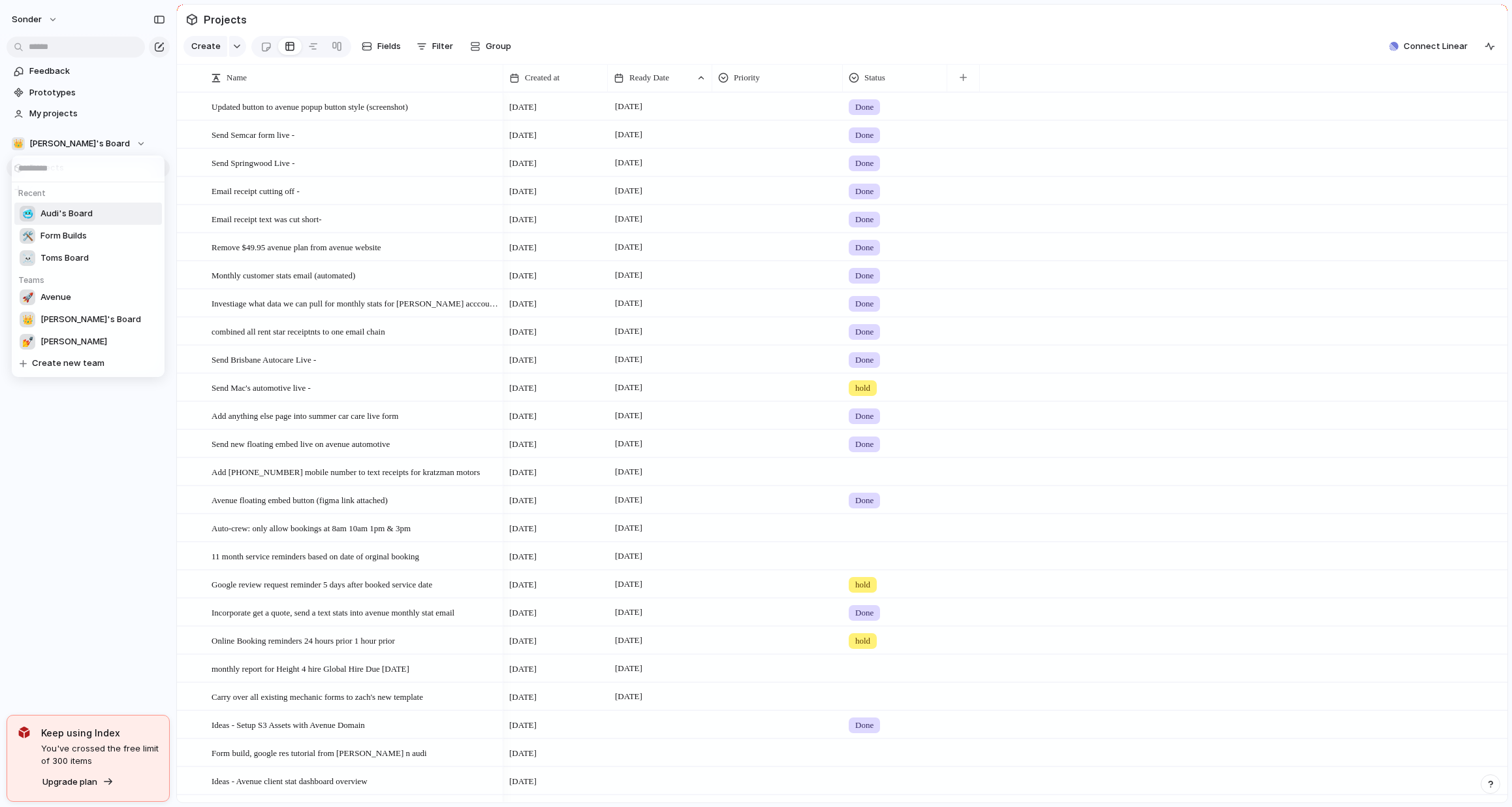
click at [72, 207] on span "Audi's Board" at bounding box center [66, 214] width 53 height 13
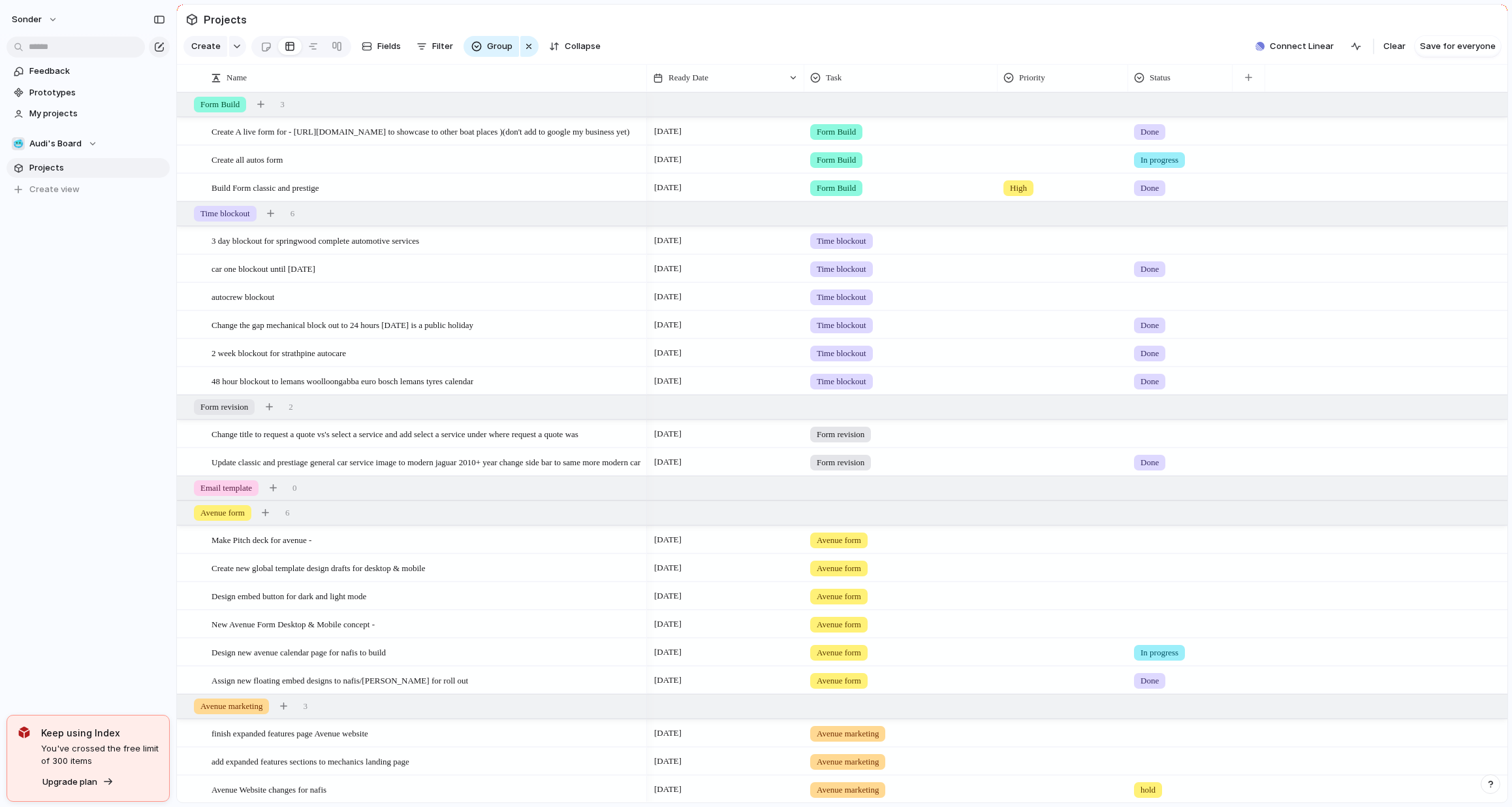
click at [1176, 58] on section "Create Fields Filter Group Zoom Collapse Connect Linear Clear Save for everyone" at bounding box center [842, 49] width 1331 height 32
click at [1185, 167] on div "In progress" at bounding box center [1159, 159] width 51 height 15
click at [1163, 240] on span "Done" at bounding box center [1154, 245] width 22 height 13
click at [83, 143] on div "🥶 Audi's Board" at bounding box center [55, 144] width 86 height 13
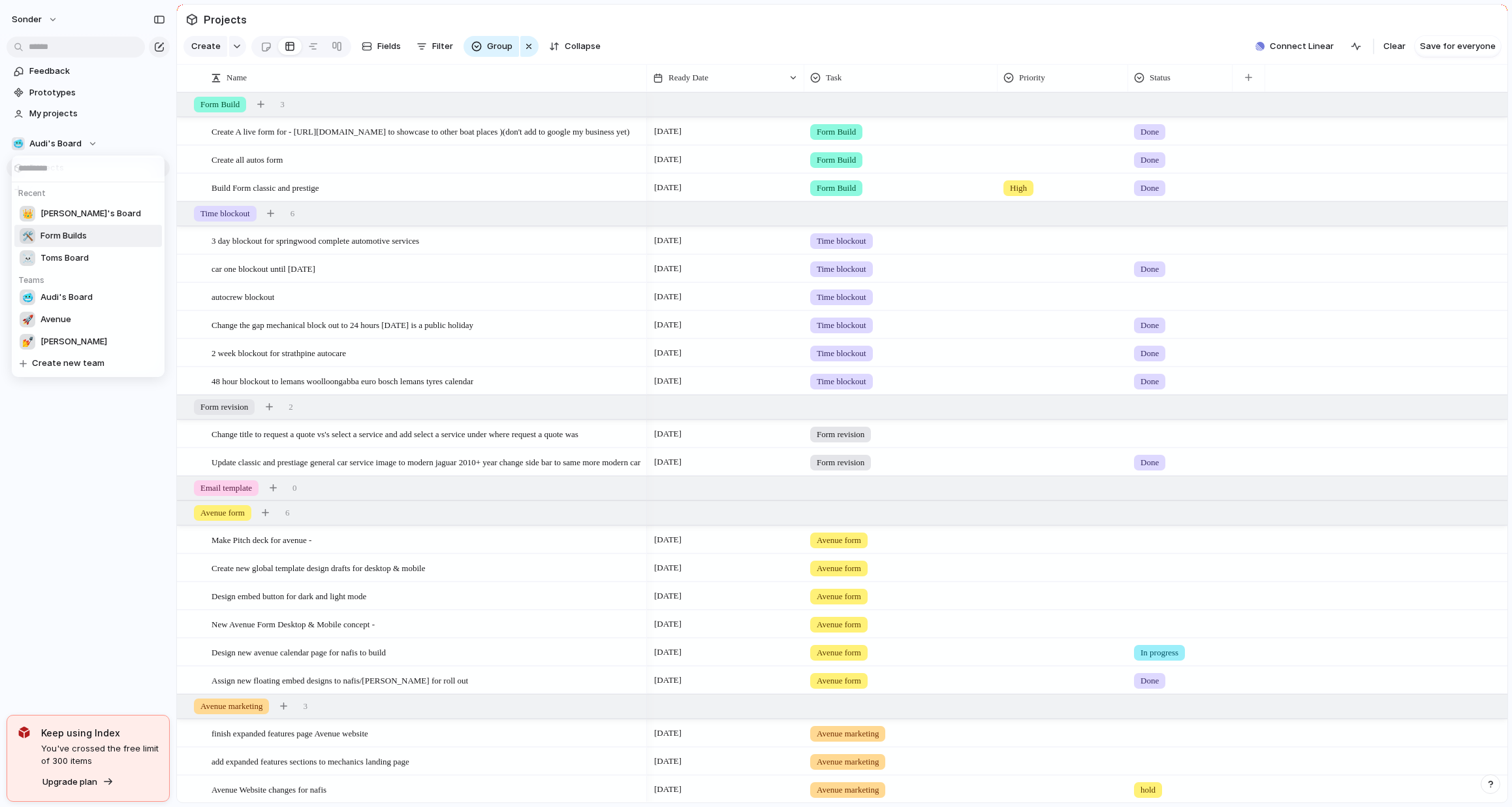
click at [70, 240] on span "Form Builds" at bounding box center [63, 236] width 46 height 13
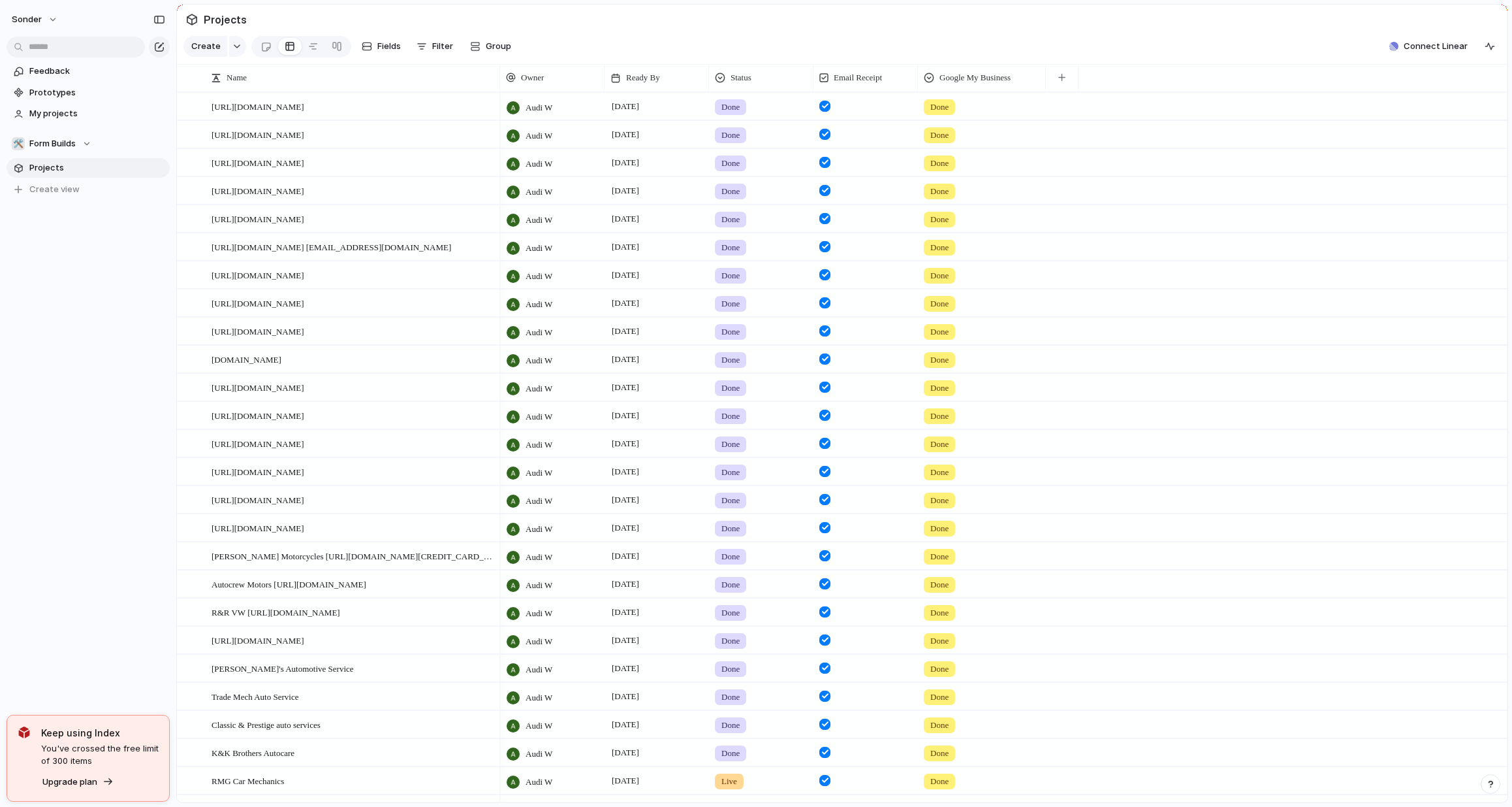
scroll to position [227, 0]
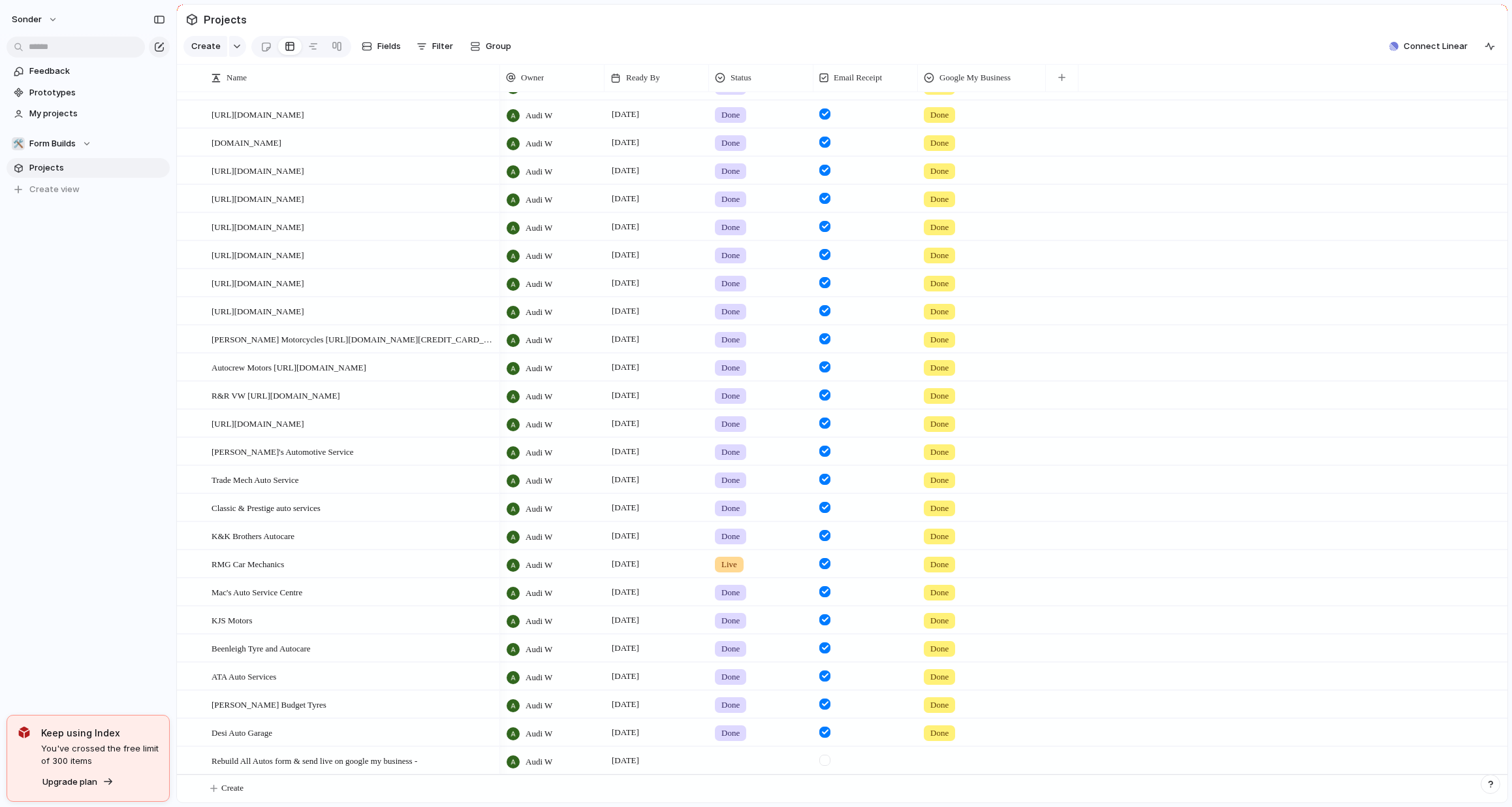
click at [741, 766] on div at bounding box center [761, 758] width 104 height 22
click at [745, 744] on div "Done" at bounding box center [735, 744] width 35 height 15
click at [822, 760] on div at bounding box center [825, 760] width 11 height 11
click at [992, 762] on div at bounding box center [982, 758] width 127 height 22
click at [310, 757] on div "Done" at bounding box center [756, 403] width 1512 height 807
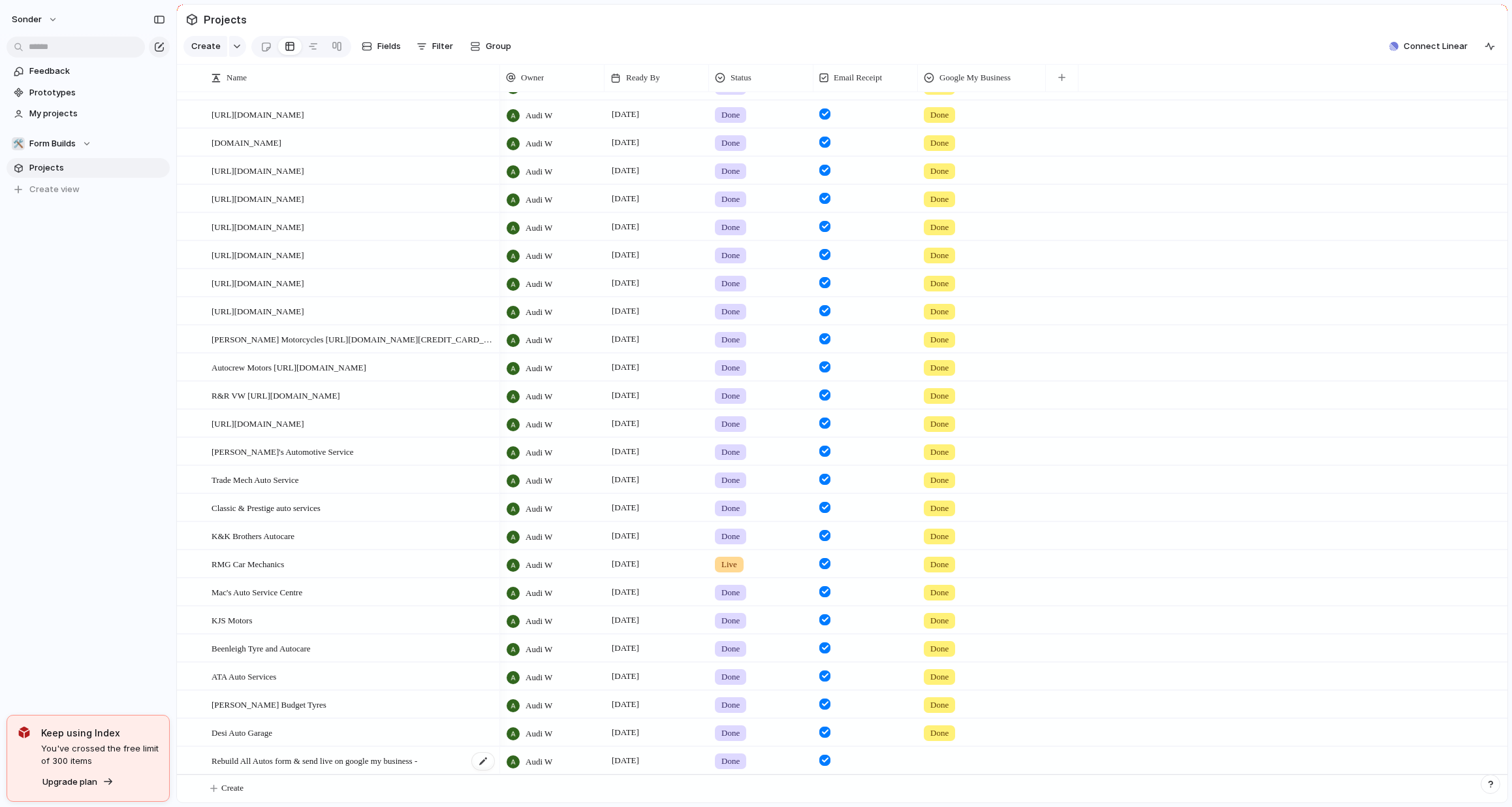
click at [269, 762] on span "Rebuild All Autos form & send live on google my business -" at bounding box center [315, 760] width 205 height 15
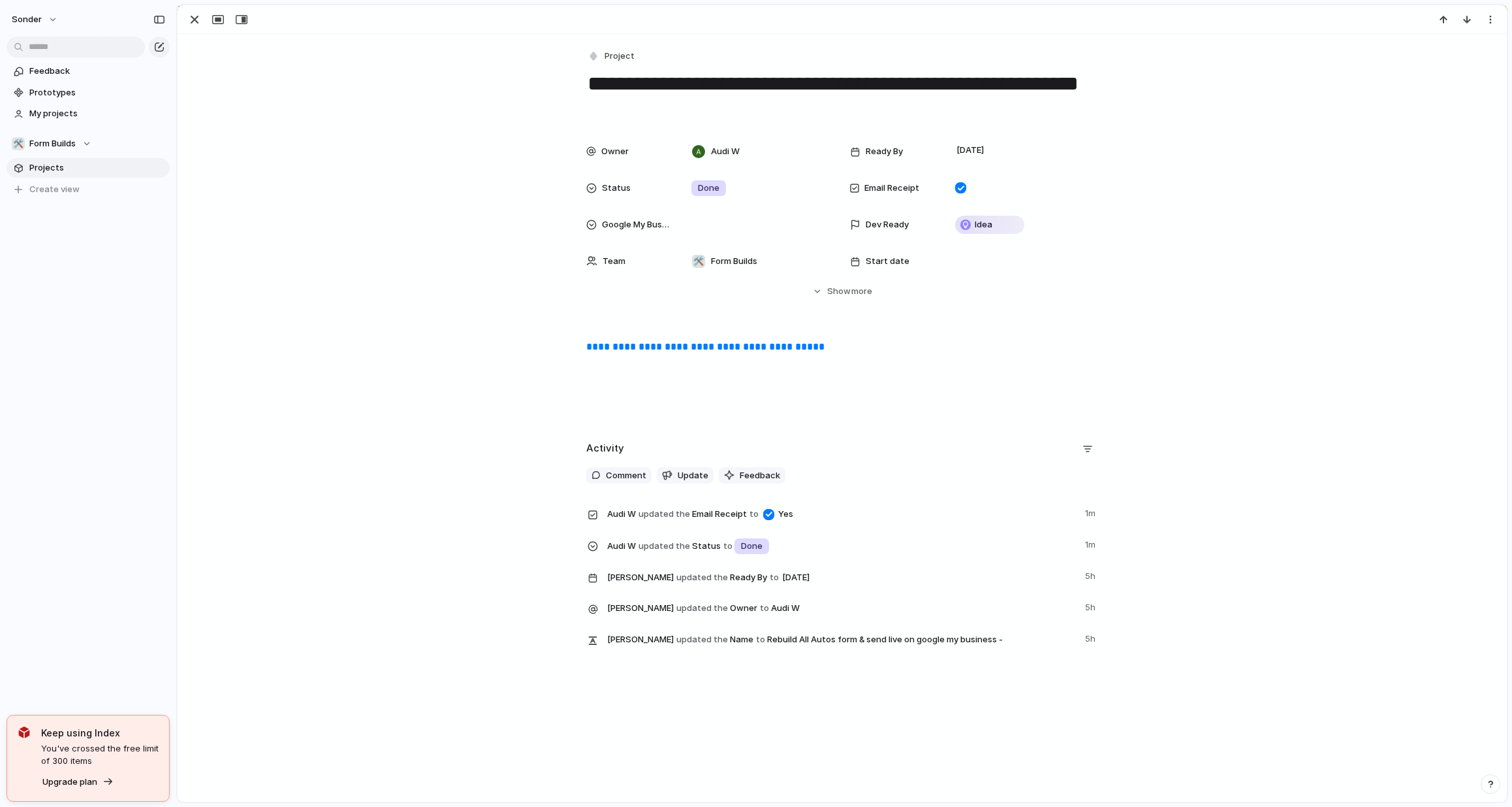
click at [659, 108] on textarea "**********" at bounding box center [842, 96] width 512 height 53
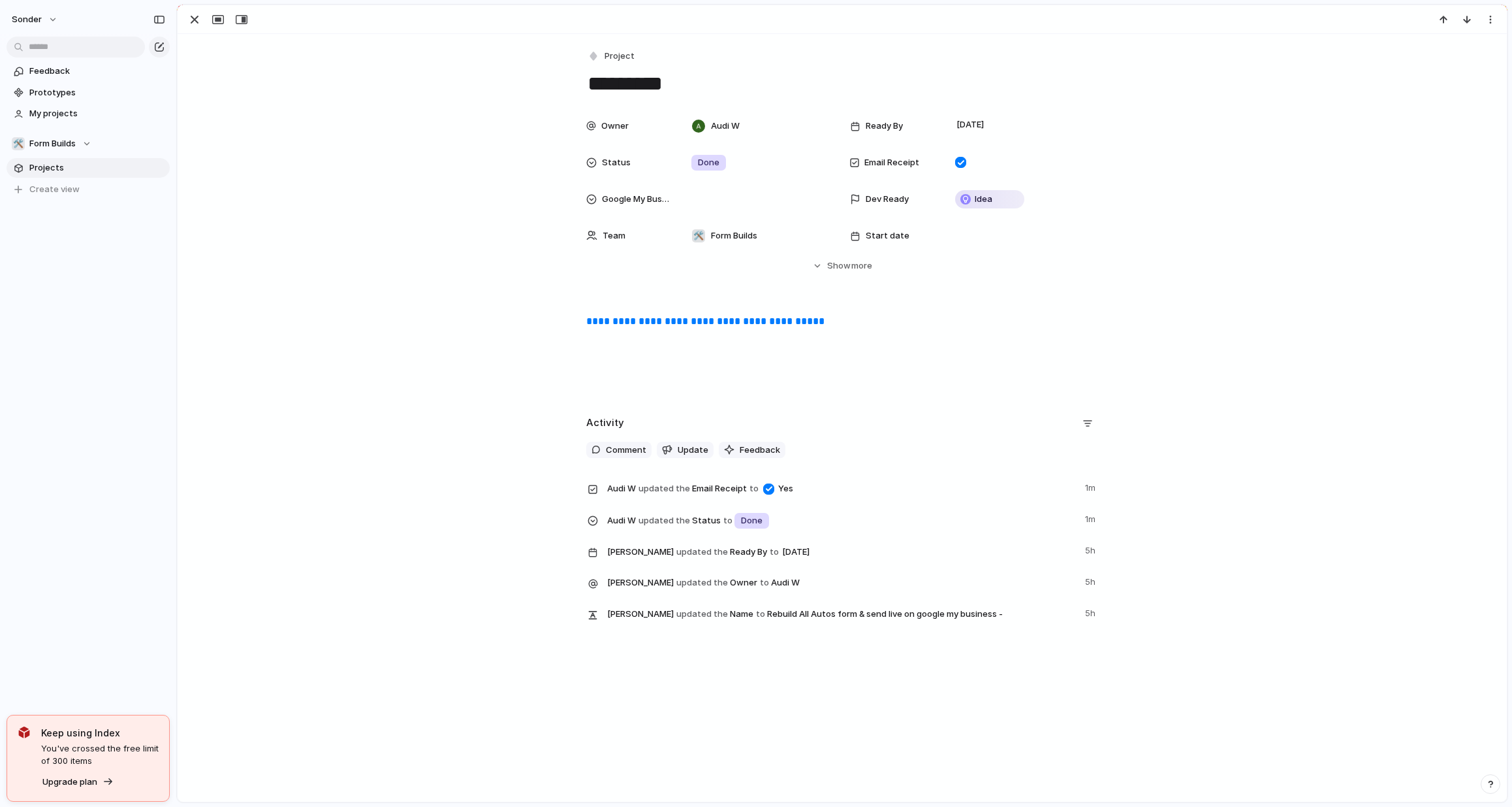
type textarea "*********"
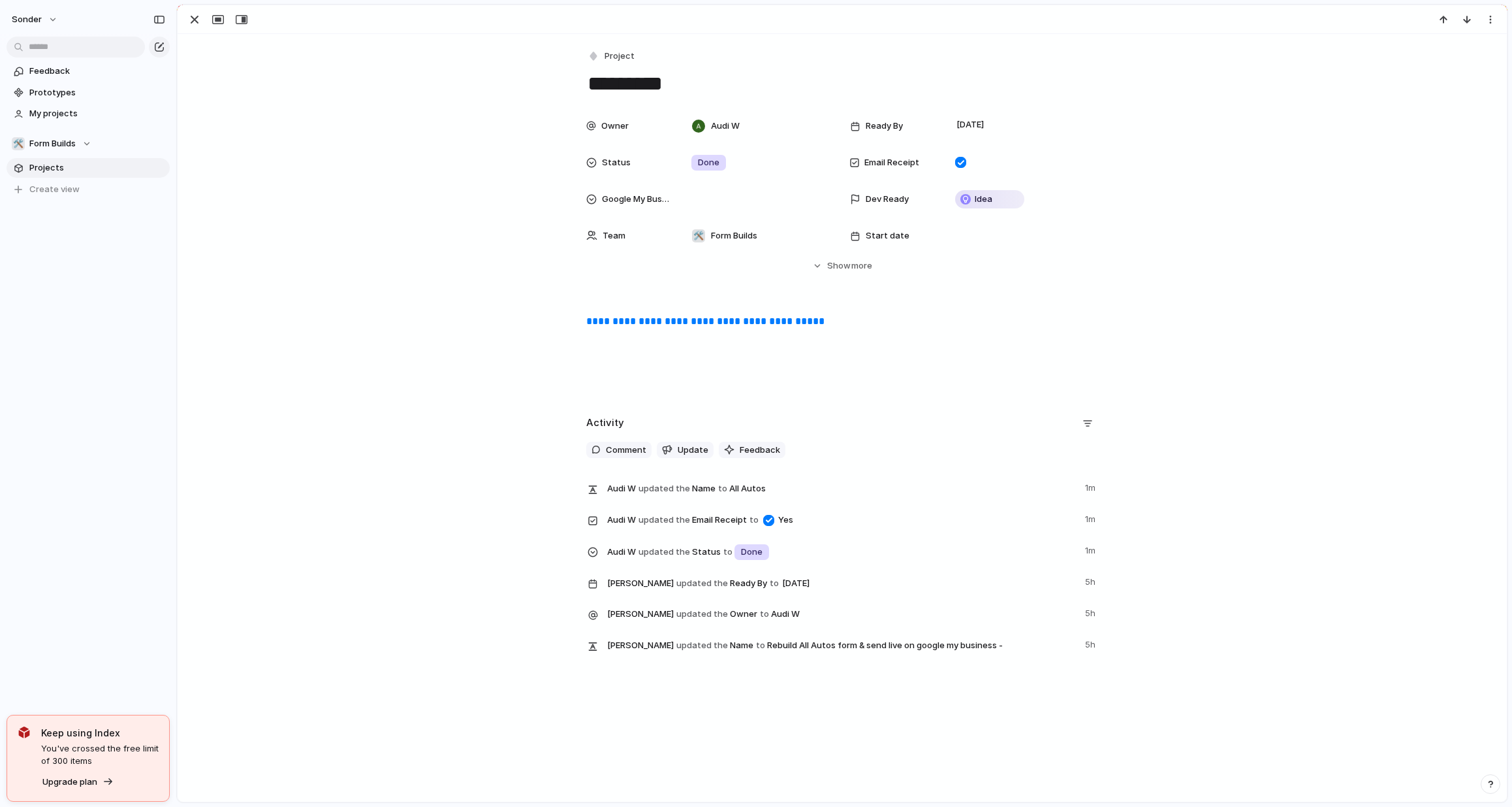
click at [769, 324] on link "**********" at bounding box center [705, 321] width 239 height 10
click at [202, 20] on button "button" at bounding box center [195, 19] width 21 height 17
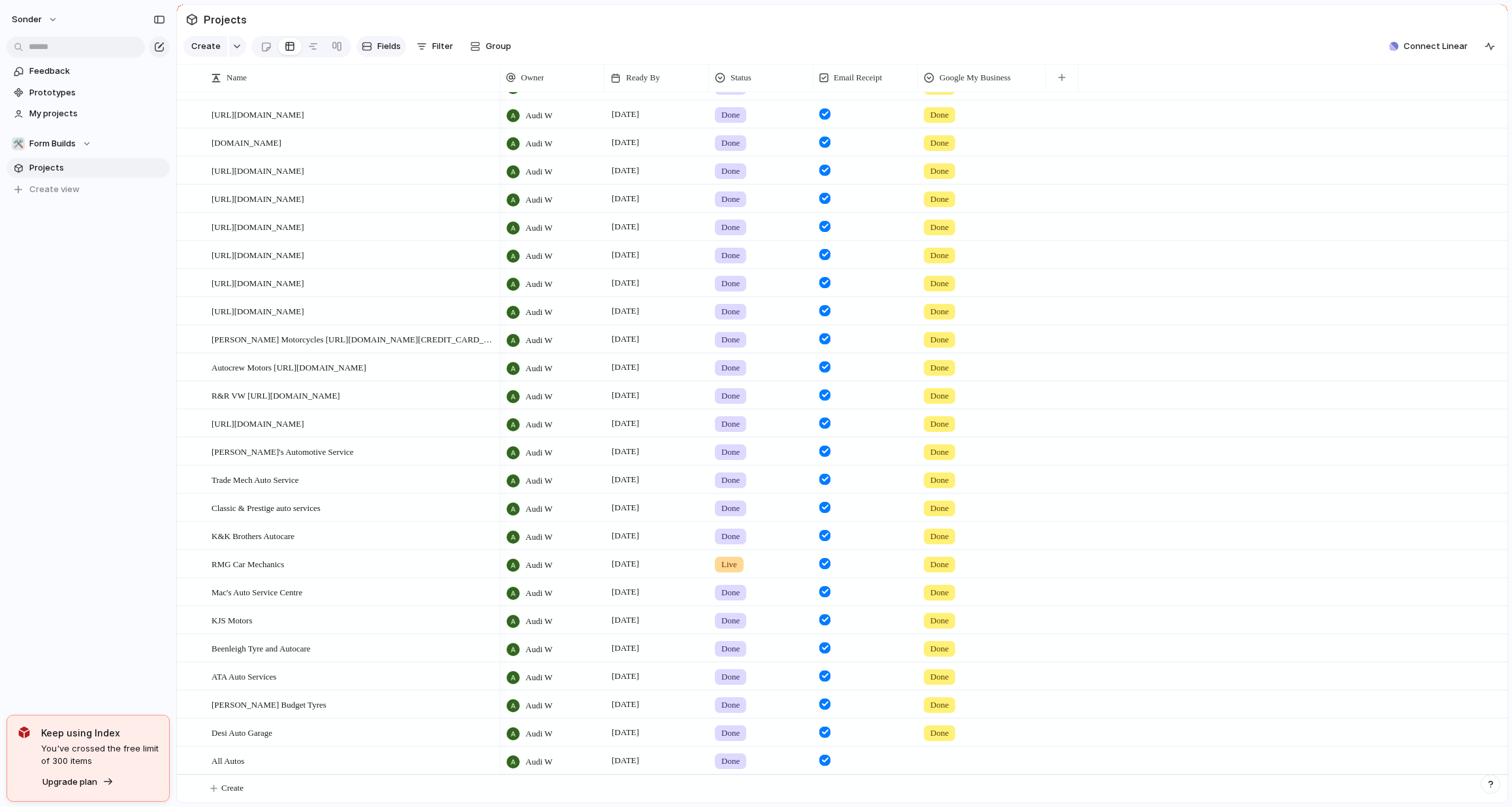
click at [388, 53] on span "Fields" at bounding box center [389, 46] width 23 height 13
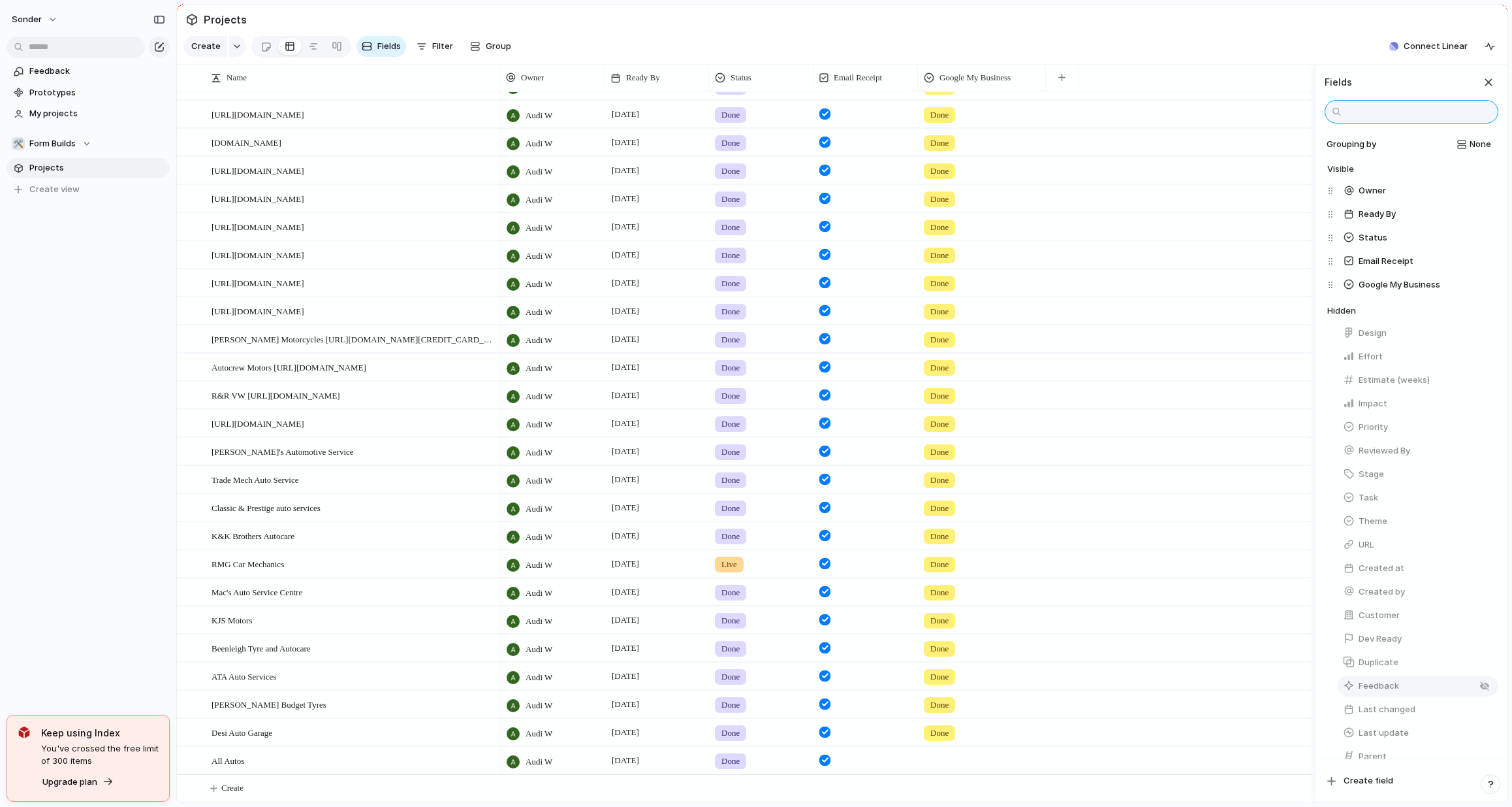
scroll to position [121, 0]
type input "****"
click at [664, 34] on section "Projects" at bounding box center [842, 19] width 1331 height 29
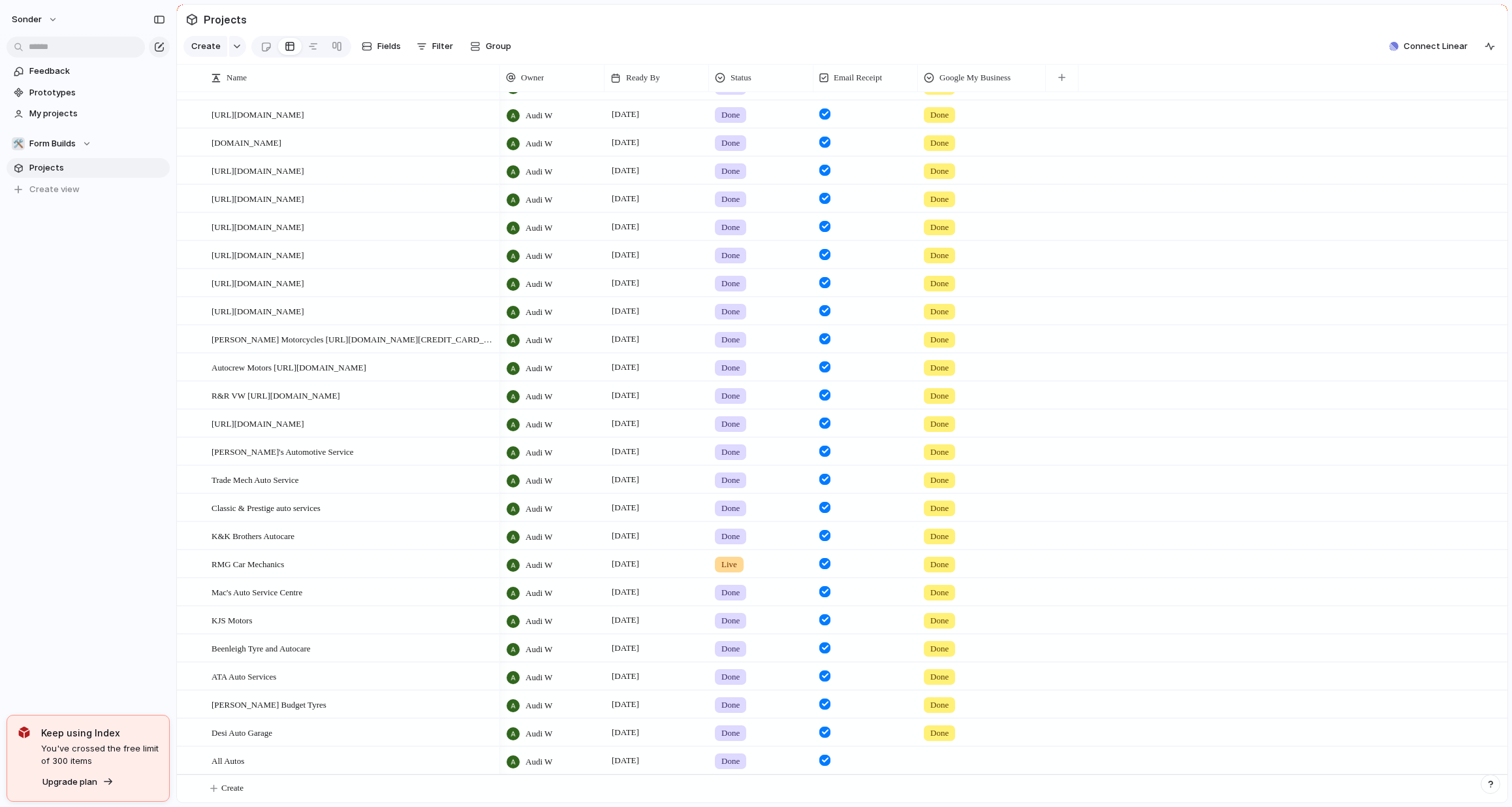
scroll to position [227, 0]
click at [444, 53] on span "Filter" at bounding box center [443, 46] width 21 height 13
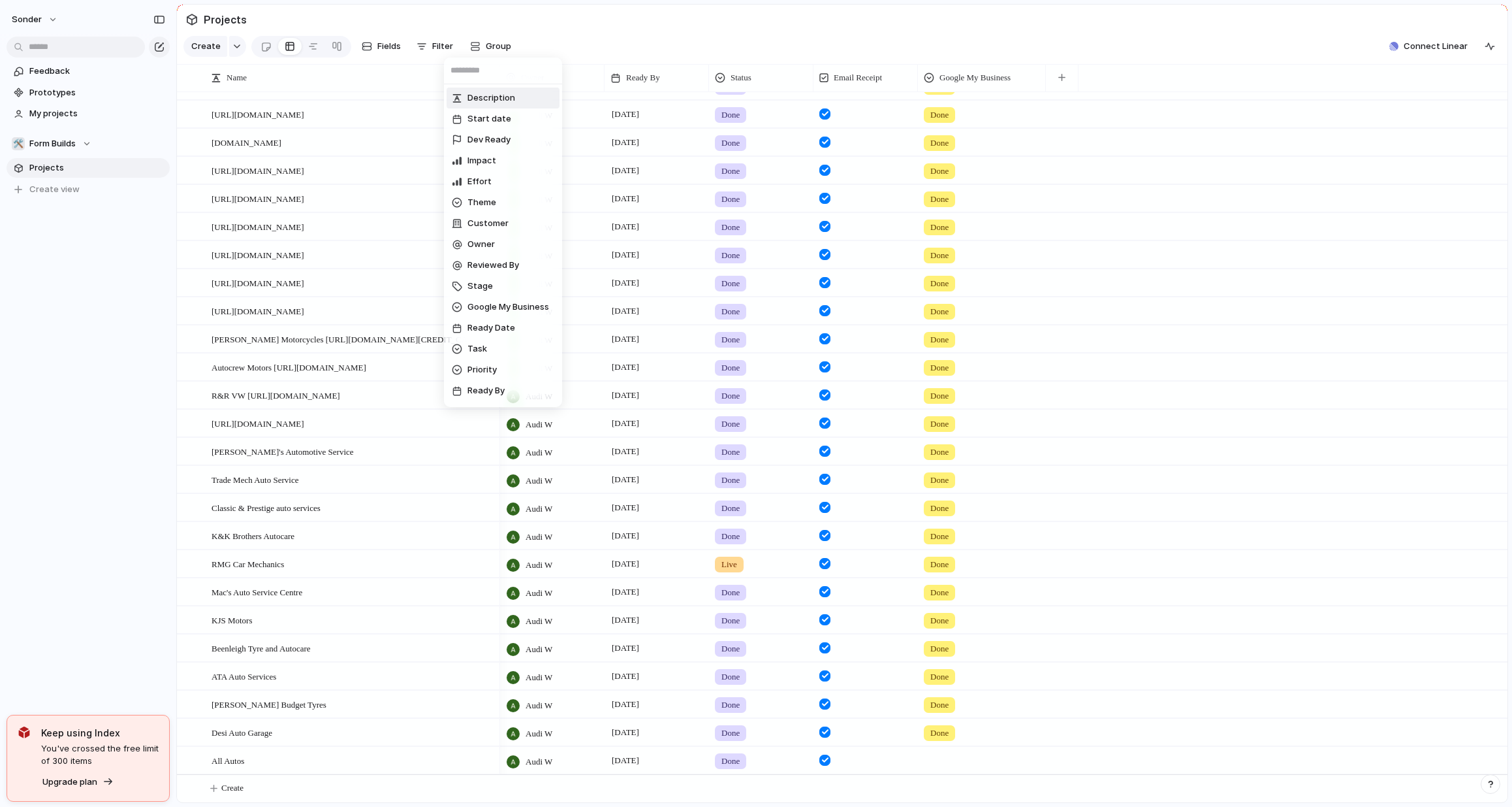
click at [476, 49] on div "Description Start date Dev Ready Impact Effort Theme Customer Owner Reviewed By…" at bounding box center [756, 403] width 1512 height 807
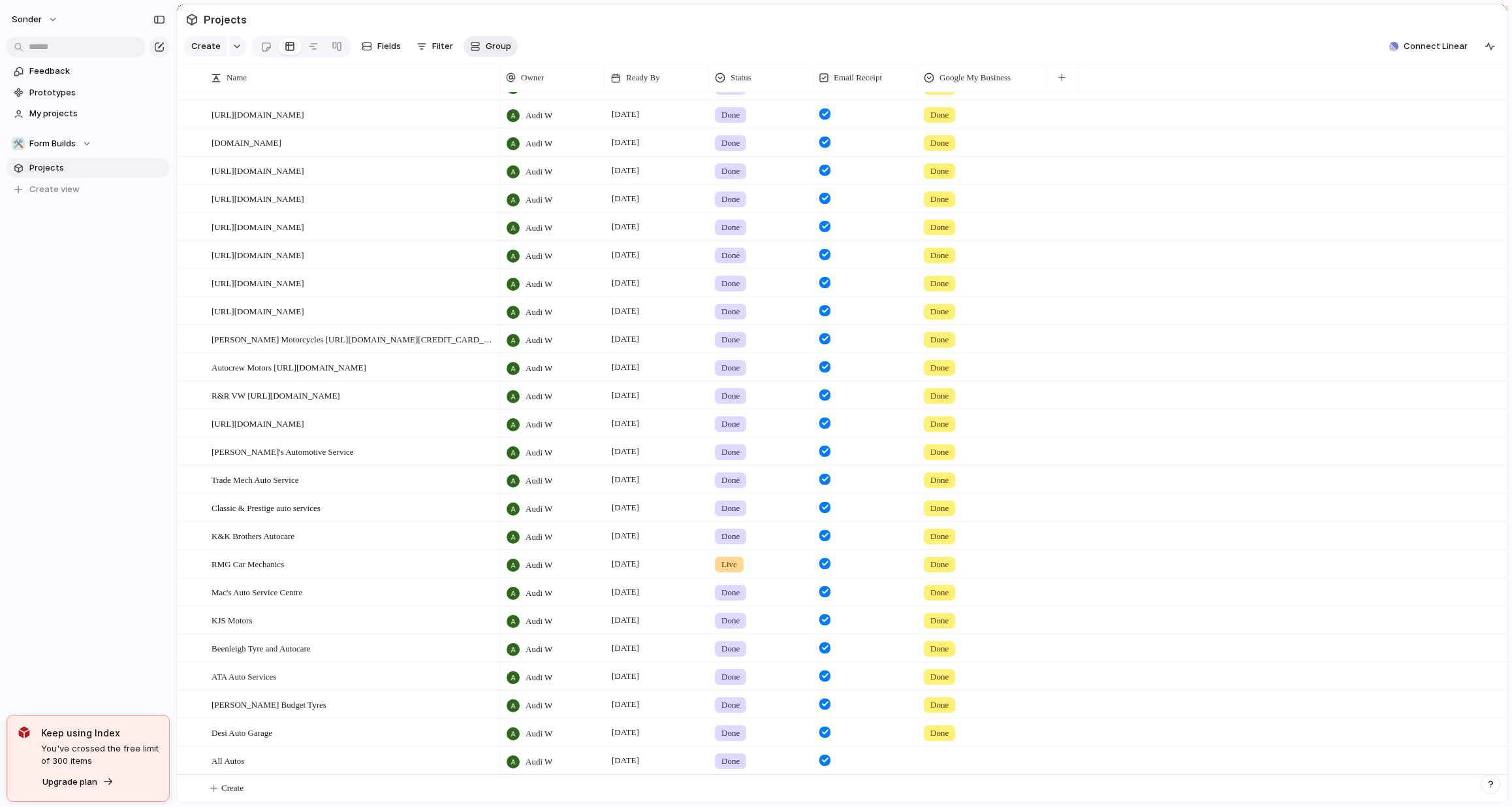
click at [488, 50] on span "Group" at bounding box center [498, 46] width 25 height 13
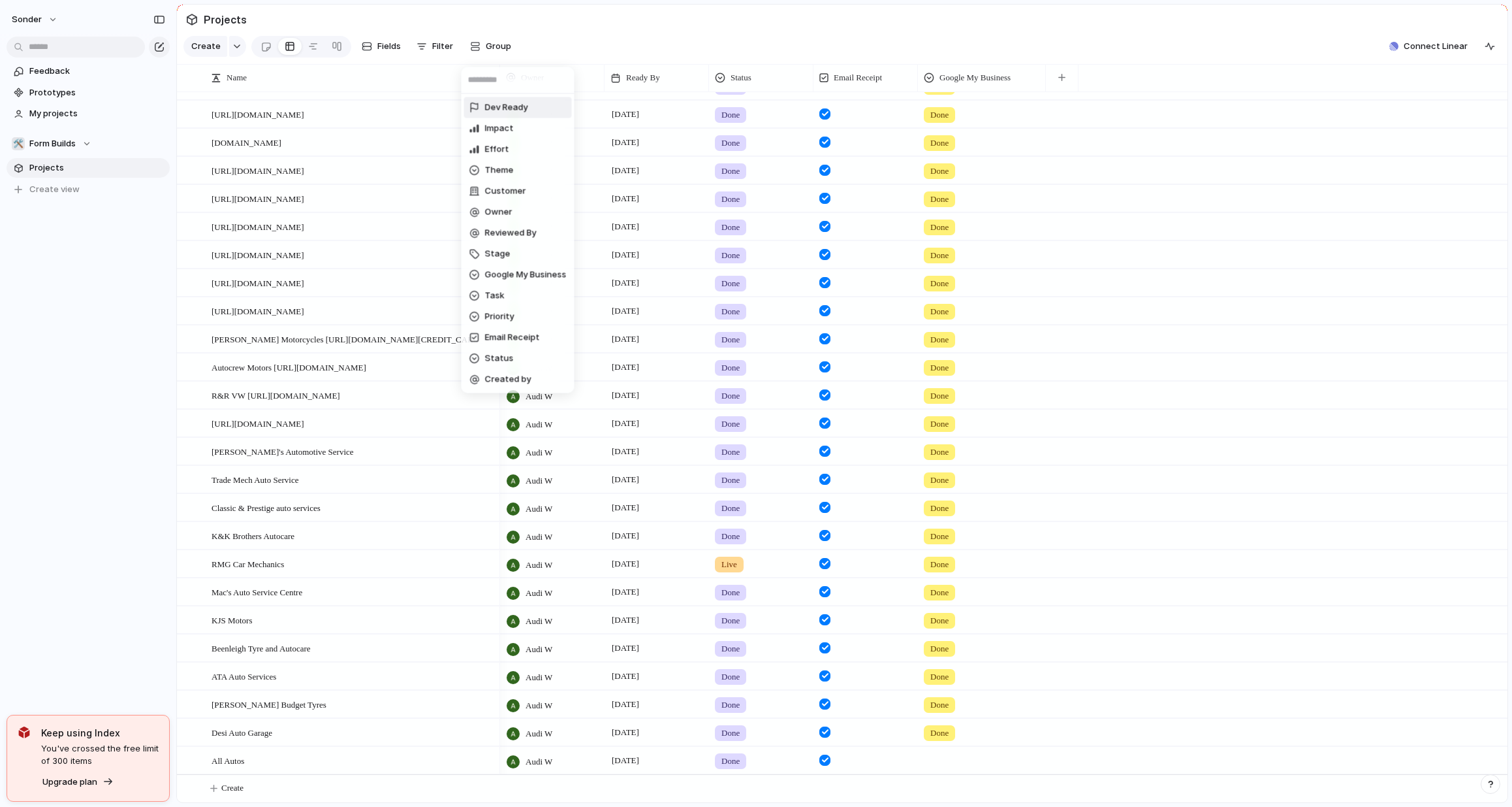
click at [615, 63] on div "Dev Ready Impact Effort Theme Customer Owner Reviewed By Stage Google My Busine…" at bounding box center [756, 403] width 1512 height 807
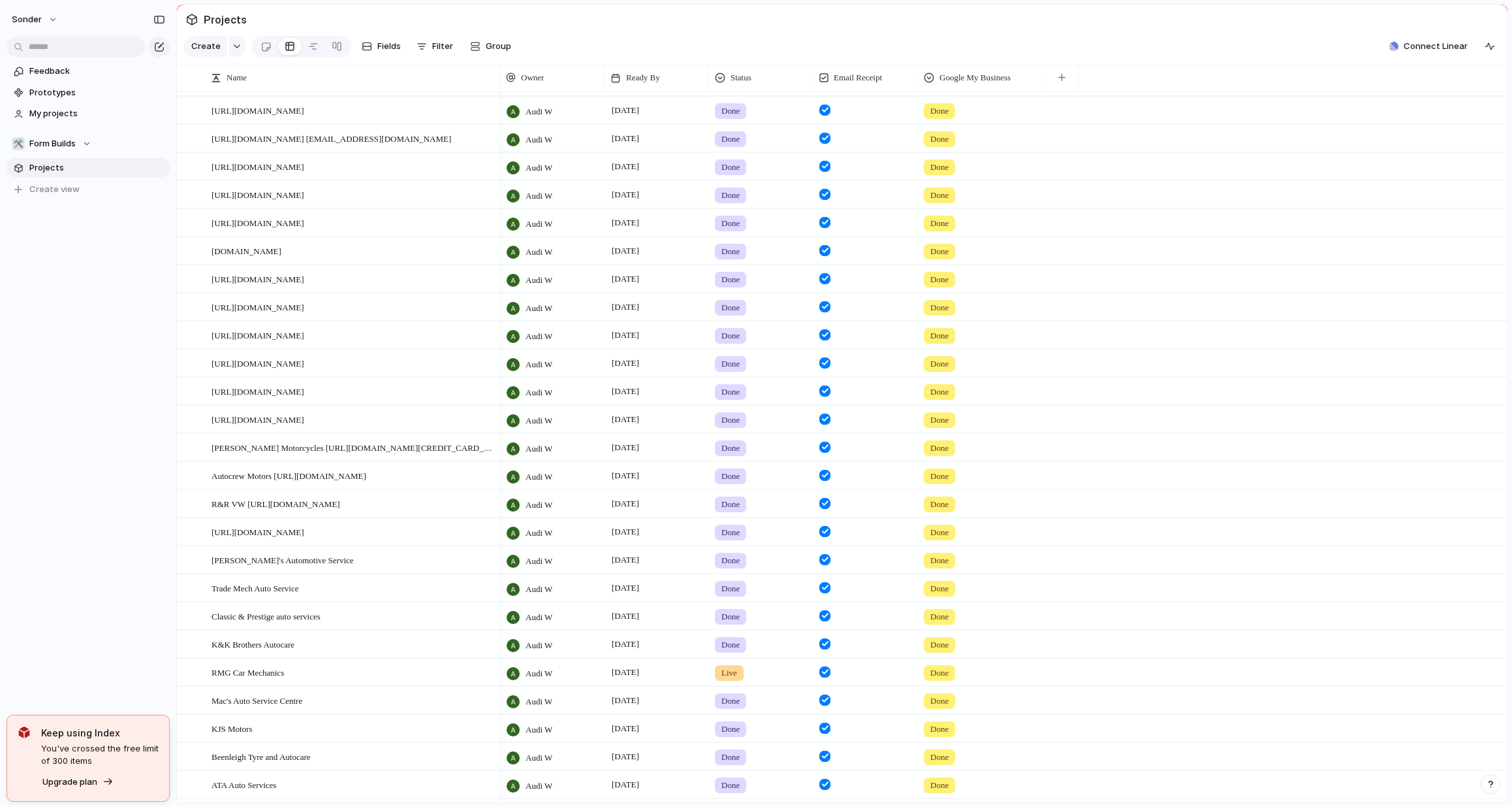
scroll to position [0, 0]
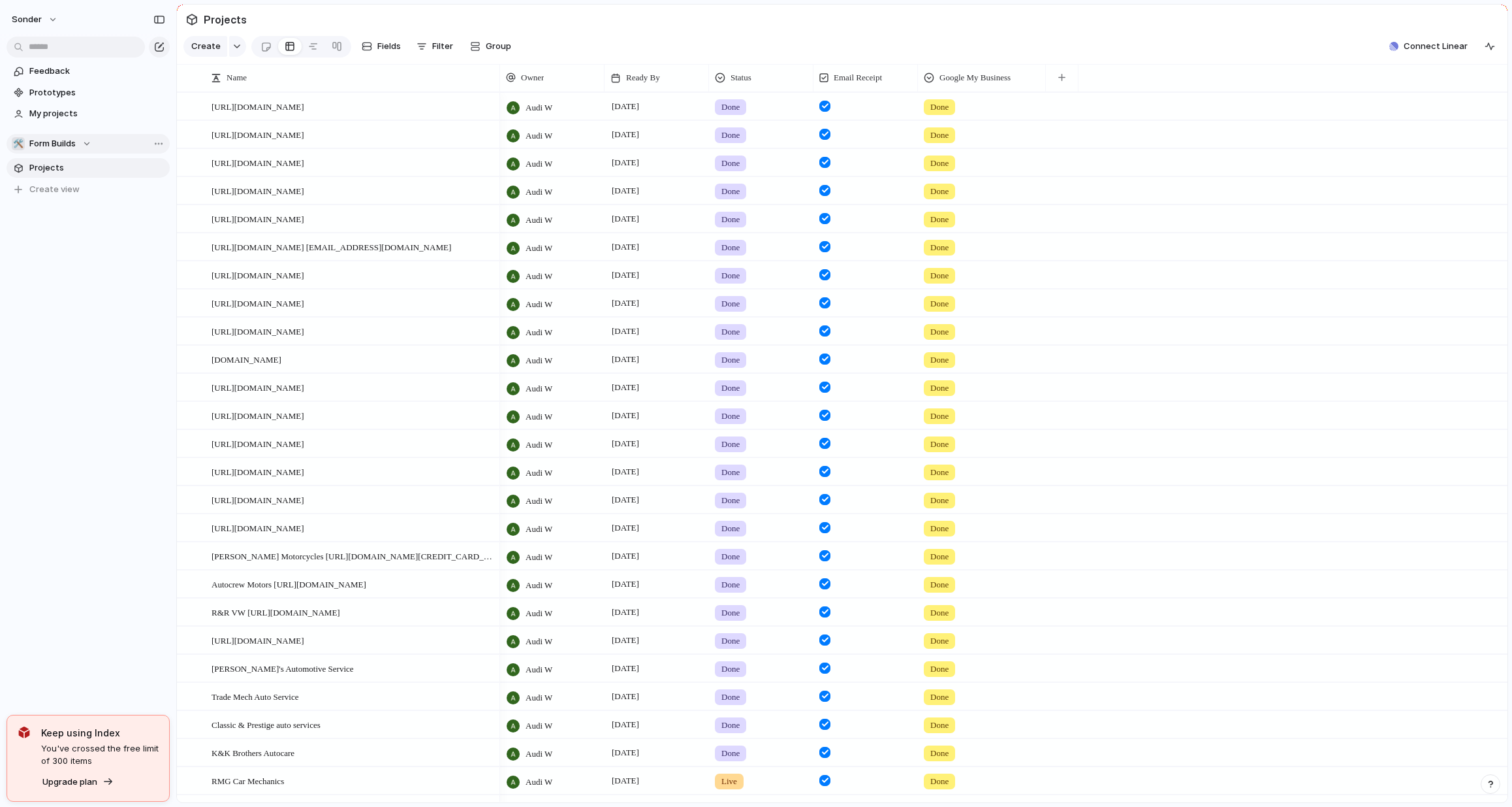
click at [96, 146] on button "🛠️ Form Builds" at bounding box center [88, 143] width 163 height 19
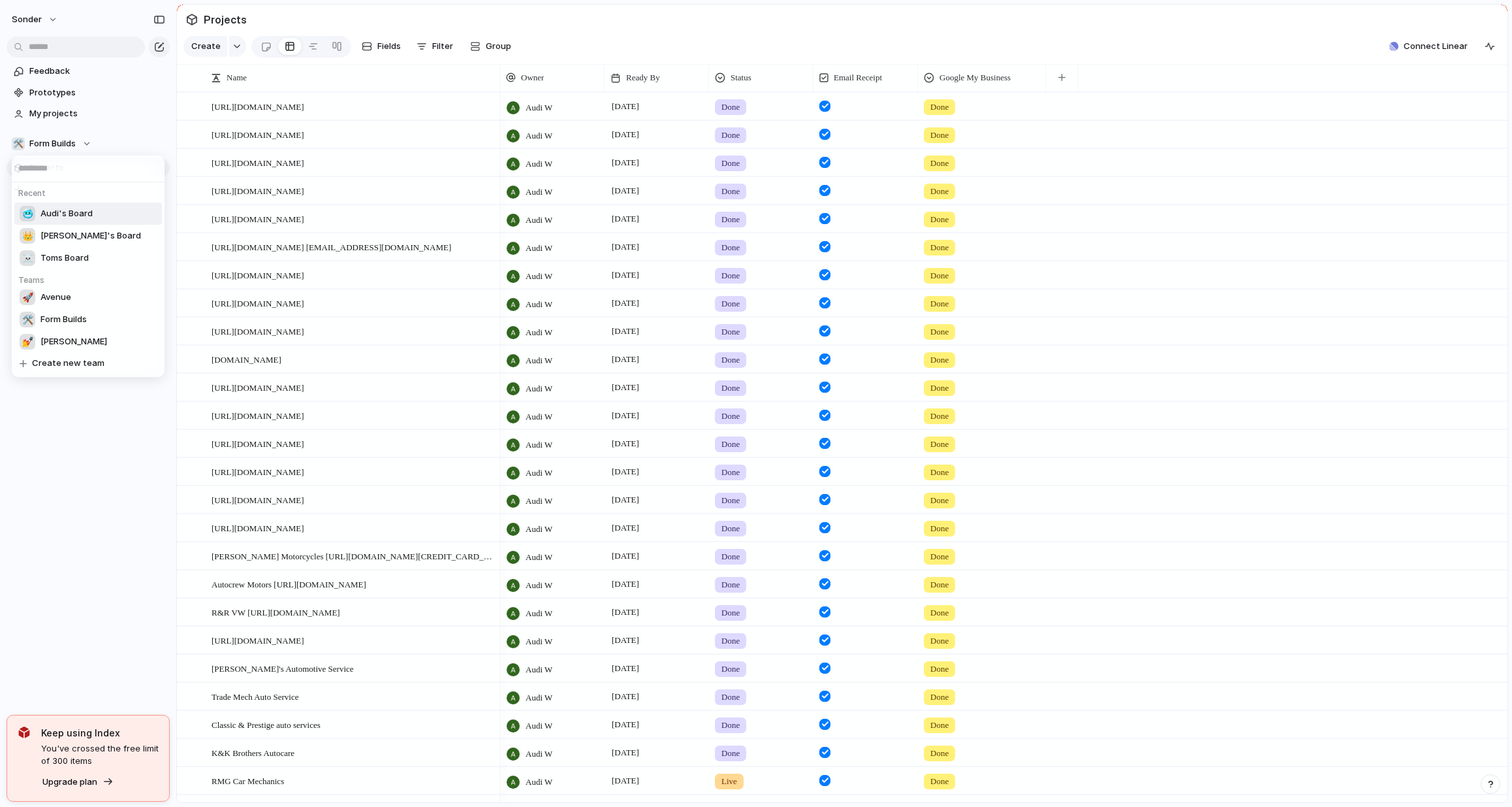
click at [77, 213] on span "Audi's Board" at bounding box center [66, 214] width 53 height 13
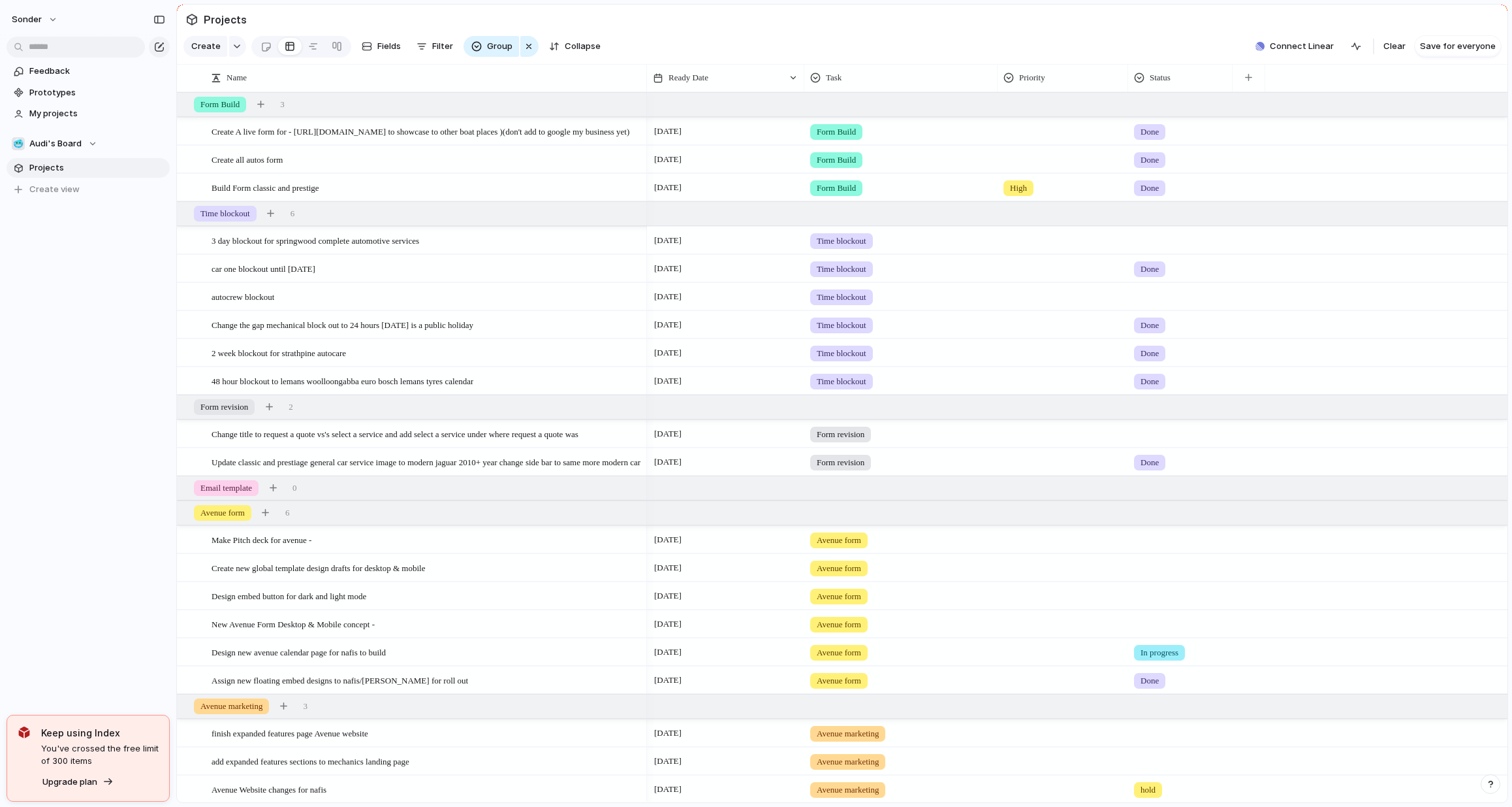
click at [1143, 249] on div at bounding box center [1181, 238] width 104 height 22
click at [1156, 328] on span "Done" at bounding box center [1154, 327] width 22 height 13
click at [1151, 305] on div at bounding box center [1181, 294] width 104 height 22
click at [1163, 384] on span "Done" at bounding box center [1154, 383] width 22 height 13
click at [438, 441] on span "Change title to request a quote vs's select a service and add select a service …" at bounding box center [396, 433] width 367 height 15
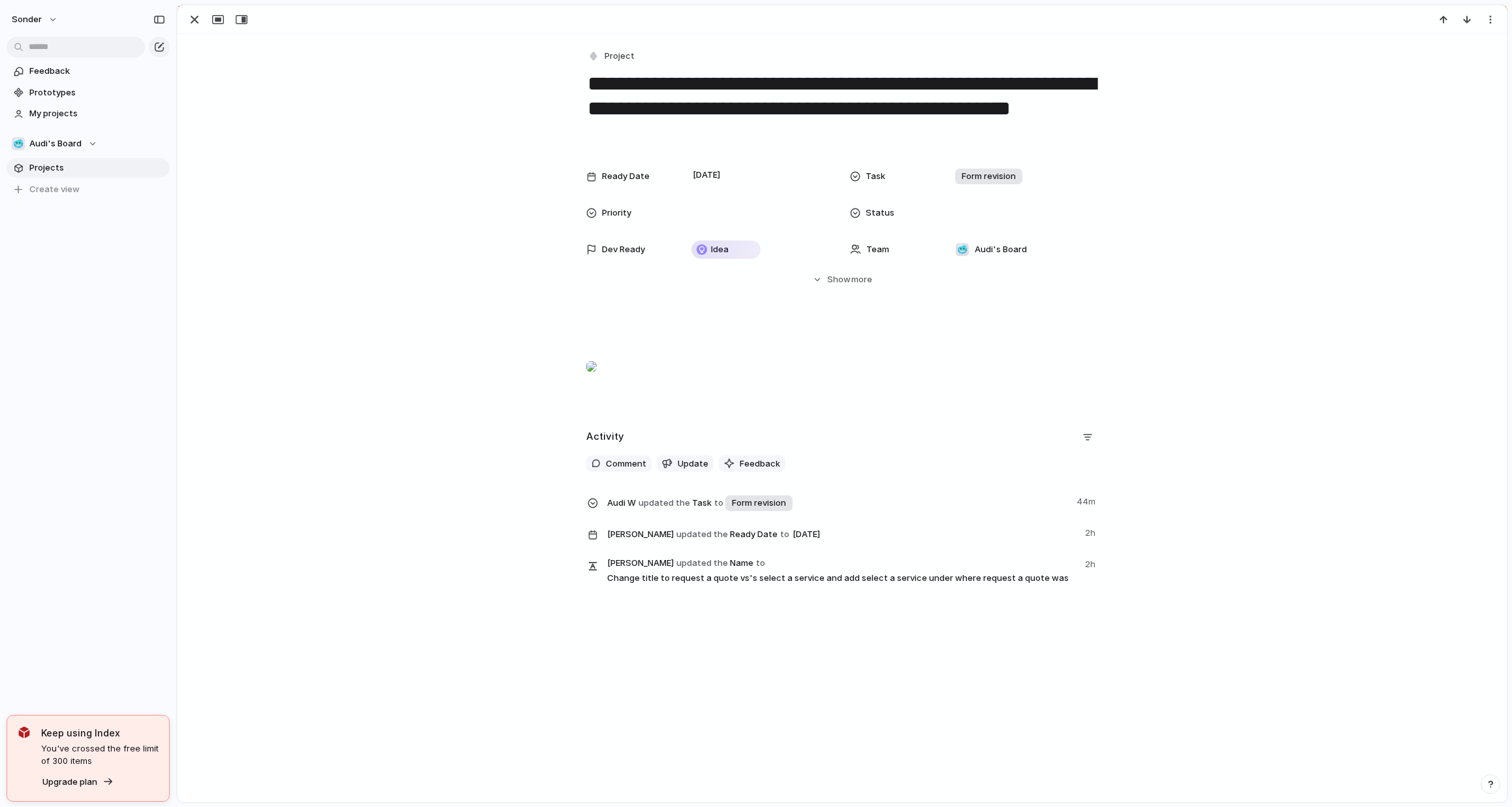
click at [597, 380] on div at bounding box center [591, 367] width 11 height 26
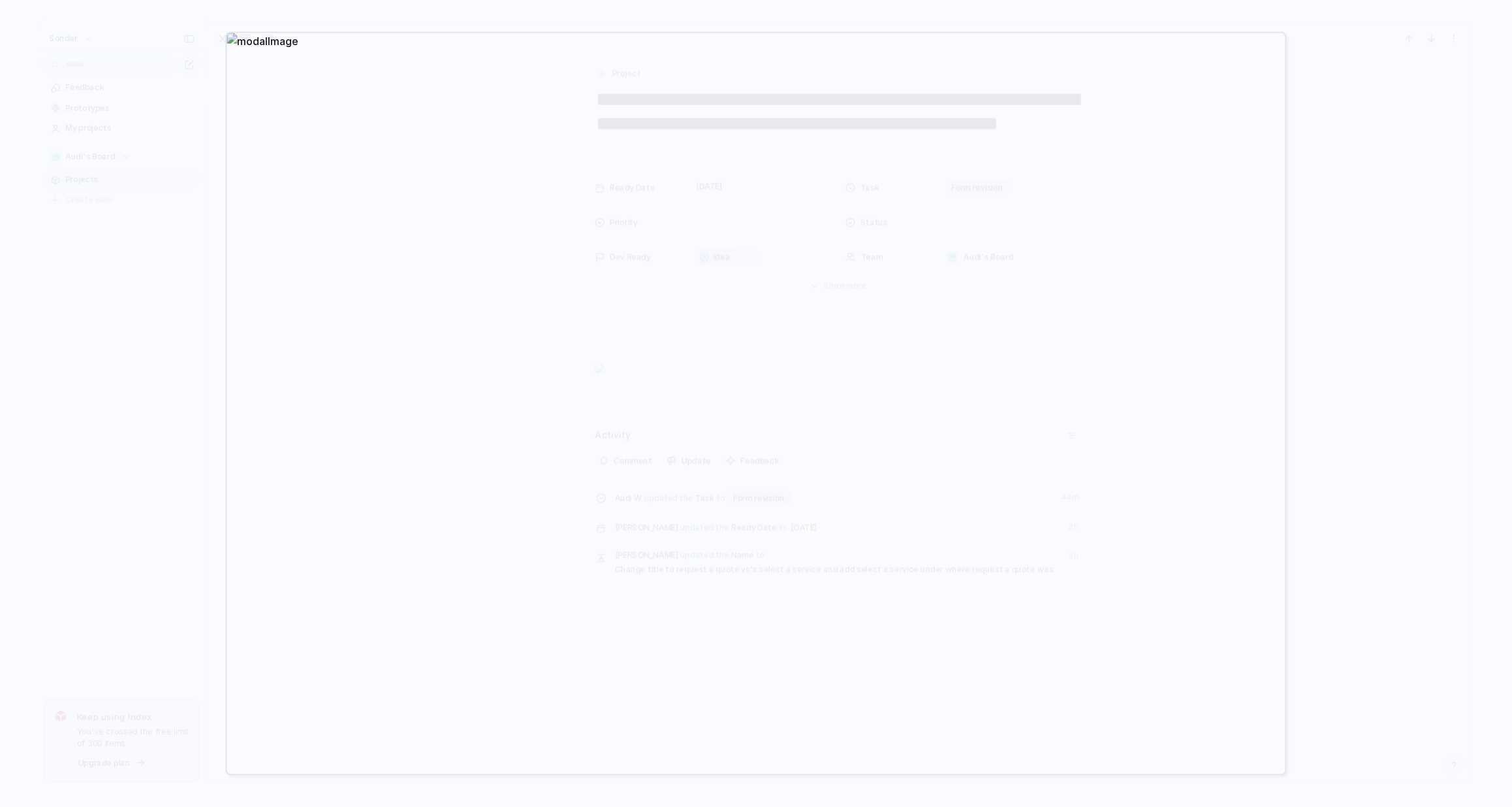
click at [1377, 346] on div at bounding box center [756, 403] width 1512 height 807
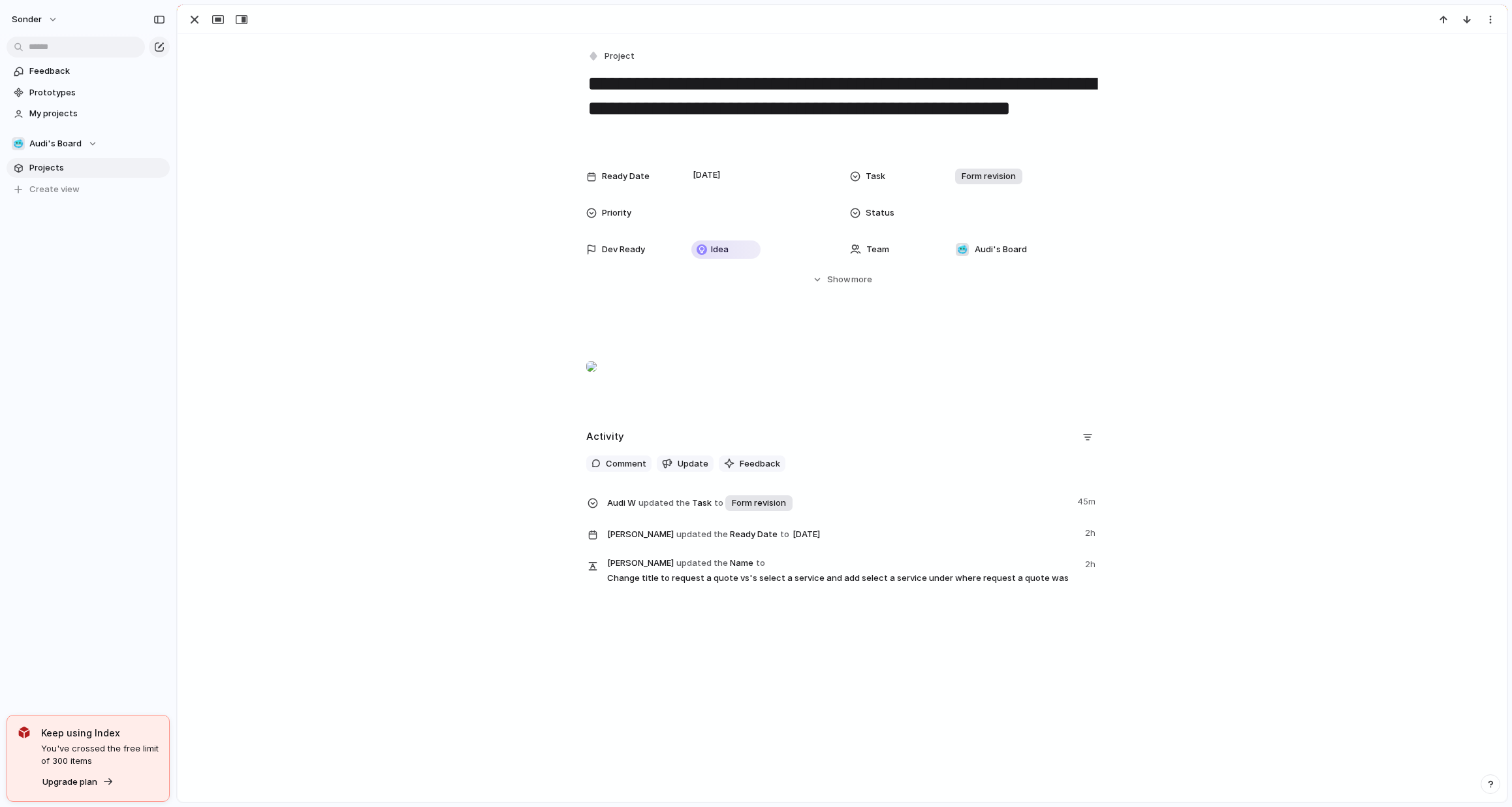
drag, startPoint x: 668, startPoint y: 100, endPoint x: 980, endPoint y: 110, distance: 312.2
click at [980, 110] on textarea "**********" at bounding box center [842, 108] width 512 height 78
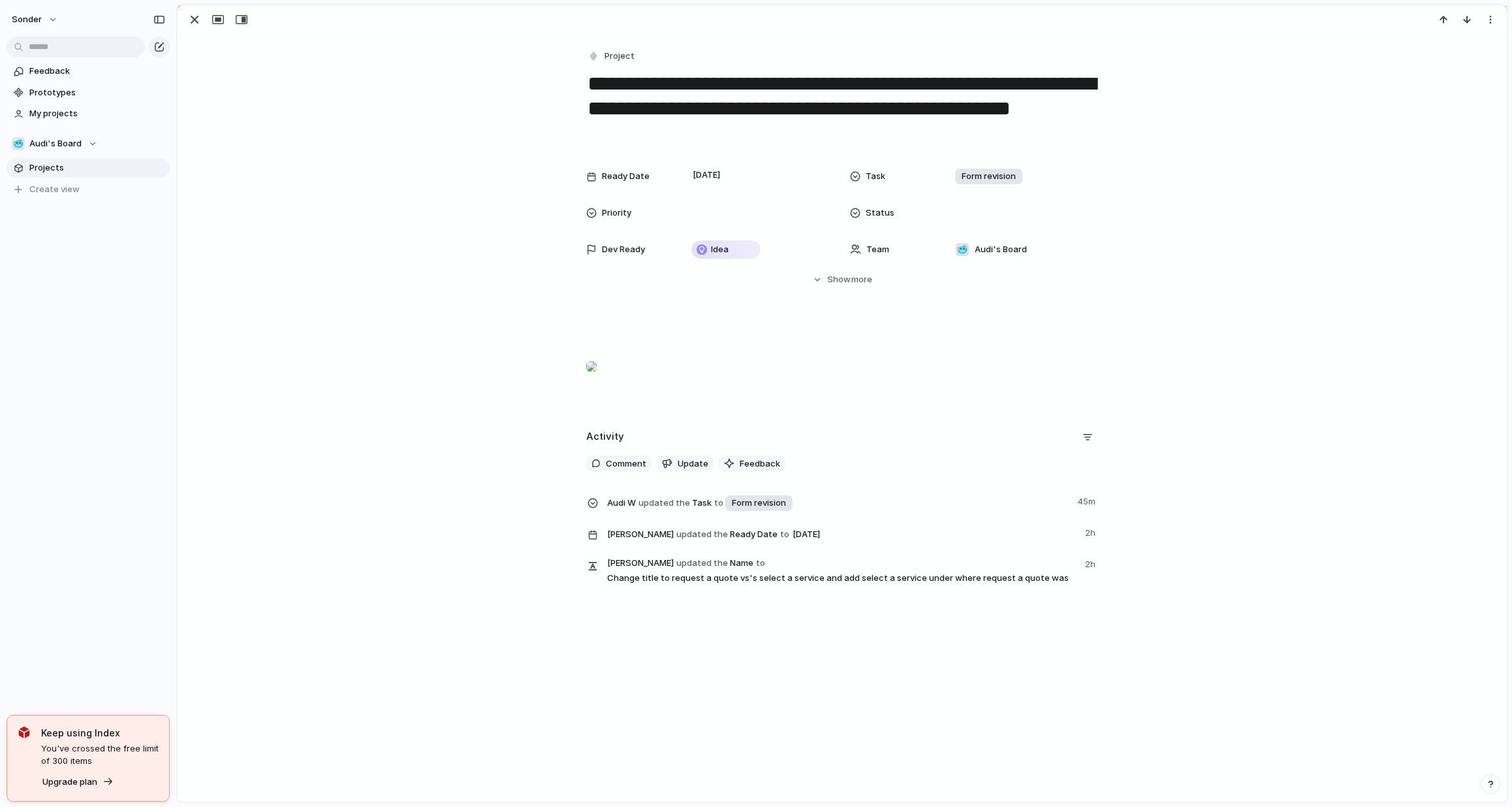
click at [980, 110] on textarea "**********" at bounding box center [842, 108] width 512 height 78
click at [1048, 121] on textarea "**********" at bounding box center [842, 108] width 512 height 78
click at [996, 384] on p at bounding box center [842, 369] width 512 height 32
click at [68, 138] on span "Audi's Board" at bounding box center [55, 144] width 53 height 13
click at [67, 233] on span "[PERSON_NAME]'s Board" at bounding box center [91, 236] width 100 height 13
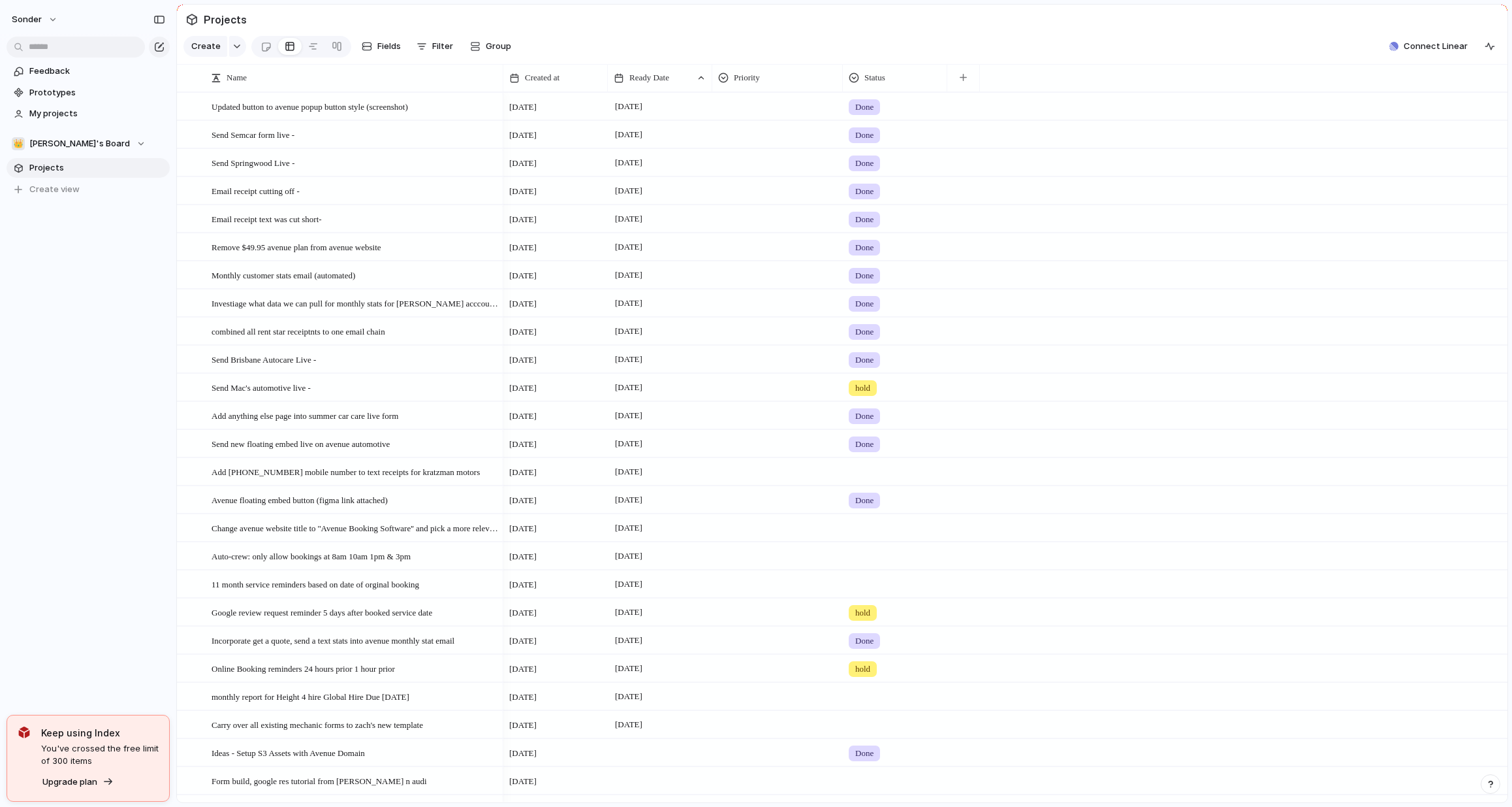
click at [99, 133] on section "👑 [PERSON_NAME]'s Board Projects To pick up a draggable item, press the space b…" at bounding box center [88, 162] width 176 height 76
click at [98, 136] on button "👑 [PERSON_NAME]'s Board" at bounding box center [88, 143] width 163 height 19
click at [80, 225] on li "🛠️ Form Builds" at bounding box center [88, 236] width 147 height 22
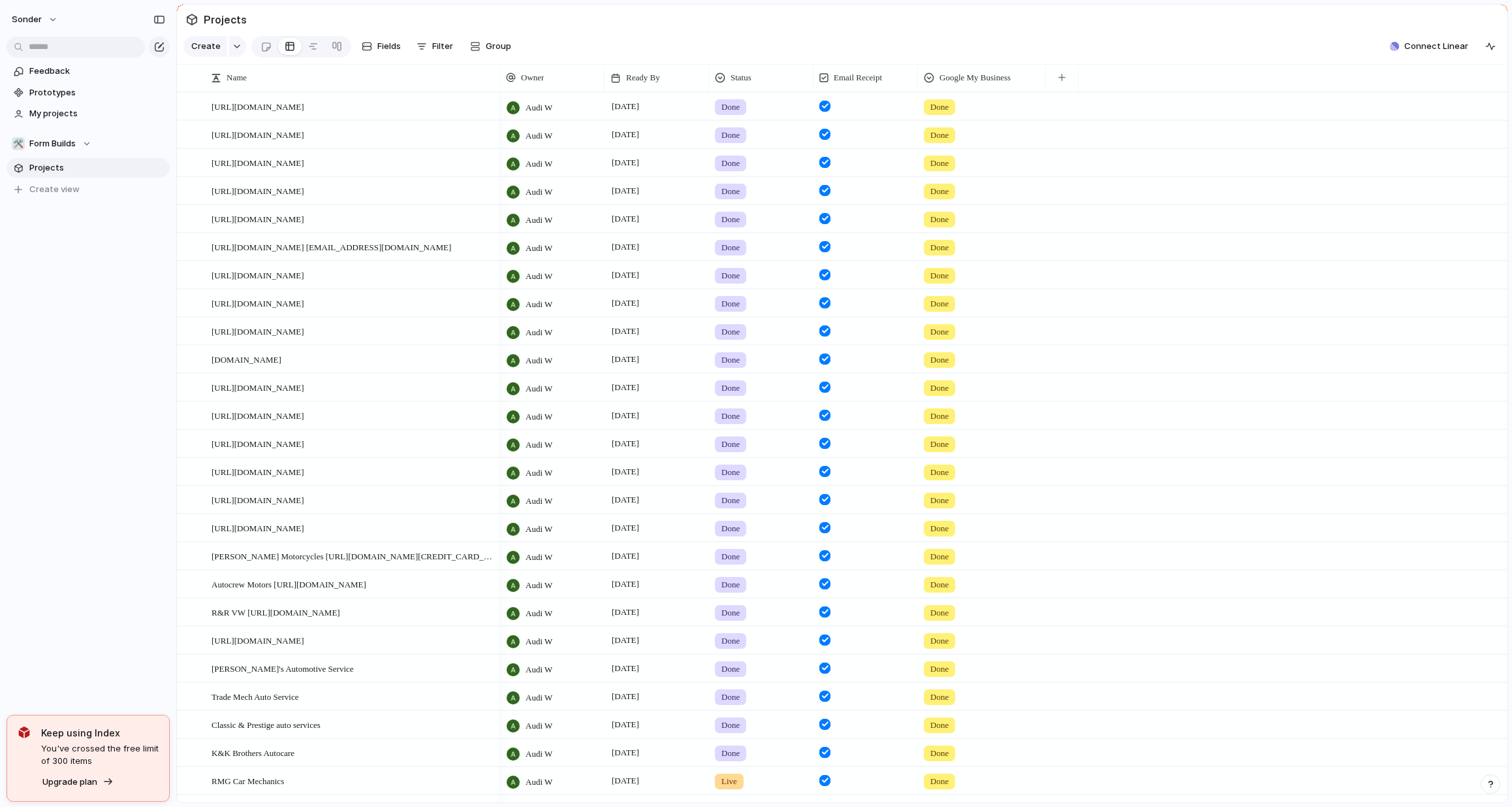
scroll to position [227, 0]
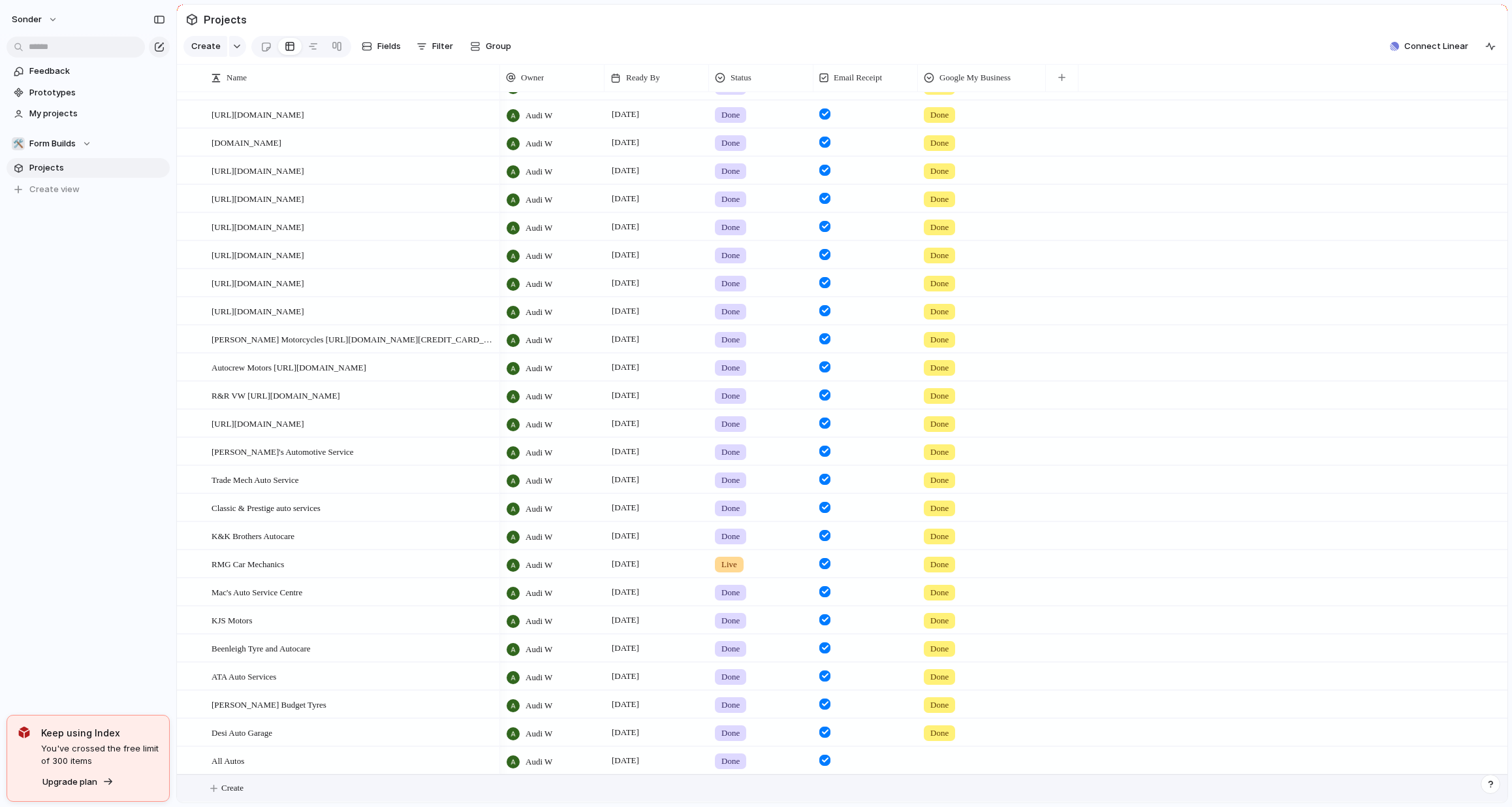
click at [337, 793] on button "Create" at bounding box center [859, 788] width 1338 height 27
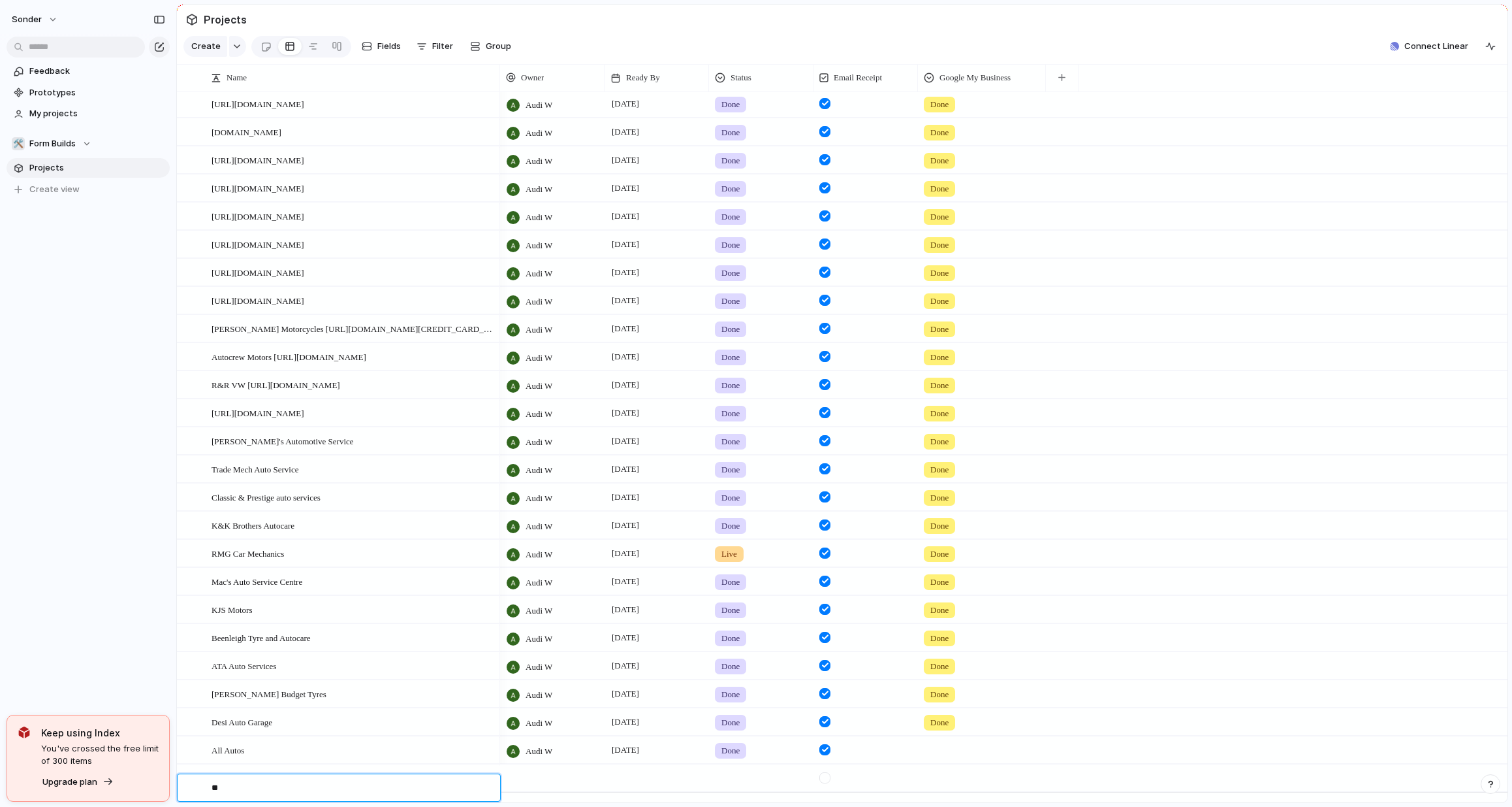
type textarea "*"
type textarea "**********"
click at [564, 781] on div at bounding box center [552, 777] width 104 height 27
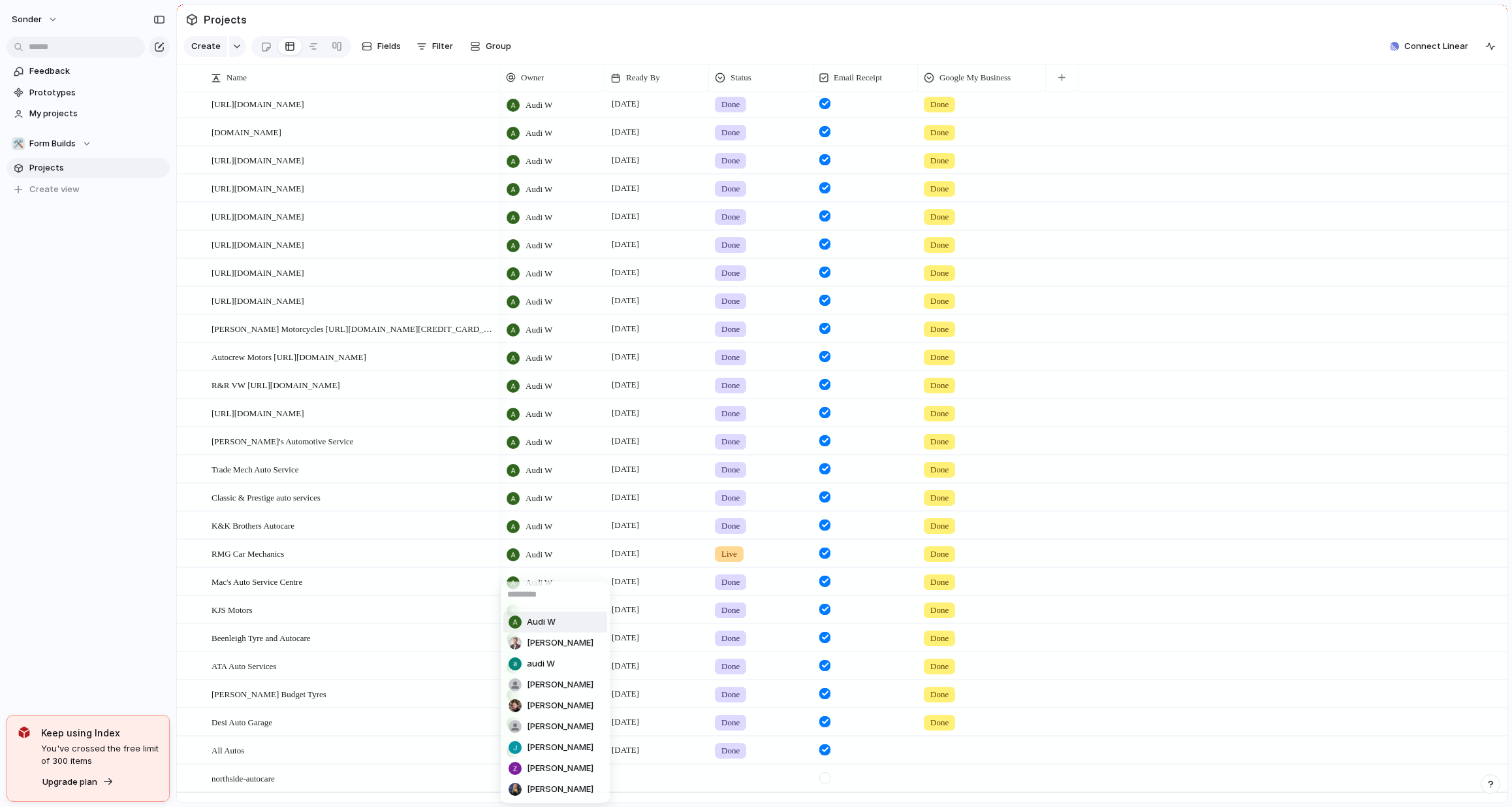
click at [557, 614] on li "Audi W" at bounding box center [555, 622] width 104 height 21
click at [667, 791] on div at bounding box center [656, 777] width 104 height 27
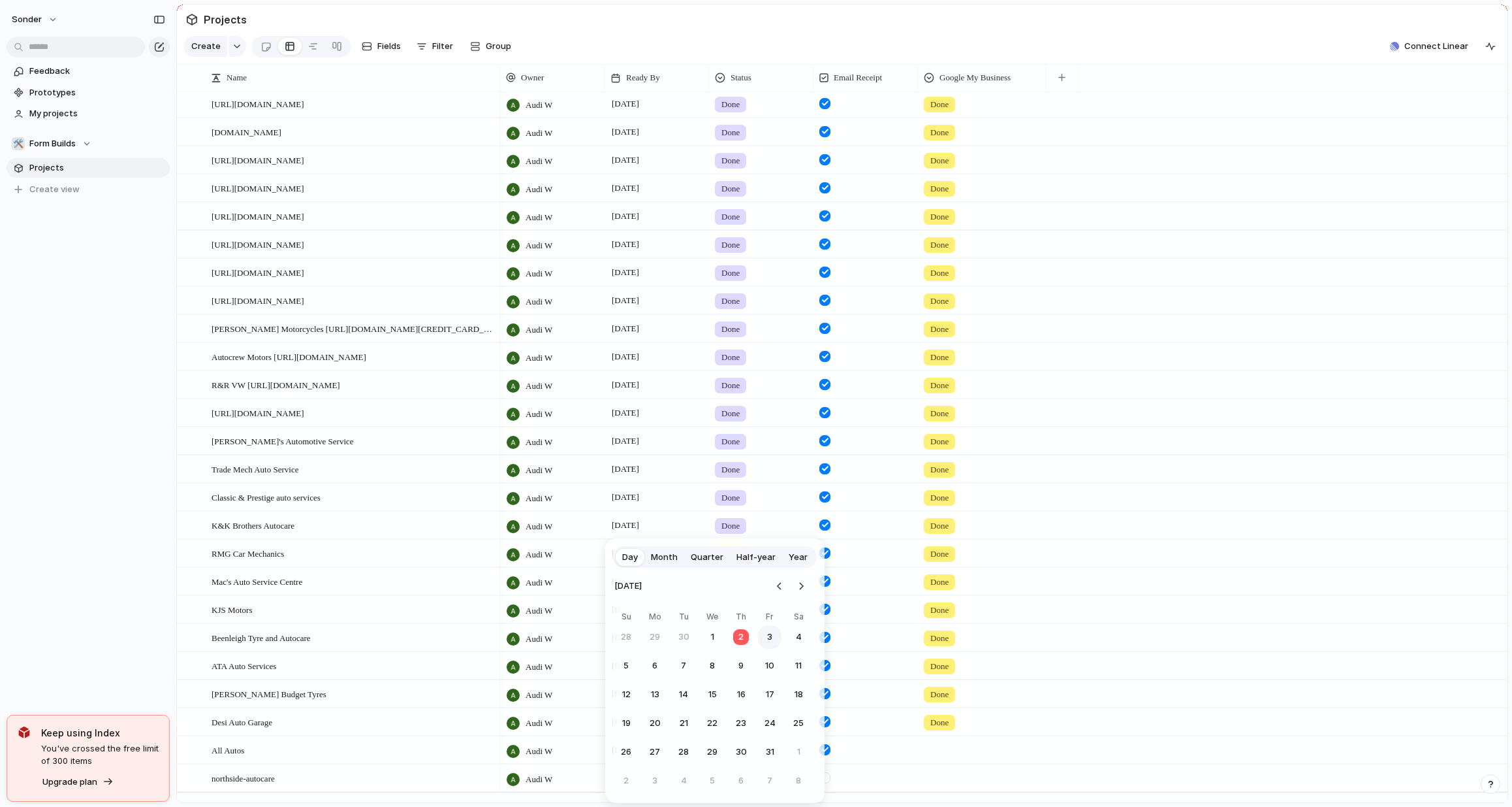
click at [765, 640] on button "3" at bounding box center [769, 636] width 23 height 23
click at [739, 786] on div at bounding box center [761, 775] width 104 height 22
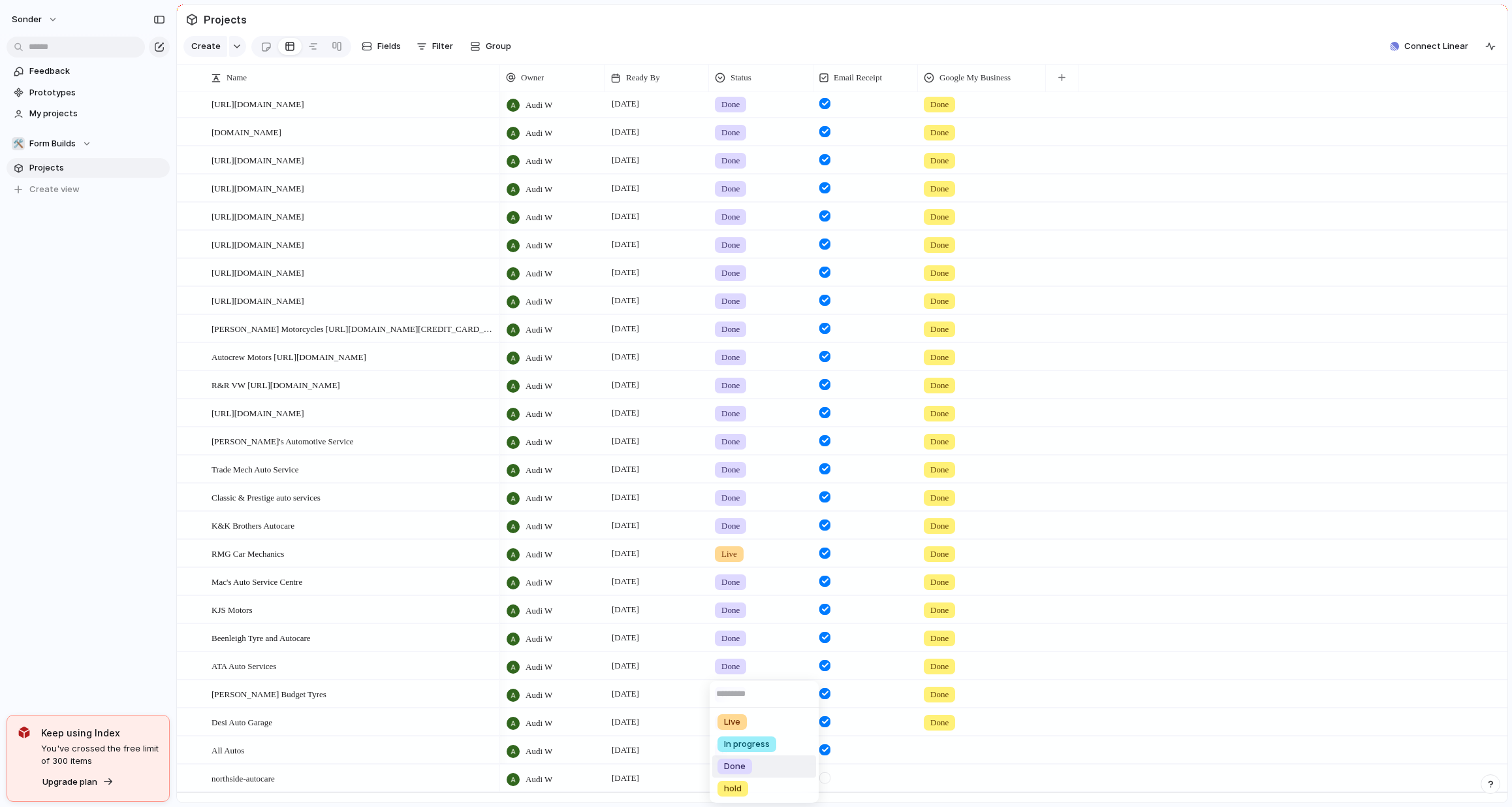
drag, startPoint x: 739, startPoint y: 737, endPoint x: 733, endPoint y: 770, distance: 33.5
click at [732, 771] on ul "Live In progress Done hold" at bounding box center [764, 755] width 109 height 96
click at [736, 771] on span "Done" at bounding box center [735, 767] width 22 height 13
click at [824, 784] on div at bounding box center [825, 778] width 11 height 11
click at [935, 758] on div at bounding box center [982, 747] width 127 height 22
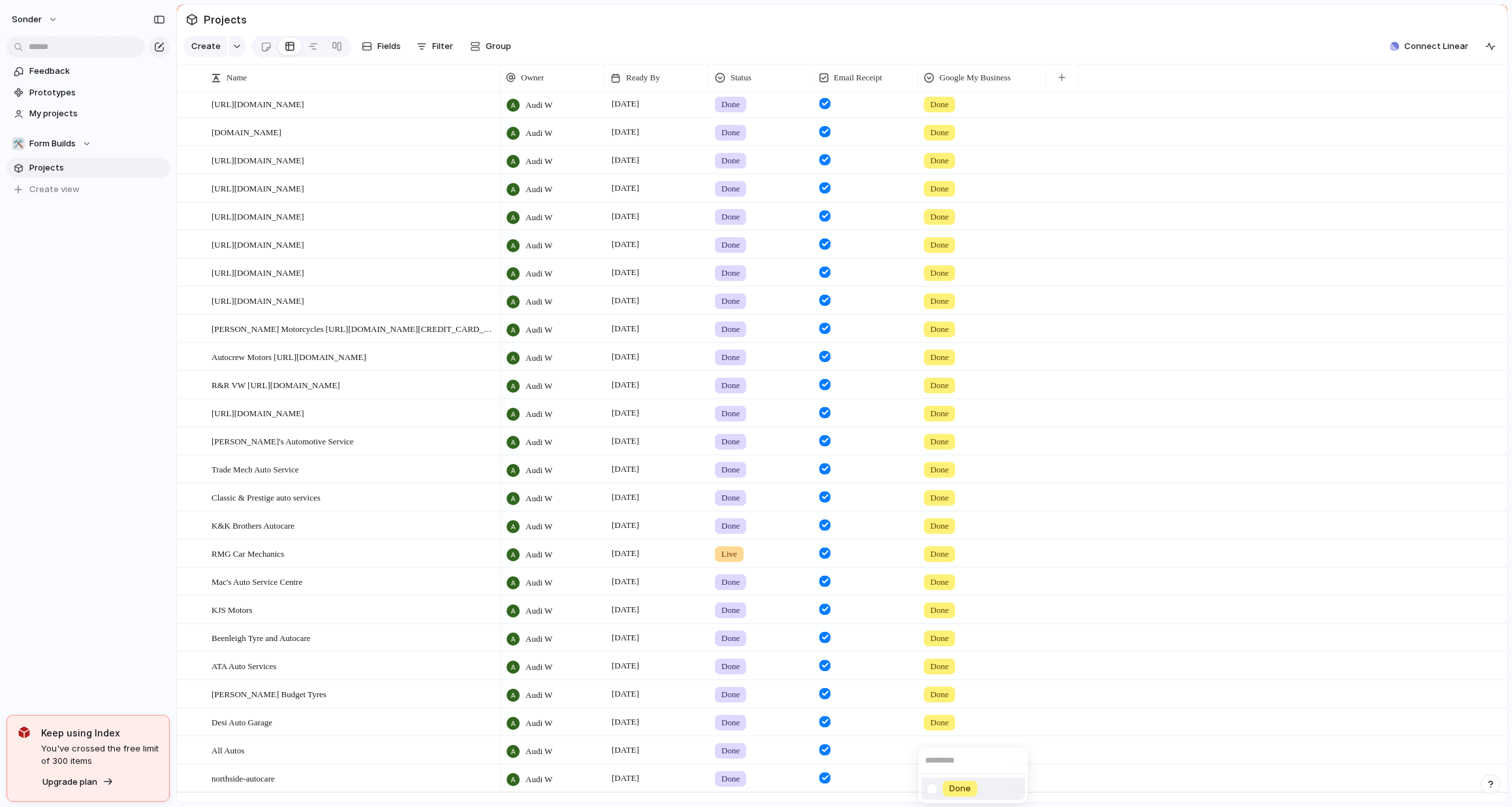
click at [943, 790] on div "Done" at bounding box center [960, 788] width 35 height 15
click at [946, 786] on div at bounding box center [982, 775] width 127 height 22
click at [955, 792] on span "Done" at bounding box center [960, 788] width 22 height 13
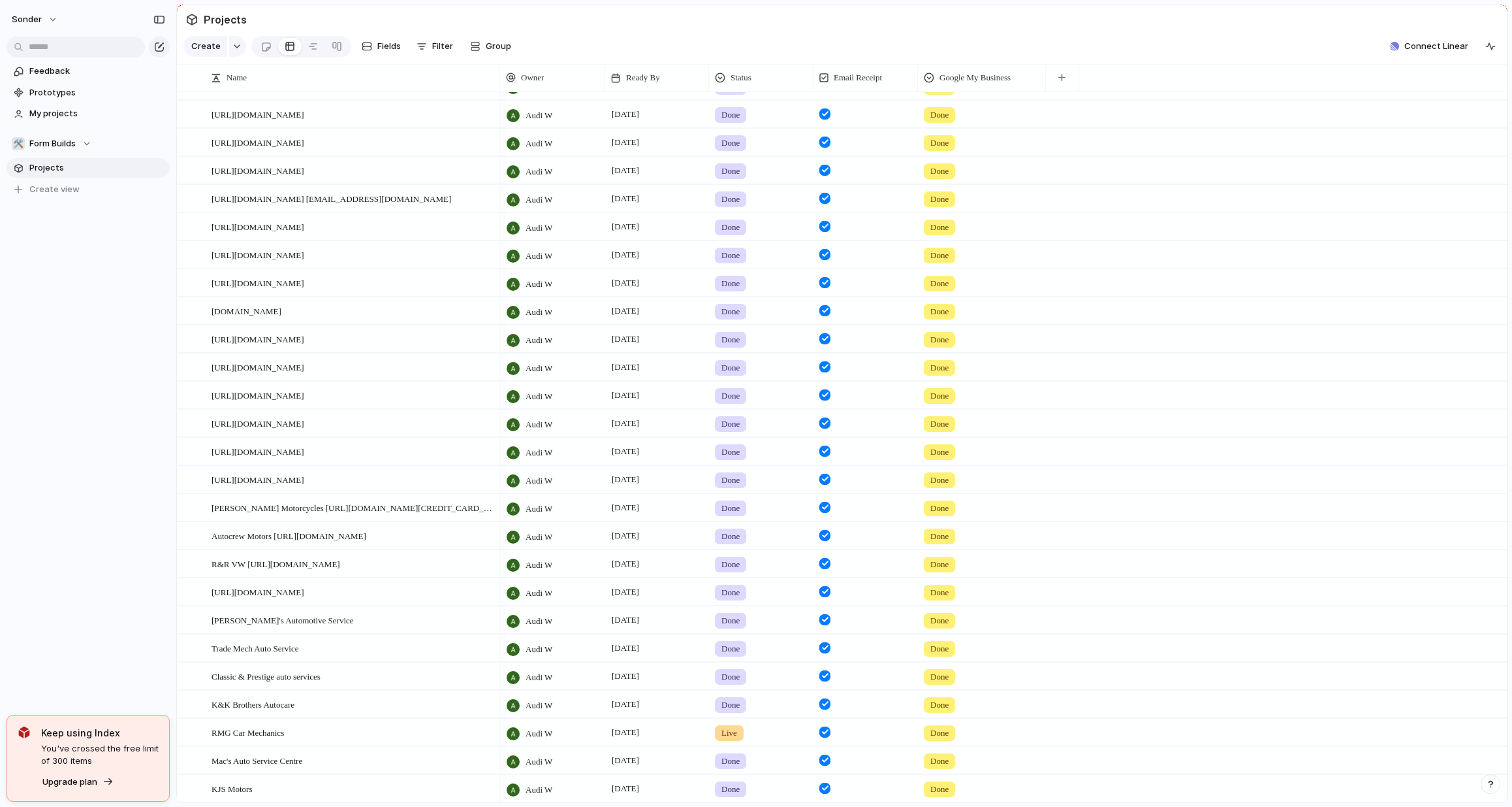
scroll to position [0, 0]
